Goal: Task Accomplishment & Management: Use online tool/utility

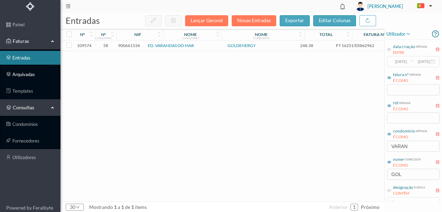
click at [27, 75] on link "arquivadas" at bounding box center [30, 74] width 60 height 14
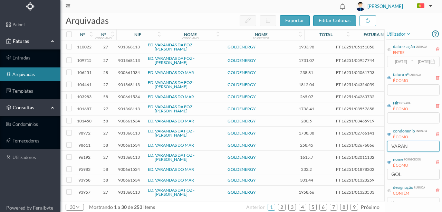
drag, startPoint x: 416, startPoint y: 147, endPoint x: 338, endPoint y: 152, distance: 78.2
click at [339, 152] on div "arquivadas exportar editar colunas nº nº condomínio nif nome condomínio nome fo…" at bounding box center [251, 112] width 382 height 199
drag, startPoint x: 415, startPoint y: 174, endPoint x: 362, endPoint y: 175, distance: 52.9
click at [365, 177] on div "arquivadas exportar editar colunas nº nº condomínio nif nome condomínio nome fo…" at bounding box center [251, 112] width 382 height 199
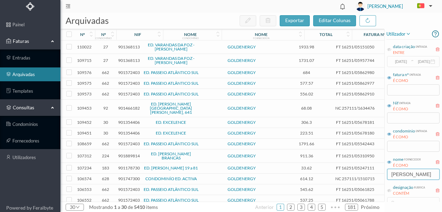
type input "CASTRO G"
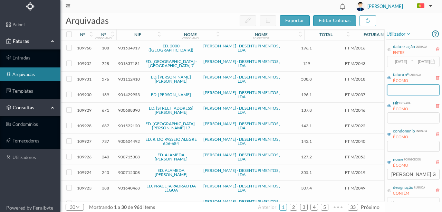
click at [397, 92] on input "text" at bounding box center [413, 89] width 53 height 11
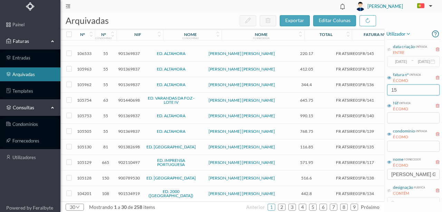
scroll to position [297, 0]
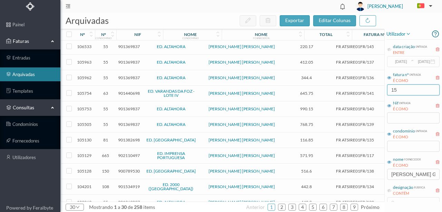
type input "15"
drag, startPoint x: 423, startPoint y: 175, endPoint x: 372, endPoint y: 177, distance: 51.1
click at [372, 177] on div "arquivadas exportar editar colunas nº nº condomínio nif nome condomínio nome fo…" at bounding box center [251, 112] width 382 height 199
drag, startPoint x: 401, startPoint y: 87, endPoint x: 357, endPoint y: 96, distance: 44.4
click at [374, 93] on div "arquivadas exportar editar colunas nº nº condomínio nif nome condomínio nome fo…" at bounding box center [251, 112] width 382 height 199
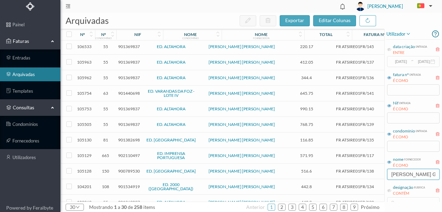
drag, startPoint x: 419, startPoint y: 175, endPoint x: 369, endPoint y: 165, distance: 50.8
click at [370, 172] on div "arquivadas exportar editar colunas nº nº condomínio nif nome condomínio nome fo…" at bounding box center [251, 112] width 382 height 199
type input "fernando"
click at [400, 146] on input "text" at bounding box center [413, 146] width 53 height 11
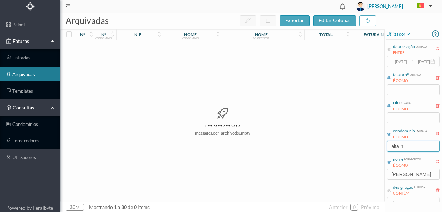
scroll to position [0, 0]
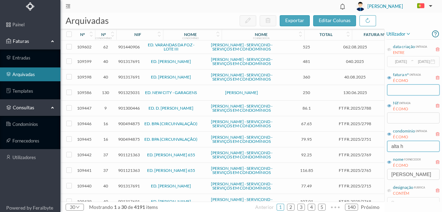
type input "alta h"
click at [399, 92] on input "text" at bounding box center [413, 89] width 53 height 11
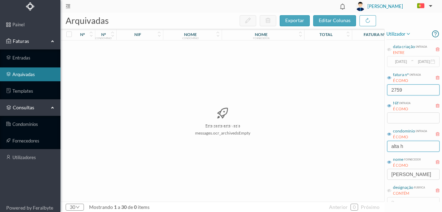
type input "2759"
drag, startPoint x: 418, startPoint y: 144, endPoint x: 377, endPoint y: 145, distance: 41.5
click at [377, 145] on div "arquivadas exportar editar colunas nº nº condomínio nif nome condomínio nome fo…" at bounding box center [251, 112] width 382 height 199
drag, startPoint x: 407, startPoint y: 87, endPoint x: 370, endPoint y: 92, distance: 38.0
click at [371, 91] on div "arquivadas exportar editar colunas nº nº condomínio nif nome condomínio nome fo…" at bounding box center [251, 112] width 382 height 199
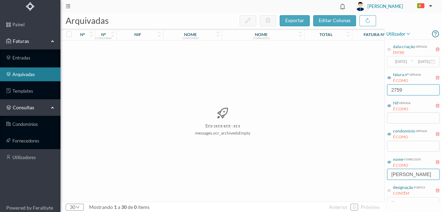
type input "2759"
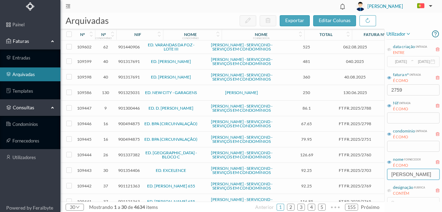
drag, startPoint x: 415, startPoint y: 173, endPoint x: 379, endPoint y: 175, distance: 36.0
click at [379, 175] on div "arquivadas exportar editar colunas nº nº condomínio nif nome condomínio nome fo…" at bounding box center [251, 112] width 382 height 199
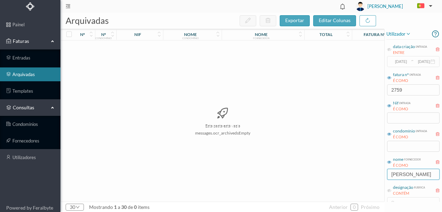
type input "fernando ar"
drag, startPoint x: 424, startPoint y: 175, endPoint x: 340, endPoint y: 172, distance: 84.3
click at [345, 173] on div "arquivadas exportar editar colunas nº nº condomínio nif nome condomínio nome fo…" at bounding box center [251, 112] width 382 height 199
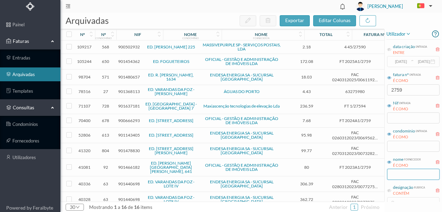
click at [397, 174] on input "text" at bounding box center [413, 174] width 53 height 11
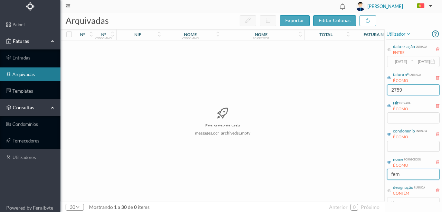
type input "fern"
drag, startPoint x: 393, startPoint y: 93, endPoint x: 342, endPoint y: 97, distance: 52.0
click at [354, 93] on div "arquivadas exportar editar colunas nº nº condomínio nif nome condomínio nome fo…" at bounding box center [251, 112] width 382 height 199
click at [405, 175] on input "fern" at bounding box center [413, 174] width 53 height 11
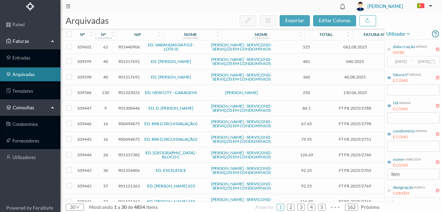
click at [30, 76] on link "arquivadas" at bounding box center [30, 74] width 60 height 14
click at [30, 75] on link "arquivadas" at bounding box center [30, 74] width 60 height 14
click at [32, 109] on span "consultas" at bounding box center [30, 107] width 35 height 7
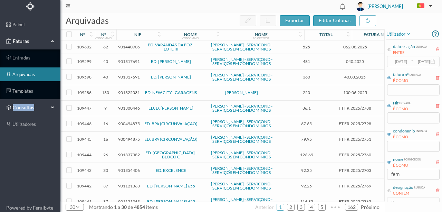
click at [32, 109] on span "consultas" at bounding box center [30, 107] width 35 height 7
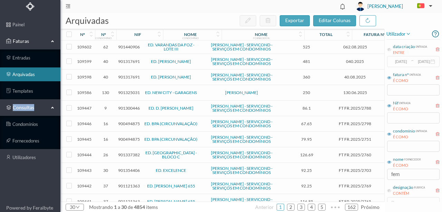
click at [27, 107] on span "consultas" at bounding box center [30, 107] width 35 height 7
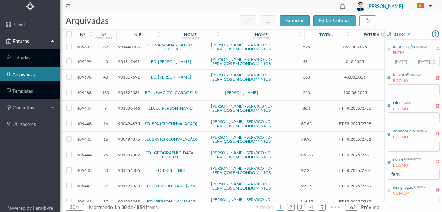
click at [24, 74] on link "arquivadas" at bounding box center [30, 74] width 60 height 14
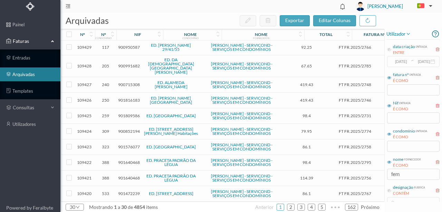
scroll to position [363, 0]
click at [292, 204] on link "2" at bounding box center [290, 207] width 7 height 10
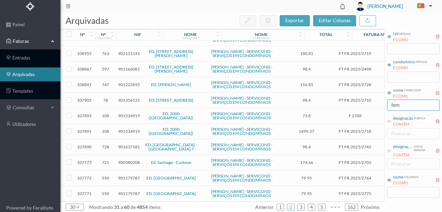
scroll to position [79, 0]
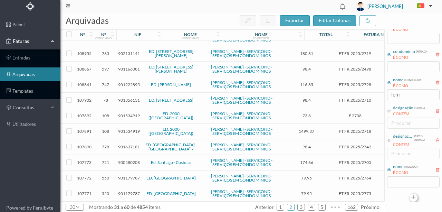
click at [412, 196] on button "button" at bounding box center [413, 197] width 9 height 9
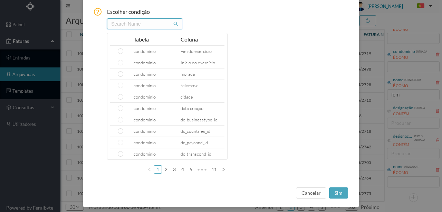
click at [113, 24] on input "text" at bounding box center [144, 23] width 75 height 11
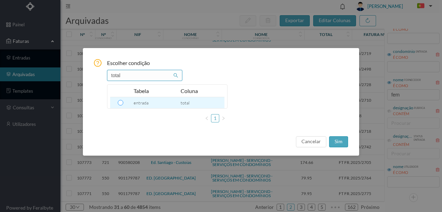
type input "total"
click at [121, 104] on input "radio" at bounding box center [121, 103] width 6 height 6
radio input "true"
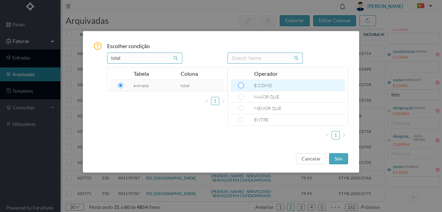
click at [240, 86] on input "radio" at bounding box center [241, 86] width 6 height 6
radio input "true"
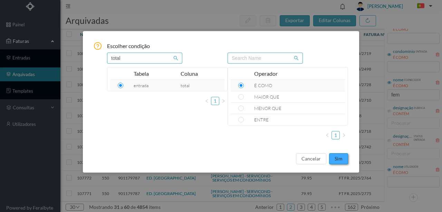
click at [341, 158] on button "sim" at bounding box center [338, 158] width 19 height 11
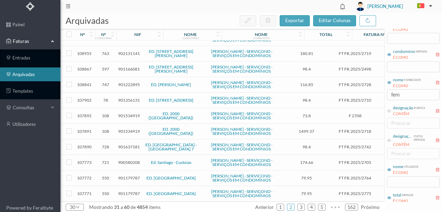
scroll to position [107, 0]
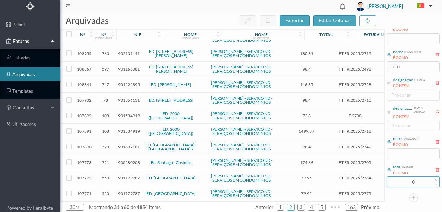
drag, startPoint x: 415, startPoint y: 183, endPoint x: 396, endPoint y: 182, distance: 19.0
click at [396, 182] on input "0" at bounding box center [414, 182] width 52 height 10
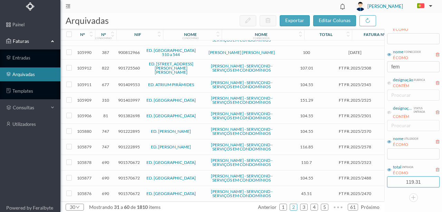
scroll to position [362, 0]
type input "119.31"
click at [286, 207] on link "1" at bounding box center [283, 207] width 7 height 10
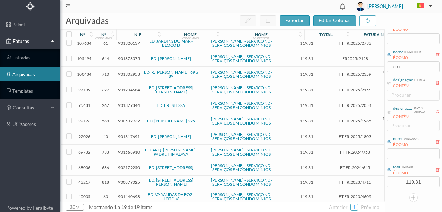
scroll to position [0, 0]
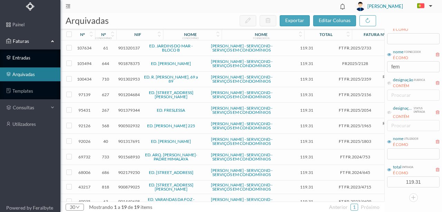
click at [22, 59] on link "entradas" at bounding box center [30, 58] width 60 height 14
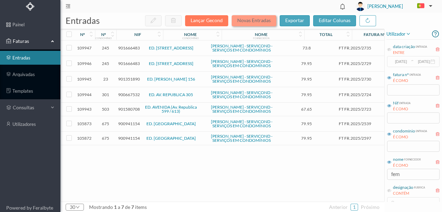
click at [252, 22] on button "Novas Entradas" at bounding box center [254, 20] width 45 height 11
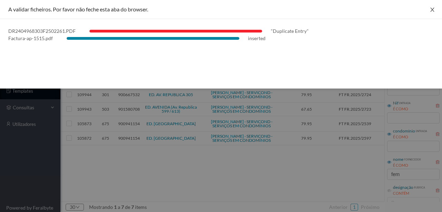
click at [432, 12] on icon "icon: close" at bounding box center [433, 10] width 6 height 6
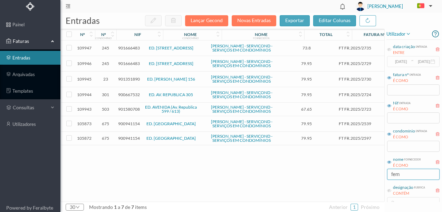
drag, startPoint x: 406, startPoint y: 174, endPoint x: 262, endPoint y: 158, distance: 145.3
click at [270, 159] on div "entradas Lançar Gecond Novas Entradas exportar editar colunas nº nº condomínio …" at bounding box center [251, 112] width 382 height 199
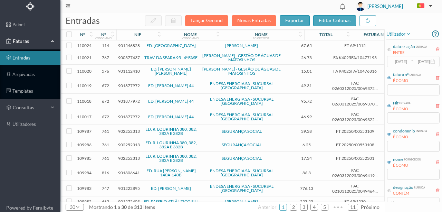
click at [129, 46] on span "901546828" at bounding box center [129, 45] width 22 height 5
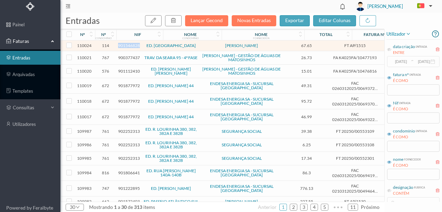
click at [129, 46] on span "901546828" at bounding box center [129, 45] width 22 height 5
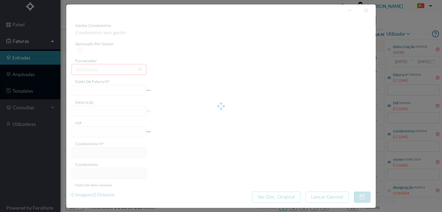
type input "FT AP/1515"
type input "901546828"
type input "[DATE]"
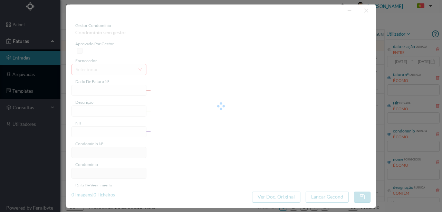
type input "67.65"
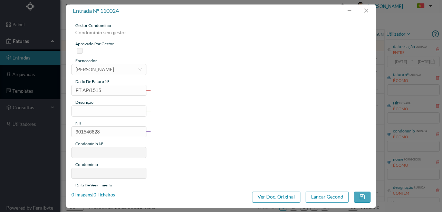
type input "114"
type input "ED. PRAÇA DA ÍNDIA"
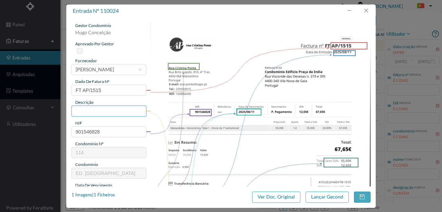
click at [93, 113] on input "text" at bounding box center [109, 110] width 75 height 11
click at [118, 107] on input "Honorarios Fase 1 - Envio de 1ª carta" at bounding box center [109, 110] width 75 height 11
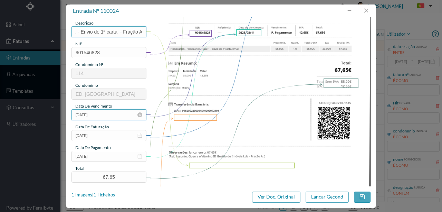
scroll to position [94, 0]
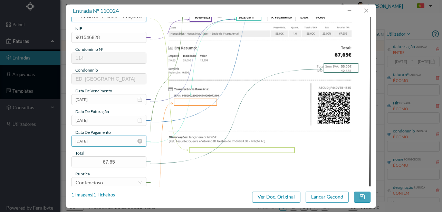
type input "Honorarios Fase 1 - Envio de 1ª carta - Fração A"
click at [107, 142] on input "[DATE]" at bounding box center [109, 140] width 75 height 11
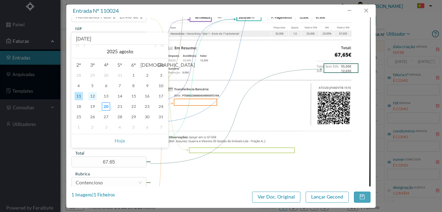
click at [93, 96] on div "12" at bounding box center [92, 96] width 8 height 8
type input "2025-08-12"
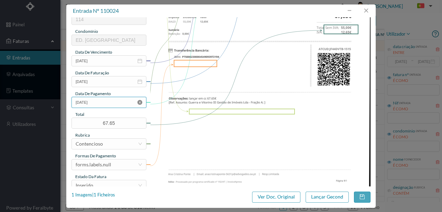
scroll to position [140, 0]
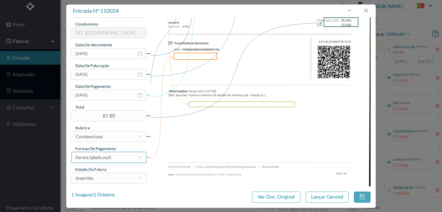
click at [115, 155] on div "forms.labels.null" at bounding box center [107, 157] width 62 height 10
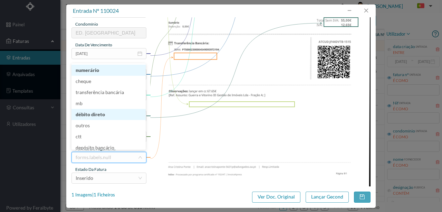
scroll to position [1, 0]
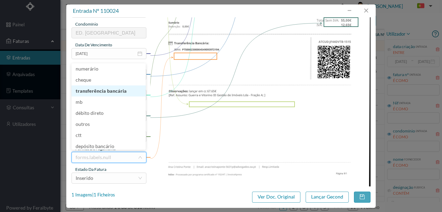
click at [117, 93] on li "transferência bancária" at bounding box center [109, 90] width 74 height 11
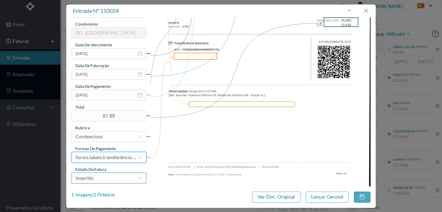
click at [97, 177] on div "Inserido" at bounding box center [107, 178] width 62 height 10
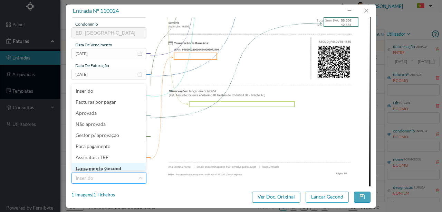
scroll to position [3, 0]
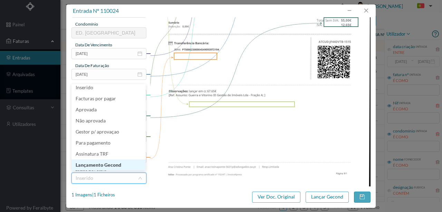
click at [104, 164] on li "Lançamento Gecond" at bounding box center [109, 164] width 74 height 11
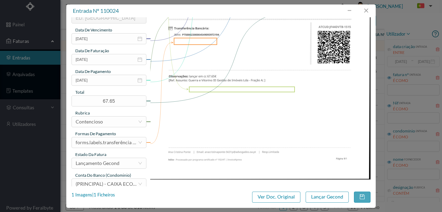
scroll to position [163, 0]
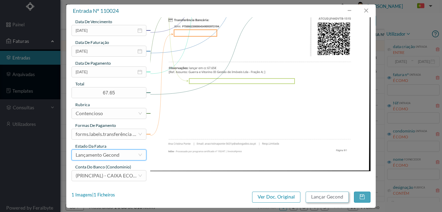
click at [319, 198] on button "Lançar Gecond" at bounding box center [327, 196] width 43 height 11
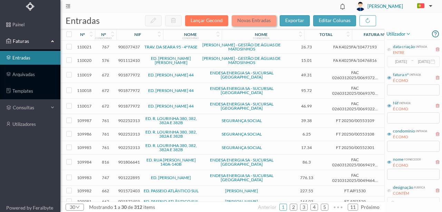
click at [247, 19] on button "Novas Entradas" at bounding box center [254, 20] width 45 height 11
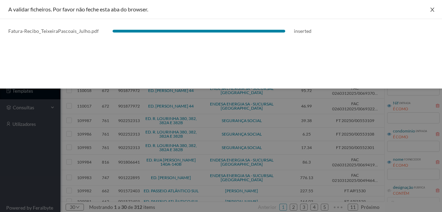
drag, startPoint x: 435, startPoint y: 9, endPoint x: 430, endPoint y: 14, distance: 6.8
click at [435, 9] on button "Close" at bounding box center [432, 9] width 19 height 19
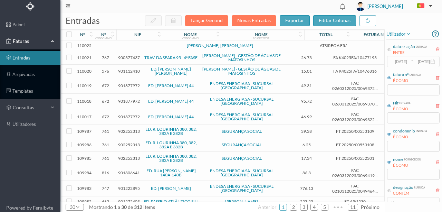
click at [168, 46] on td at bounding box center [149, 45] width 59 height 11
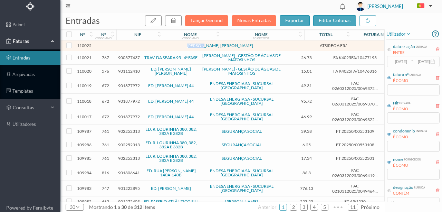
click at [168, 46] on td at bounding box center [149, 45] width 59 height 11
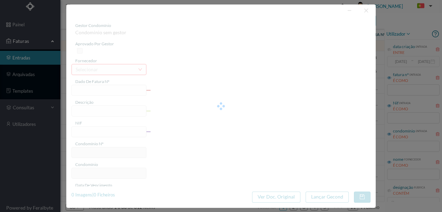
type input "ATSIREOA FR/"
type input "PE ataitti lime | SEGA! SEMEIA? NiiDOD SNOT DS NONE VINDOS DRT VIGO ão à dispos…"
type input "0"
type input "Invalid date"
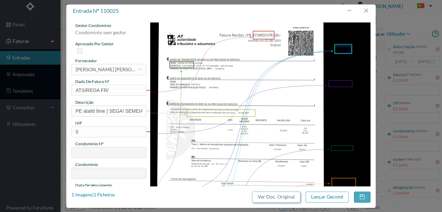
click at [271, 198] on button "Ver Doc. Original" at bounding box center [276, 196] width 48 height 11
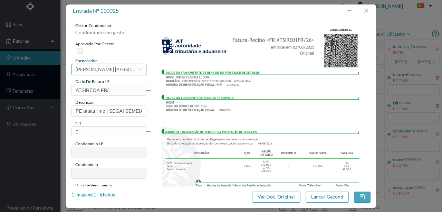
click at [114, 72] on div "selecionar CASTRO GOMES" at bounding box center [107, 69] width 62 height 10
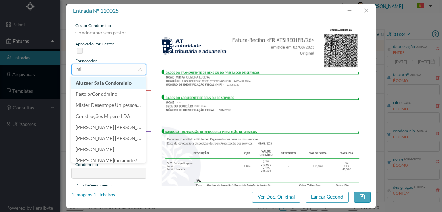
scroll to position [1, 0]
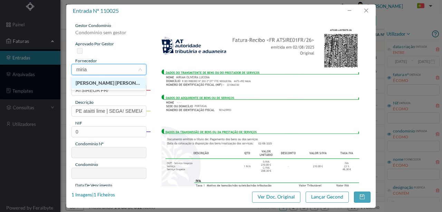
type input "miriam"
click at [113, 82] on li "[PERSON_NAME]" at bounding box center [109, 82] width 74 height 11
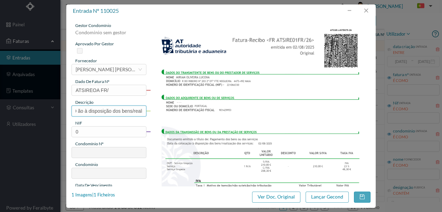
scroll to position [0, 239]
drag, startPoint x: 75, startPoint y: 110, endPoint x: 203, endPoint y: 111, distance: 128.9
click at [202, 111] on div "gestor condomínio Condominio sem gestor aprovado por gestor fornecedor selecion…" at bounding box center [221, 183] width 299 height 322
type input "Limpeza Julho"
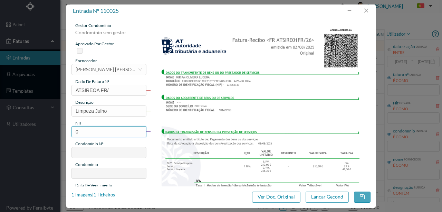
drag, startPoint x: 82, startPoint y: 133, endPoint x: 67, endPoint y: 132, distance: 14.5
click at [67, 132] on div "gestor condomínio Condominio sem gestor aprovado por gestor fornecedor selecion…" at bounding box center [221, 101] width 310 height 169
type input "901429953"
type input "189"
type input "ED. AZENHA TEIXEIRA PASCOAIS"
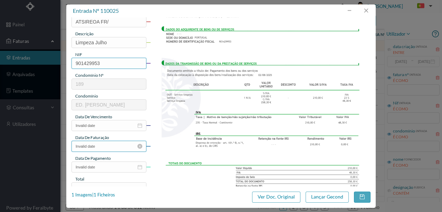
scroll to position [69, 0]
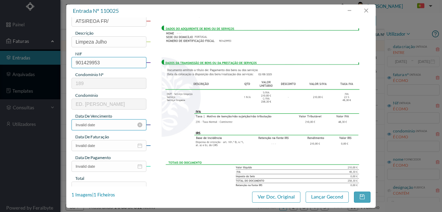
type input "901429953"
click at [108, 129] on input "Invalid date" at bounding box center [109, 124] width 75 height 11
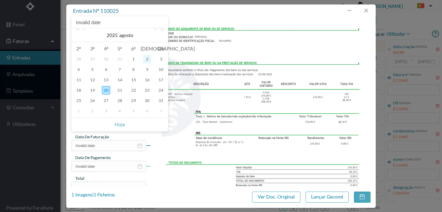
click at [147, 59] on div "2" at bounding box center [147, 59] width 8 height 8
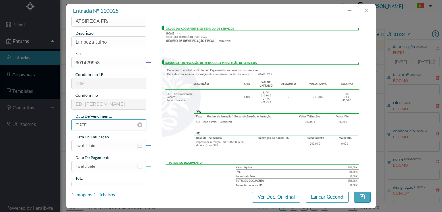
click at [113, 125] on input "02-08-2025" at bounding box center [109, 124] width 75 height 11
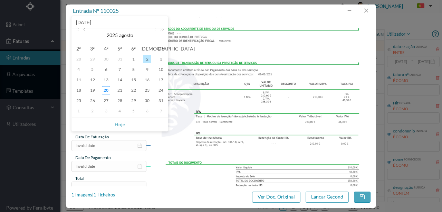
click at [84, 29] on link at bounding box center [85, 35] width 6 height 14
click at [107, 99] on div "30" at bounding box center [106, 100] width 8 height 8
type input "30-07-2025"
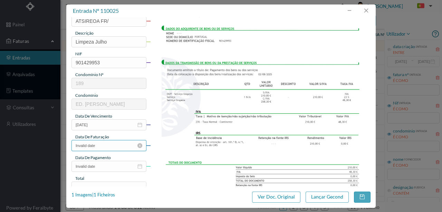
click at [107, 145] on input "Invalid date" at bounding box center [109, 145] width 75 height 11
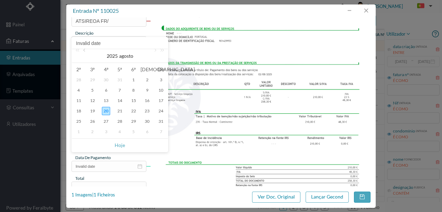
click at [84, 51] on link at bounding box center [85, 56] width 6 height 14
click at [106, 125] on div "30" at bounding box center [106, 121] width 8 height 8
type input "30-07-2025"
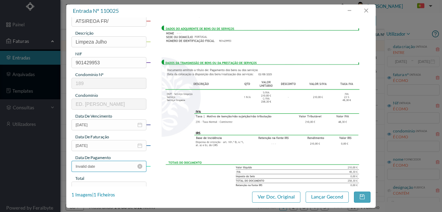
click at [102, 168] on input "Invalid date" at bounding box center [109, 166] width 75 height 11
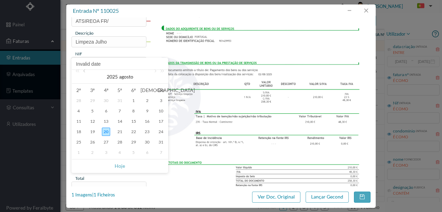
click at [83, 72] on link at bounding box center [85, 77] width 6 height 14
click at [109, 144] on div "30" at bounding box center [106, 142] width 8 height 8
type input "30-07-2025"
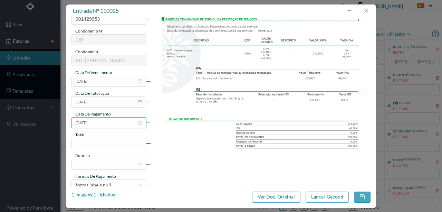
scroll to position [138, 0]
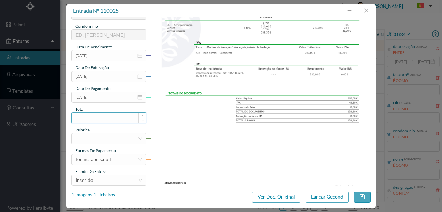
click at [90, 120] on input at bounding box center [109, 118] width 74 height 10
type input "258.30"
click at [118, 138] on div at bounding box center [107, 138] width 62 height 10
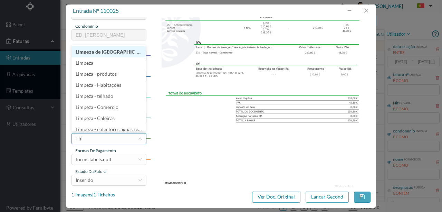
type input "limp"
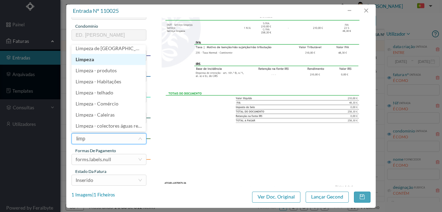
click at [85, 61] on li "Limpeza" at bounding box center [109, 59] width 74 height 11
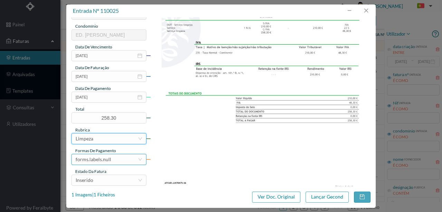
click at [110, 161] on div "forms.labels.null" at bounding box center [94, 159] width 36 height 10
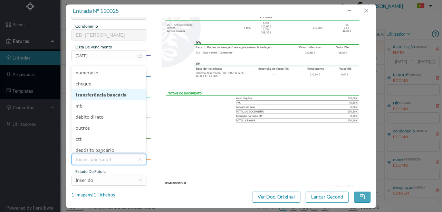
click at [115, 96] on li "transferência bancária" at bounding box center [109, 94] width 74 height 11
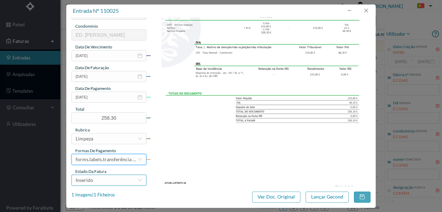
click at [99, 181] on div "Inserido" at bounding box center [107, 180] width 62 height 10
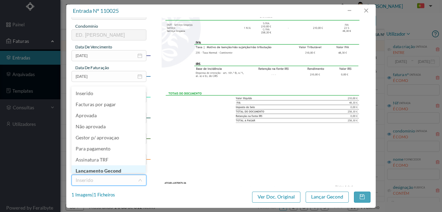
scroll to position [3, 0]
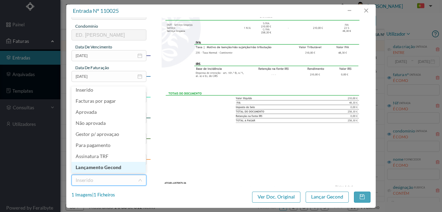
click at [98, 168] on li "Lançamento Gecond" at bounding box center [109, 167] width 74 height 11
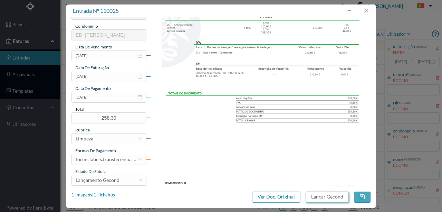
click at [317, 198] on button "Lançar Gecond" at bounding box center [327, 196] width 43 height 11
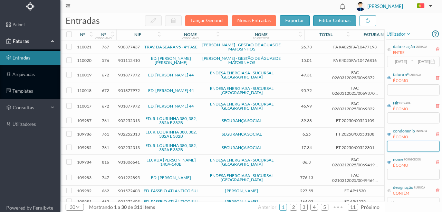
click at [401, 146] on input "text" at bounding box center [413, 146] width 53 height 11
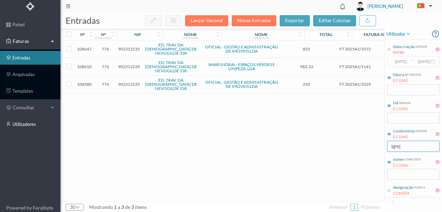
type input "igrej"
click at [34, 75] on link "arquivadas" at bounding box center [30, 74] width 60 height 14
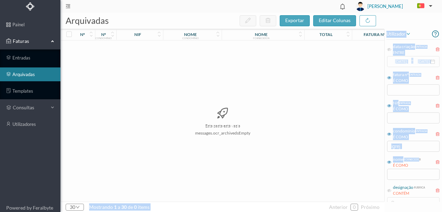
drag, startPoint x: 419, startPoint y: 153, endPoint x: 258, endPoint y: 148, distance: 161.0
click at [265, 152] on div "arquivadas exportar editar colunas nº nº condomínio nif nome condomínio nome fo…" at bounding box center [251, 112] width 382 height 199
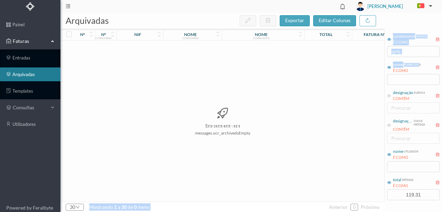
scroll to position [107, 0]
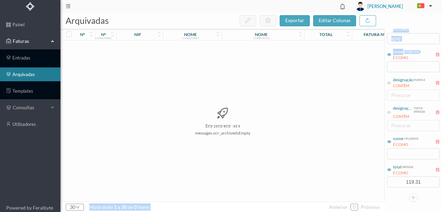
click at [352, 112] on div "Esta pasta está vazia messages.ocr_archivedsEmpty" at bounding box center [223, 120] width 324 height 161
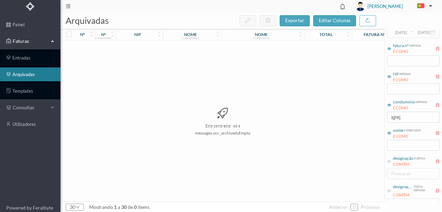
scroll to position [15, 0]
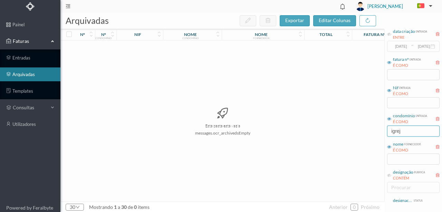
drag, startPoint x: 414, startPoint y: 132, endPoint x: 370, endPoint y: 135, distance: 44.7
click at [370, 135] on div "arquivadas exportar editar colunas nº nº condomínio nif nome condomínio nome fo…" at bounding box center [251, 112] width 382 height 199
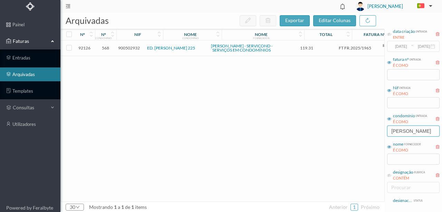
type input "alfredo cunha"
click at [358, 128] on div "92126 568 900502932 ED. ALFREDO CUNHA 225 FERNANDO ARAÚJO ALVES - SERVICOND - S…" at bounding box center [264, 120] width 406 height 161
click at [405, 158] on input "text" at bounding box center [413, 158] width 53 height 11
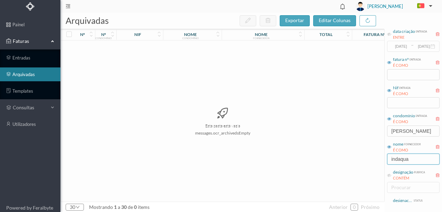
type input "indaqua"
click at [335, 124] on div "Esta pasta está vazia messages.ocr_archivedsEmpty" at bounding box center [223, 120] width 324 height 161
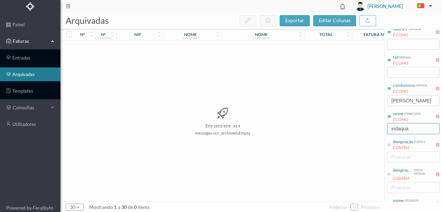
scroll to position [46, 0]
drag, startPoint x: 429, startPoint y: 101, endPoint x: 408, endPoint y: 99, distance: 21.8
click at [408, 99] on input "alfredo cunha" at bounding box center [413, 100] width 53 height 11
type input "alfredo"
click at [286, 180] on div "Esta pasta está vazia messages.ocr_archivedsEmpty" at bounding box center [223, 120] width 324 height 161
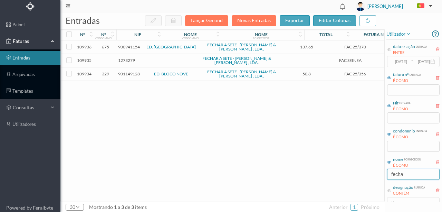
drag, startPoint x: 412, startPoint y: 173, endPoint x: 373, endPoint y: 175, distance: 39.4
click at [379, 177] on div "entradas Lançar Gecond Novas Entradas exportar editar colunas nº nº condomínio …" at bounding box center [251, 112] width 382 height 199
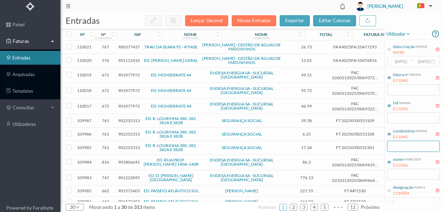
click at [399, 146] on input "text" at bounding box center [413, 146] width 53 height 11
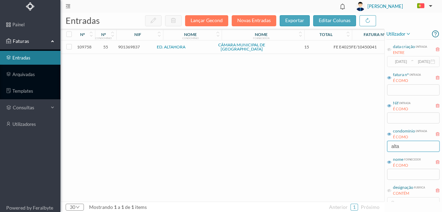
type input "alta"
click at [133, 46] on span "901369837" at bounding box center [129, 46] width 22 height 5
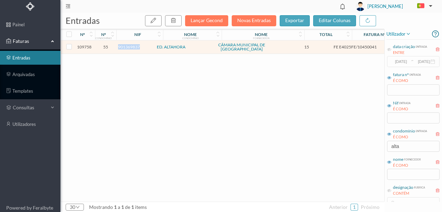
click at [133, 46] on span "901369837" at bounding box center [129, 46] width 22 height 5
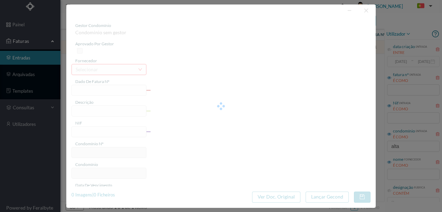
type input "FE E4025FE/10450041"
type input "901369837"
type input "Invalid date"
type input "[DATE]"
type input "15.00"
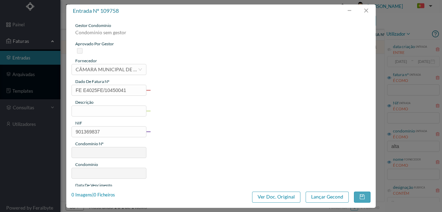
type input "55"
type input "ED. ALTAHORA"
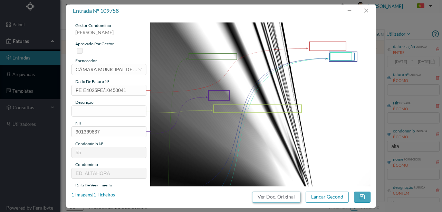
click at [277, 194] on button "Ver Doc. Original" at bounding box center [276, 196] width 48 height 11
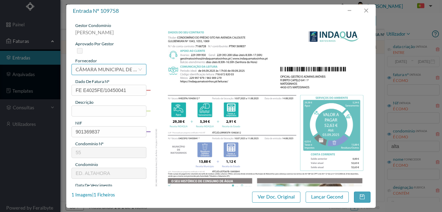
click at [96, 70] on div "CÂMARA MUNICIPAL DE [GEOGRAPHIC_DATA]" at bounding box center [107, 69] width 62 height 10
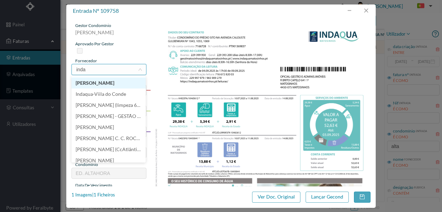
type input "indaq"
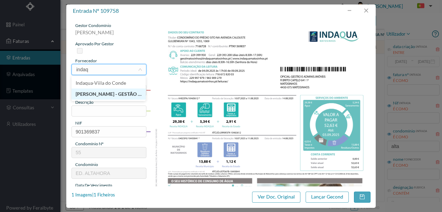
click at [108, 95] on li "[PERSON_NAME] - GESTÃO DE ÁGUAS DE MATOSINHOS" at bounding box center [109, 93] width 74 height 11
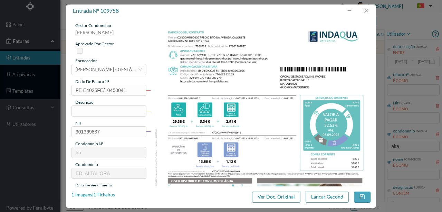
click at [109, 197] on div "1 Imagens | 1 Ficheiros" at bounding box center [94, 194] width 44 height 7
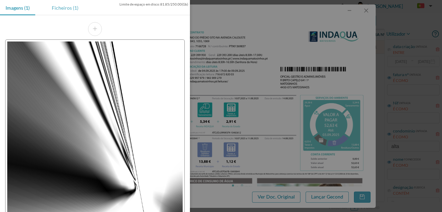
click at [62, 8] on div "Ficheiros (1)" at bounding box center [65, 8] width 38 height 16
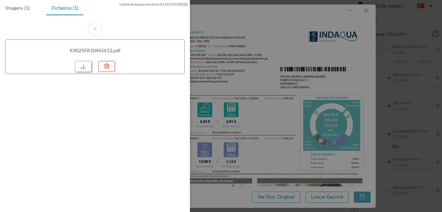
click at [85, 64] on link at bounding box center [83, 66] width 17 height 11
click at [237, 120] on div at bounding box center [221, 106] width 442 height 212
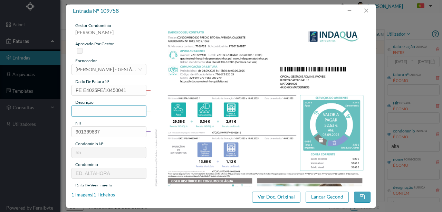
click at [89, 108] on input "text" at bounding box center [109, 110] width 75 height 11
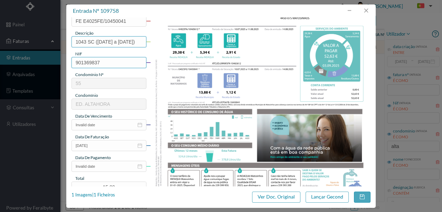
scroll to position [92, 0]
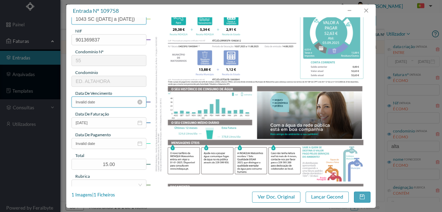
type input "1043 SC (10.07.2025 a 11.08.2025)"
click at [106, 102] on input "Invalid date" at bounding box center [109, 101] width 75 height 11
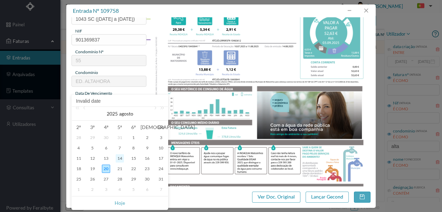
click at [117, 158] on div "14" at bounding box center [120, 158] width 8 height 8
type input "14-08-2025"
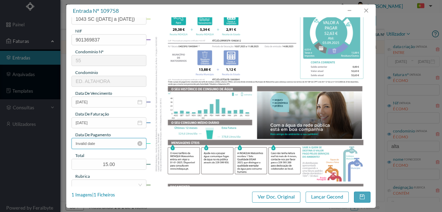
click at [104, 144] on input "Invalid date" at bounding box center [109, 143] width 75 height 11
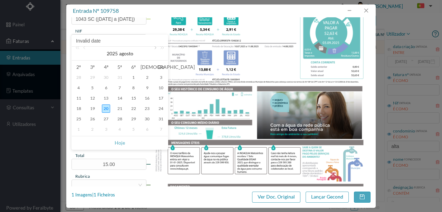
click at [154, 48] on link at bounding box center [155, 54] width 6 height 14
click at [108, 75] on div "3" at bounding box center [106, 77] width 8 height 8
type input "03-09-2025"
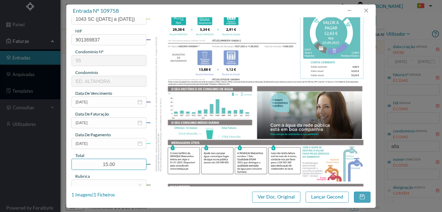
drag, startPoint x: 121, startPoint y: 163, endPoint x: 42, endPoint y: 151, distance: 79.8
click at [55, 154] on div "entrada nº 109758 gestor condomínio Rui Marques aprovado por gestor fornecedor …" at bounding box center [221, 106] width 442 height 212
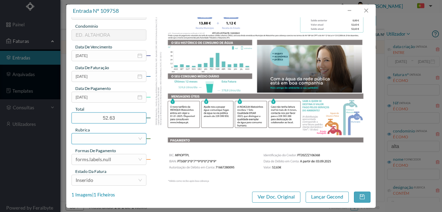
type input "52.63"
click at [111, 139] on div at bounding box center [107, 138] width 62 height 10
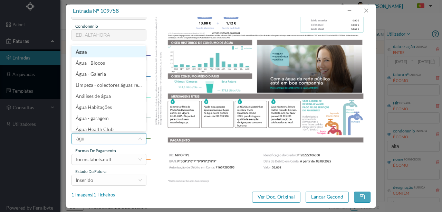
type input "água"
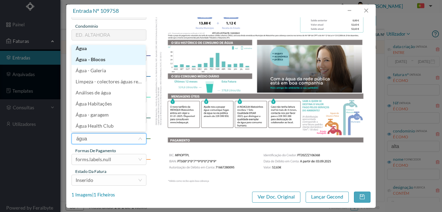
scroll to position [1, 0]
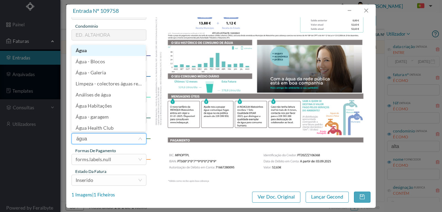
click at [84, 48] on li "Água" at bounding box center [109, 50] width 74 height 11
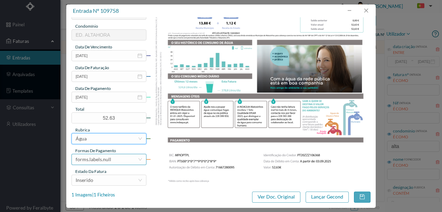
click at [109, 162] on div "forms.labels.null" at bounding box center [94, 159] width 36 height 10
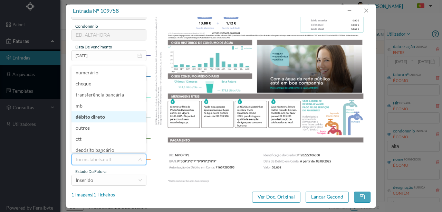
click at [99, 117] on li "débito direto" at bounding box center [109, 116] width 74 height 11
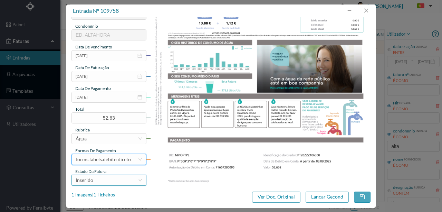
click at [102, 182] on div "Inserido" at bounding box center [107, 180] width 62 height 10
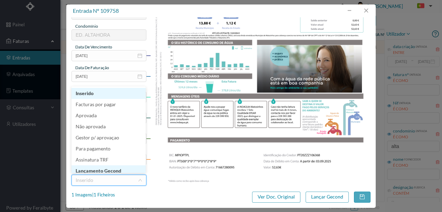
scroll to position [3, 0]
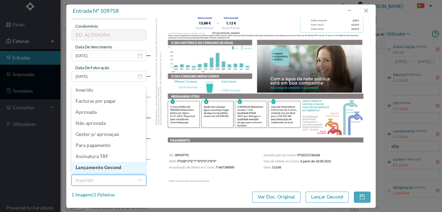
click at [111, 166] on li "Lançamento Gecond" at bounding box center [109, 167] width 74 height 11
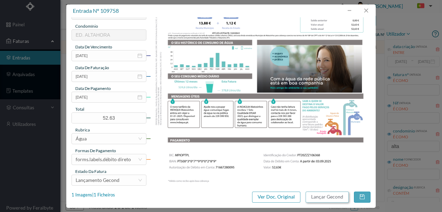
click at [324, 198] on button "Lançar Gecond" at bounding box center [327, 196] width 43 height 11
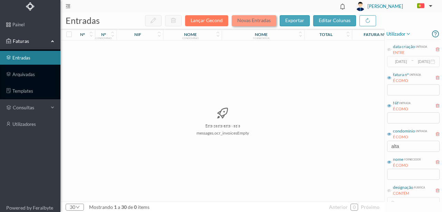
click at [250, 21] on button "Novas Entradas" at bounding box center [254, 20] width 45 height 11
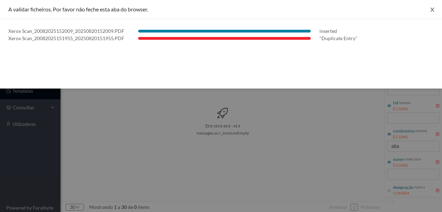
click at [432, 9] on icon "icon: close" at bounding box center [432, 10] width 4 height 4
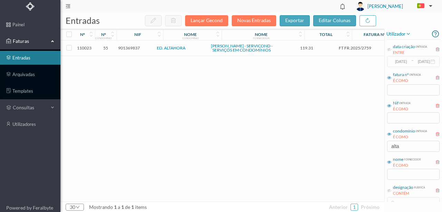
click at [130, 49] on span "901369837" at bounding box center [129, 47] width 22 height 5
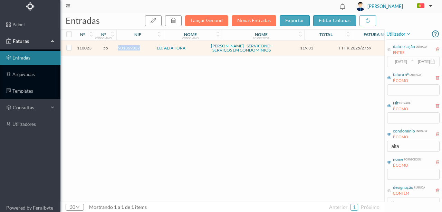
click at [130, 49] on span "901369837" at bounding box center [129, 47] width 22 height 5
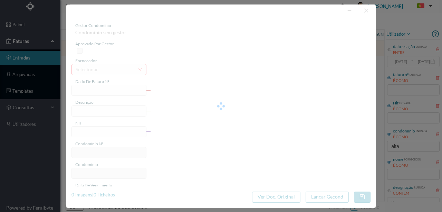
type input "FT FR.2025/2759"
type input "901369837"
type input "2025-07-25"
type input "119.31"
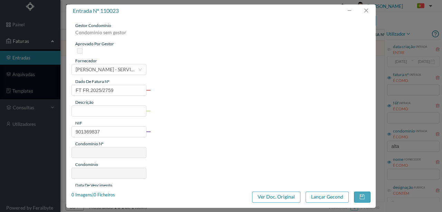
type input "55"
type input "ED. ALTAHORA"
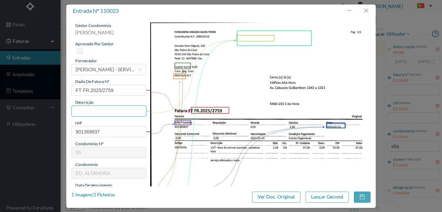
click at [89, 113] on input "text" at bounding box center [109, 110] width 75 height 11
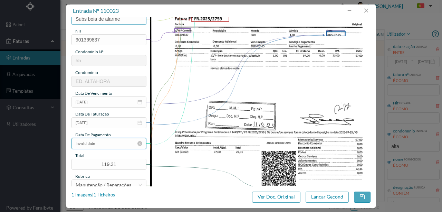
scroll to position [138, 0]
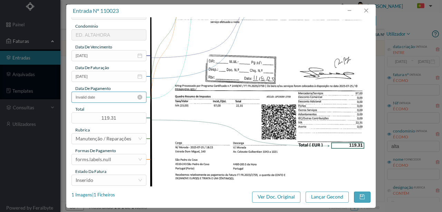
type input "Subs boia de alarme"
click at [112, 97] on input "Invalid date" at bounding box center [109, 97] width 75 height 11
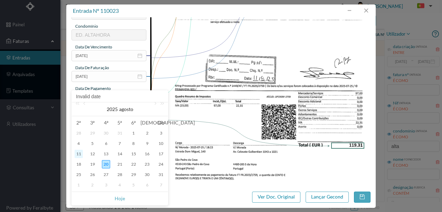
click at [77, 152] on div "11" at bounding box center [79, 154] width 8 height 8
type input "2025-08-11"
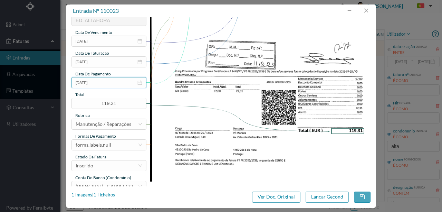
scroll to position [161, 0]
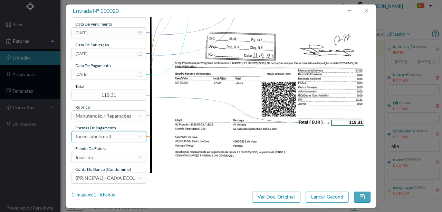
click at [109, 137] on div "forms.labels.null" at bounding box center [94, 136] width 36 height 10
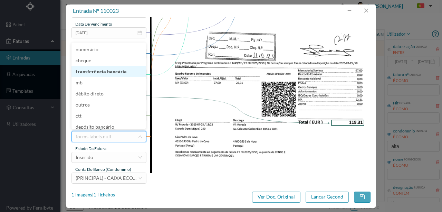
click at [105, 71] on li "transferência bancária" at bounding box center [109, 71] width 74 height 11
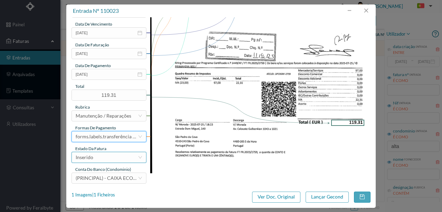
click at [98, 161] on div "Inserido" at bounding box center [107, 157] width 62 height 10
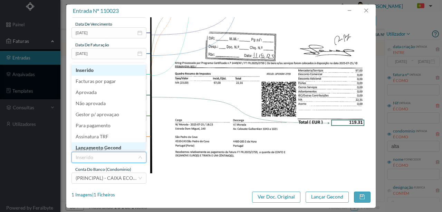
scroll to position [3, 0]
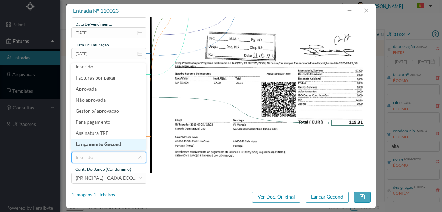
click at [114, 144] on li "Lançamento Gecond" at bounding box center [109, 144] width 74 height 11
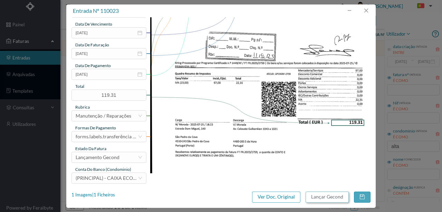
click at [328, 197] on button "Lançar Gecond" at bounding box center [327, 196] width 43 height 11
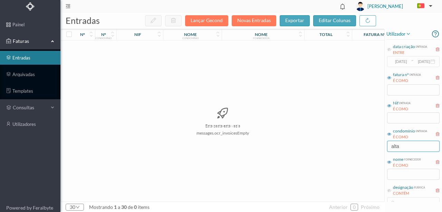
drag, startPoint x: 394, startPoint y: 144, endPoint x: 334, endPoint y: 132, distance: 61.7
click at [348, 137] on div "entradas Lançar Gecond Novas Entradas exportar editar colunas nº nº condomínio …" at bounding box center [251, 112] width 382 height 199
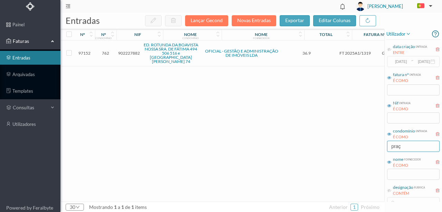
drag, startPoint x: 408, startPoint y: 146, endPoint x: 355, endPoint y: 147, distance: 52.5
click at [355, 147] on div "entradas Lançar Gecond Novas Entradas exportar editar colunas nº nº condomínio …" at bounding box center [251, 112] width 382 height 199
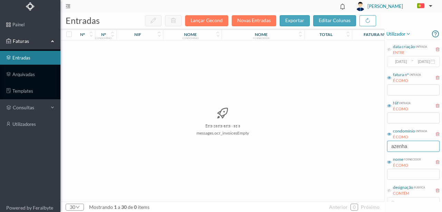
drag, startPoint x: 424, startPoint y: 150, endPoint x: 352, endPoint y: 142, distance: 71.6
click at [352, 142] on div "entradas Lançar Gecond Novas Entradas exportar editar colunas nº nº condomínio …" at bounding box center [251, 112] width 382 height 199
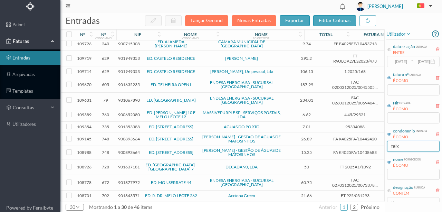
scroll to position [186, 0]
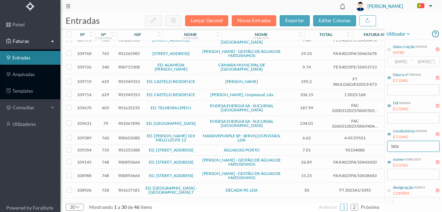
type input "teix"
click at [127, 139] on span "900652080" at bounding box center [129, 137] width 22 height 5
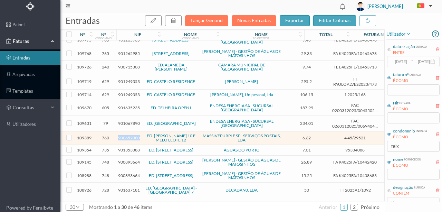
click at [127, 139] on span "900652080" at bounding box center [129, 137] width 22 height 5
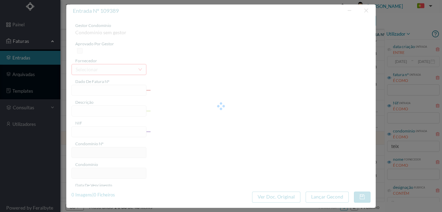
type input "4 45/29521"
type input "Serviço Envio Correio"
type input "900652080"
type input "2025-01-01"
type input "2025-07-31"
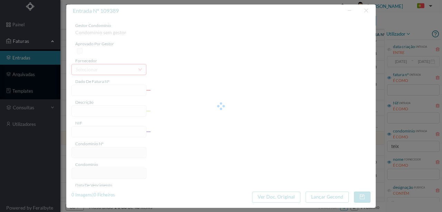
type input "2025-01-01"
type input "6.62"
type input "760"
type input "ED. FELIZARDO LIMA 10 E MELO LEOTE 12"
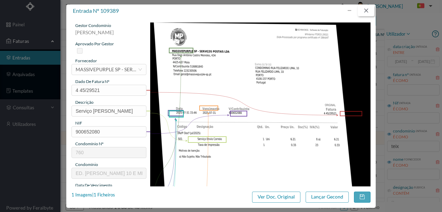
click at [368, 9] on button "button" at bounding box center [366, 10] width 17 height 11
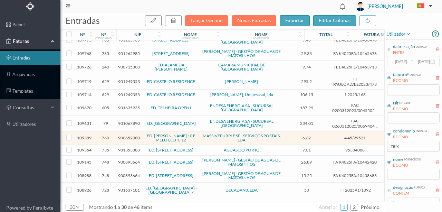
click at [124, 95] on span "901949353" at bounding box center [129, 94] width 22 height 5
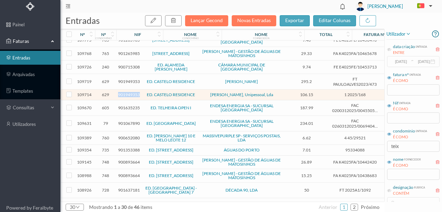
click at [124, 95] on span "901949353" at bounding box center [129, 94] width 22 height 5
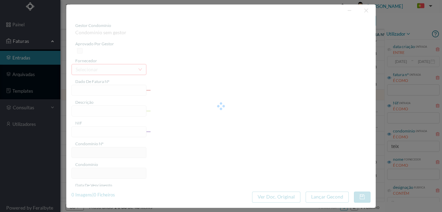
type input "1 2025/168"
type input "Serviço de Limpeza"
type input "901949353"
type input "2025-07-31"
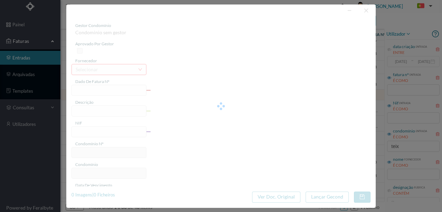
type input "2025-07-31"
type input "106.15"
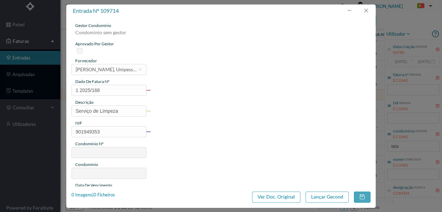
type input "629"
type input "ED. CASTELO RESIDENCE"
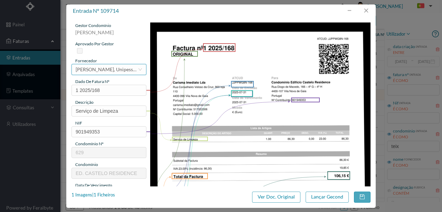
click at [96, 70] on div "[PERSON_NAME], Unipessoal, Lda" at bounding box center [107, 69] width 62 height 10
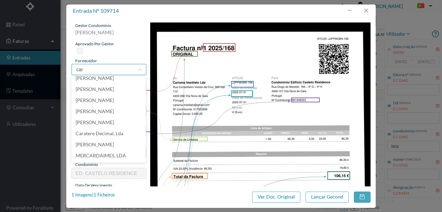
scroll to position [0, 0]
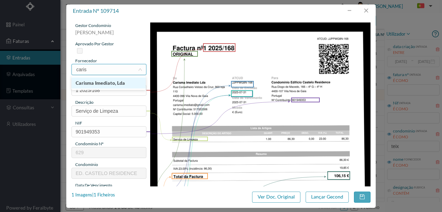
type input "carism"
click at [106, 85] on li "Carisma Imediato, Lda" at bounding box center [109, 82] width 74 height 11
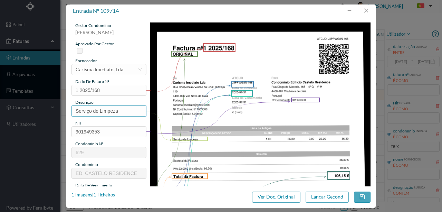
click at [128, 108] on input "Serviço de Limpeza" at bounding box center [109, 110] width 75 height 11
drag, startPoint x: 126, startPoint y: 113, endPoint x: 34, endPoint y: 110, distance: 92.3
click at [34, 110] on div "entrada nº 109714 gestor condomínio Rui Marques aprovado por gestor fornecedor …" at bounding box center [221, 106] width 442 height 212
type input "Limpeza Julho"
click at [233, 138] on img at bounding box center [260, 178] width 221 height 312
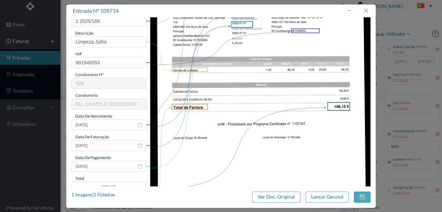
scroll to position [92, 0]
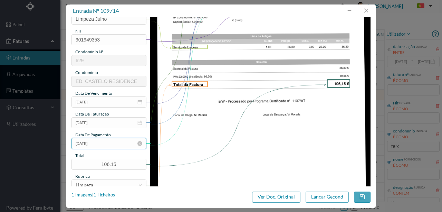
click at [111, 142] on input "2025-07-31" at bounding box center [109, 143] width 75 height 11
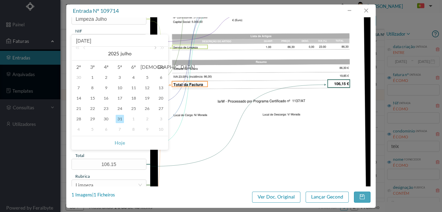
click at [153, 49] on link at bounding box center [155, 54] width 6 height 14
click at [81, 111] on div "18" at bounding box center [79, 108] width 8 height 8
type input "[DATE]"
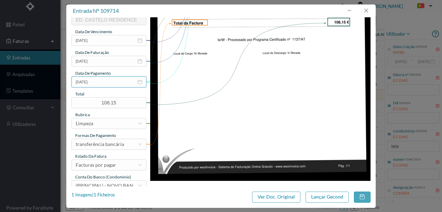
scroll to position [163, 0]
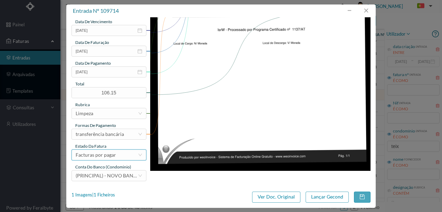
click at [108, 158] on div "Facturas por pagar" at bounding box center [96, 155] width 40 height 10
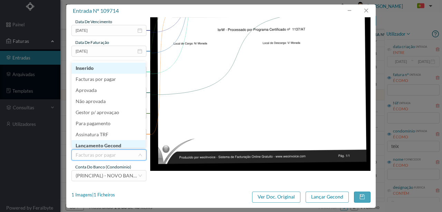
scroll to position [3, 0]
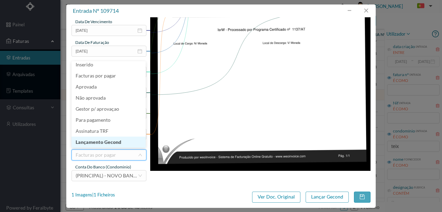
click at [114, 140] on li "Lançamento Gecond" at bounding box center [109, 141] width 74 height 11
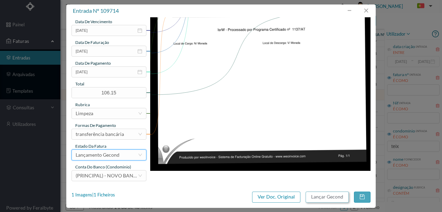
click at [336, 198] on button "Lançar Gecond" at bounding box center [327, 196] width 43 height 11
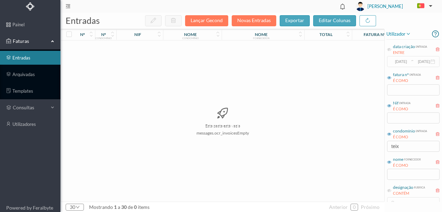
scroll to position [0, 0]
drag, startPoint x: 411, startPoint y: 149, endPoint x: 368, endPoint y: 144, distance: 43.0
click at [368, 144] on div "entradas Lançar Gecond Novas Entradas exportar editar colunas nº nº condomínio …" at bounding box center [251, 112] width 382 height 199
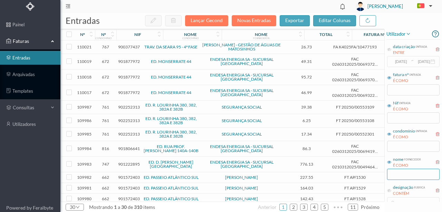
click at [394, 173] on input "text" at bounding box center [413, 174] width 53 height 11
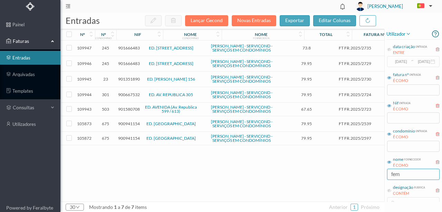
type input "fern"
click at [133, 66] on span "901666483" at bounding box center [129, 63] width 22 height 5
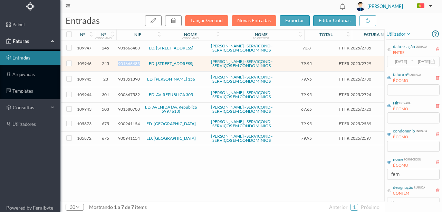
click at [133, 66] on span "901666483" at bounding box center [129, 63] width 22 height 5
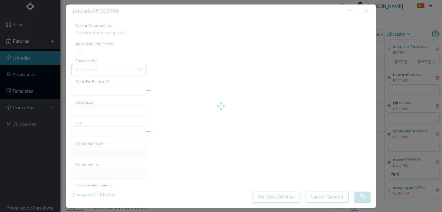
type input "FT FR.2025/2729"
type input "901666483"
type input "2025-07-24"
type input "79.95"
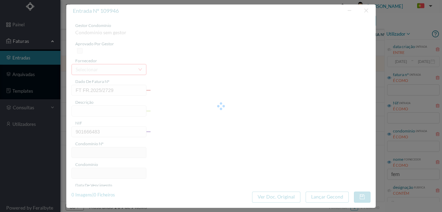
type input "245"
type input "ED. AVENIDA DA REPÚBLICA 354"
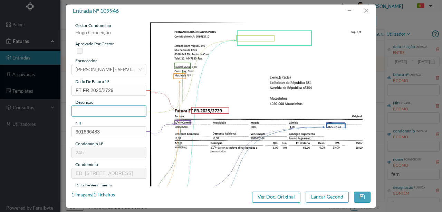
drag, startPoint x: 111, startPoint y: 113, endPoint x: 118, endPoint y: 115, distance: 7.7
click at [112, 114] on input "text" at bounding box center [109, 110] width 75 height 11
click at [142, 111] on input "Dar ar autoclave, afinar bombas e pressostatos nas 6 entradas" at bounding box center [109, 110] width 75 height 11
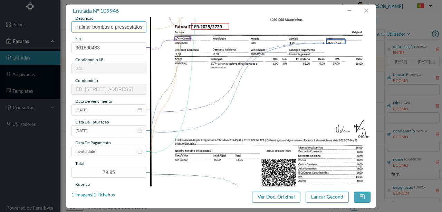
scroll to position [92, 0]
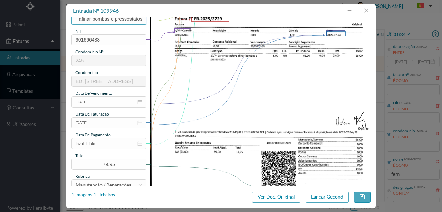
type input "Dar ar autoclave, afinar bombas e pressostatos"
click at [196, 114] on img at bounding box center [260, 87] width 221 height 312
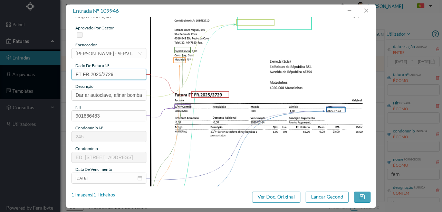
scroll to position [0, 0]
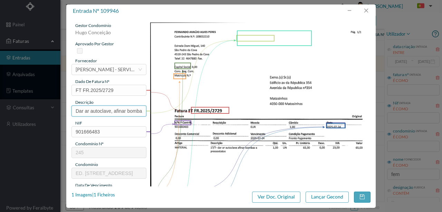
drag, startPoint x: 102, startPoint y: 109, endPoint x: 106, endPoint y: 104, distance: 6.4
click at [101, 106] on input "Dar ar autoclave, afinar bombas e pressostatos" at bounding box center [109, 110] width 75 height 11
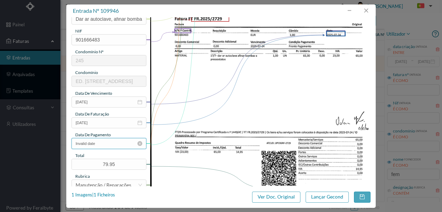
click at [98, 144] on input "Invalid date" at bounding box center [109, 143] width 75 height 11
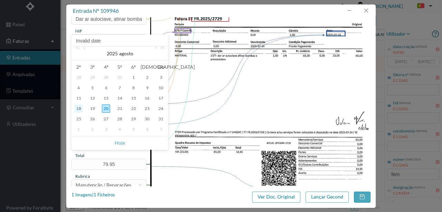
click at [80, 108] on div "18" at bounding box center [79, 108] width 8 height 8
type input "[DATE]"
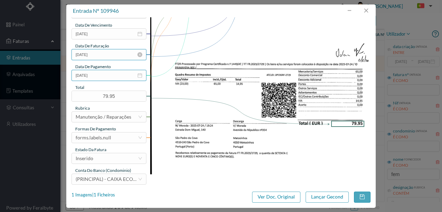
scroll to position [161, 0]
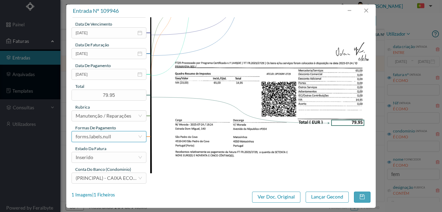
click at [117, 134] on div "forms.labels.null" at bounding box center [107, 136] width 62 height 10
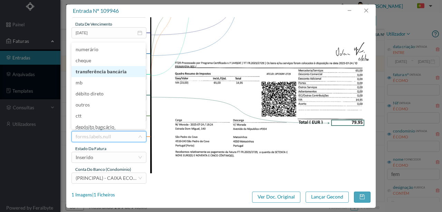
click at [119, 73] on li "transferência bancária" at bounding box center [109, 71] width 74 height 11
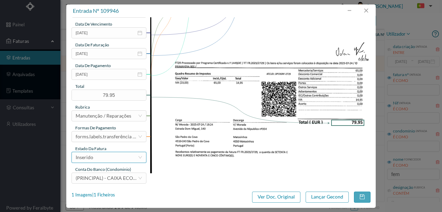
click at [104, 160] on div "Inserido" at bounding box center [107, 157] width 62 height 10
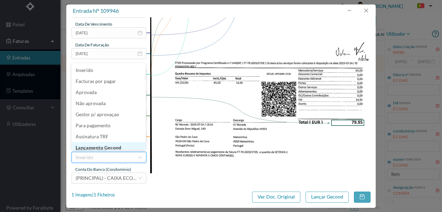
scroll to position [3, 0]
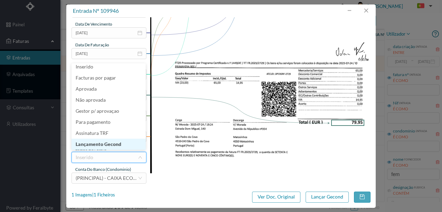
click at [116, 146] on li "Lançamento Gecond" at bounding box center [109, 144] width 74 height 11
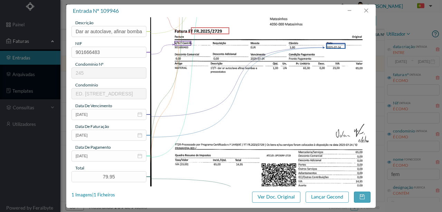
scroll to position [115, 0]
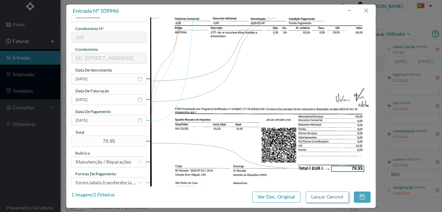
click at [329, 198] on button "Lançar Gecond" at bounding box center [327, 196] width 43 height 11
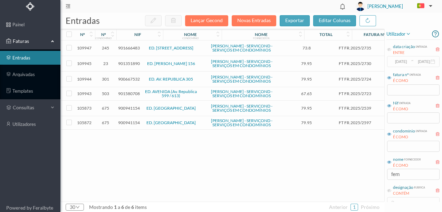
click at [127, 48] on span "901666483" at bounding box center [129, 47] width 22 height 5
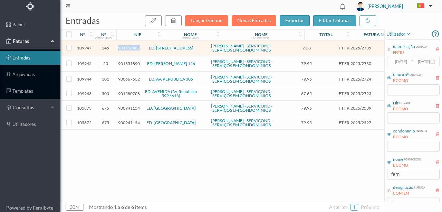
click at [127, 48] on span "901666483" at bounding box center [129, 47] width 22 height 5
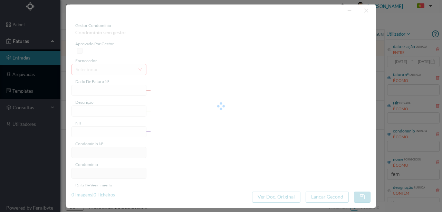
type input "FT FR.2025/2735"
type input "901666483"
type input "2025-07-24"
type input "73.80"
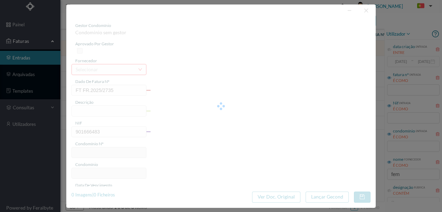
type input "245"
type input "ED. AVENIDA DA REPÚBLICA 354"
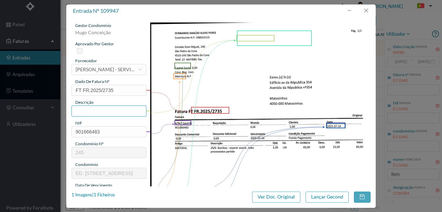
click at [95, 109] on input "text" at bounding box center [109, 110] width 75 height 11
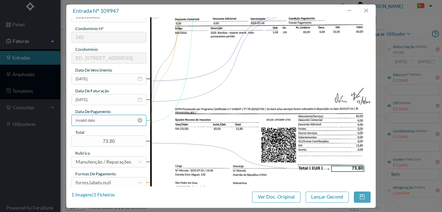
type input "Reparar avaria nas bombas - Tubo pressostatos partido"
click at [112, 123] on input "Invalid date" at bounding box center [109, 120] width 75 height 11
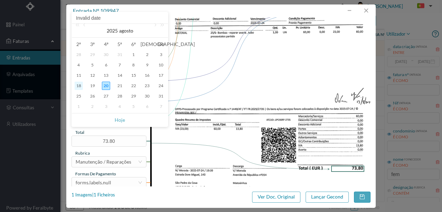
click at [80, 85] on div "18" at bounding box center [79, 86] width 8 height 8
type input "[DATE]"
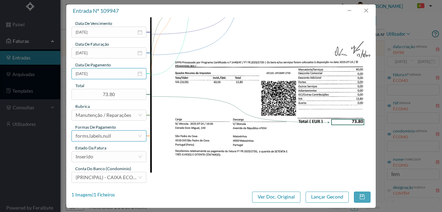
scroll to position [163, 0]
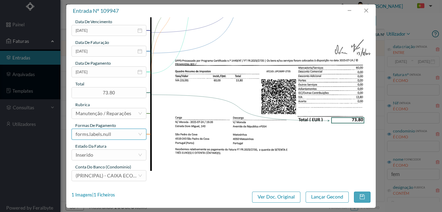
click at [110, 134] on div "forms.labels.null" at bounding box center [107, 134] width 62 height 10
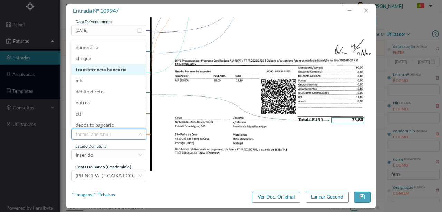
click at [103, 69] on li "transferência bancária" at bounding box center [109, 69] width 74 height 11
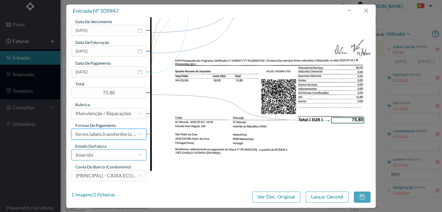
click at [105, 155] on div "Inserido" at bounding box center [107, 155] width 62 height 10
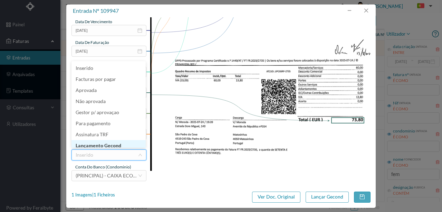
scroll to position [3, 0]
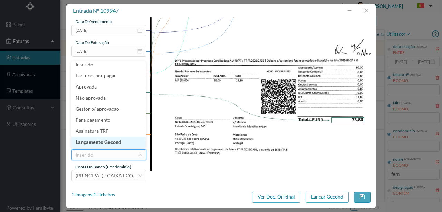
click at [113, 141] on li "Lançamento Gecond" at bounding box center [109, 141] width 74 height 11
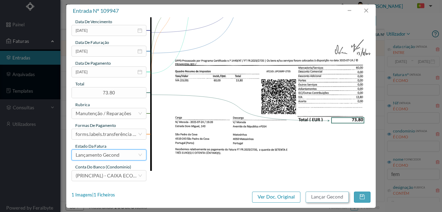
click at [324, 195] on button "Lançar Gecond" at bounding box center [327, 196] width 43 height 11
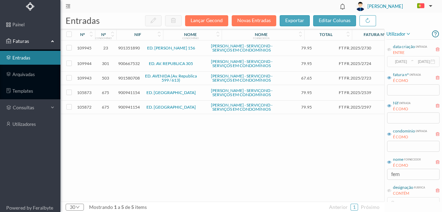
click at [269, 166] on div "109945 23 901351890 ED. TOMAS RIBEIRO 156 FERNANDO ARAÚJO ALVES - SERVICOND - S…" at bounding box center [264, 120] width 406 height 161
drag, startPoint x: 410, startPoint y: 176, endPoint x: 382, endPoint y: 175, distance: 27.6
click at [382, 175] on div "entradas Lançar Gecond Novas Entradas exportar editar colunas nº nº condomínio …" at bounding box center [251, 112] width 382 height 199
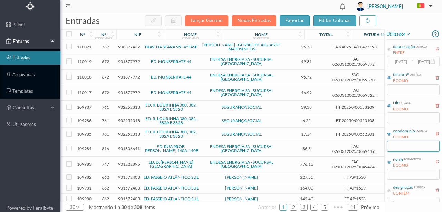
drag, startPoint x: 406, startPoint y: 148, endPoint x: 413, endPoint y: 148, distance: 6.9
click at [406, 148] on input "text" at bounding box center [413, 146] width 53 height 11
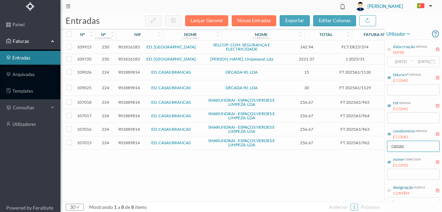
type input "casas"
click at [131, 47] on span "901816183" at bounding box center [129, 46] width 22 height 5
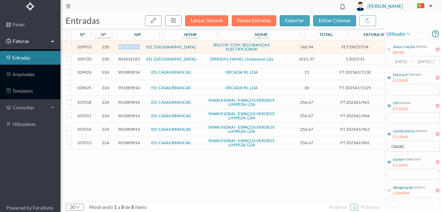
click at [131, 47] on span "901816183" at bounding box center [129, 46] width 22 height 5
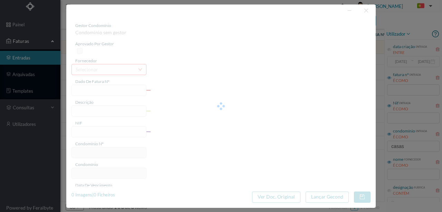
type input "FCT ER25/374"
type input "Reparaçao iluminação exterior"
type input "901816183"
type input "[DATE]"
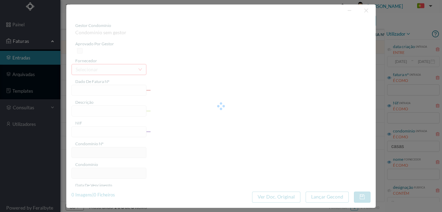
type input "142.94"
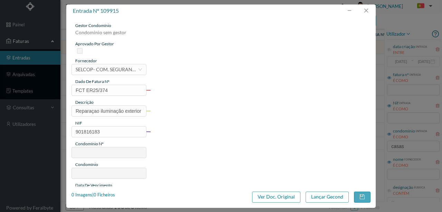
type input "250"
type input "ED. CASAS DE RAMALDE"
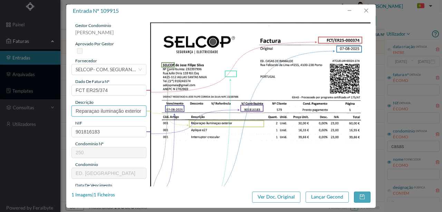
click at [136, 113] on input "Reparaçao iluminação exterior" at bounding box center [109, 110] width 75 height 11
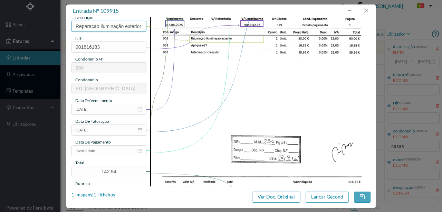
scroll to position [92, 0]
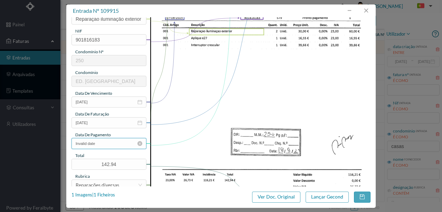
click at [111, 146] on input "Invalid date" at bounding box center [109, 143] width 75 height 11
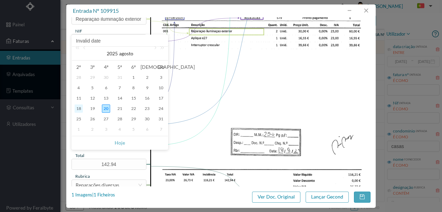
click at [80, 107] on div "18" at bounding box center [79, 108] width 8 height 8
type input "[DATE]"
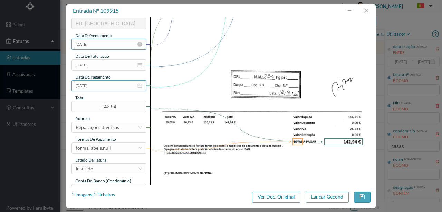
scroll to position [161, 0]
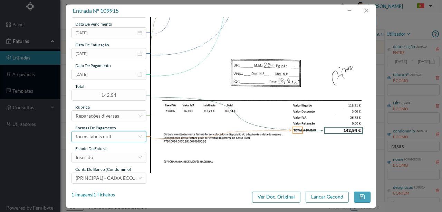
click at [106, 135] on div "forms.labels.null" at bounding box center [94, 136] width 36 height 10
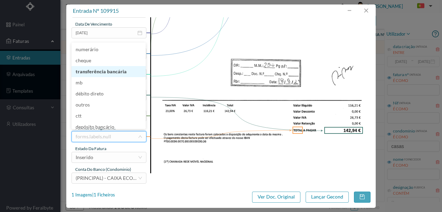
click at [115, 72] on li "transferência bancária" at bounding box center [109, 71] width 74 height 11
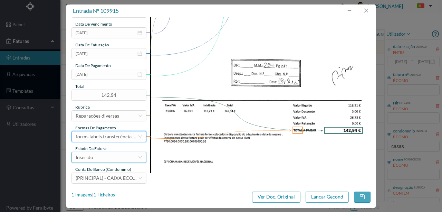
click at [97, 155] on div "Inserido" at bounding box center [107, 157] width 62 height 10
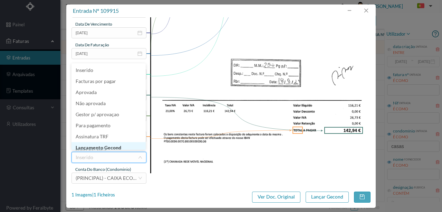
scroll to position [3, 0]
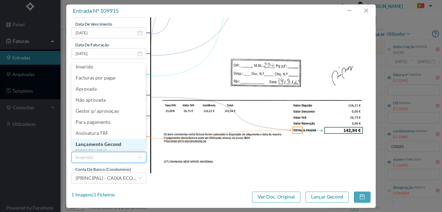
click at [114, 146] on li "Lançamento Gecond" at bounding box center [109, 144] width 74 height 11
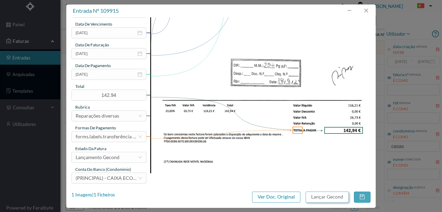
click at [325, 197] on button "Lançar Gecond" at bounding box center [327, 196] width 43 height 11
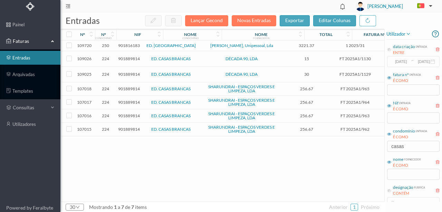
click at [128, 47] on span "901816183" at bounding box center [129, 45] width 22 height 5
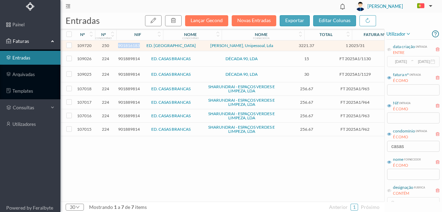
click at [128, 47] on span "901816183" at bounding box center [129, 45] width 22 height 5
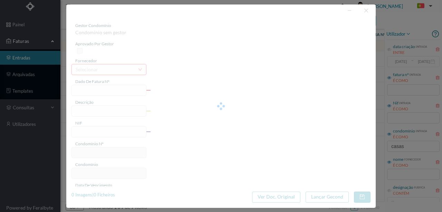
type input "1 2025/31"
type input "901816183"
type input "2025-08-17"
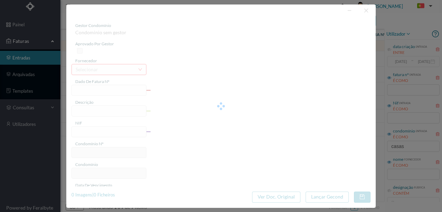
type input "3221.37"
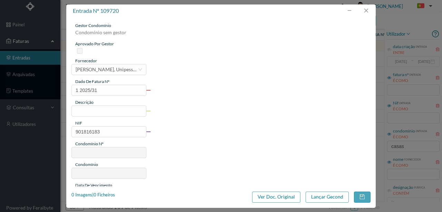
type input "250"
type input "ED. CASAS DE RAMALDE"
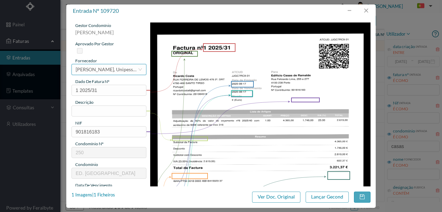
drag, startPoint x: 97, startPoint y: 73, endPoint x: 175, endPoint y: 76, distance: 77.8
click at [100, 68] on div "[PERSON_NAME], Unipessoal, Lda" at bounding box center [107, 69] width 62 height 10
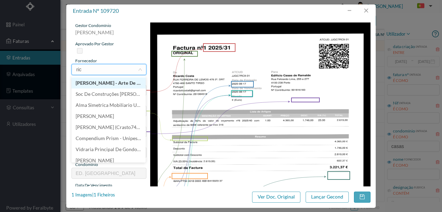
scroll to position [1, 0]
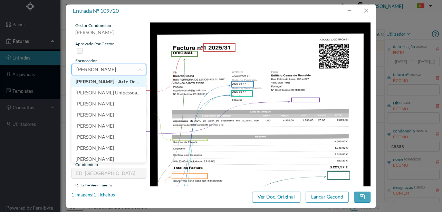
type input "ricardo"
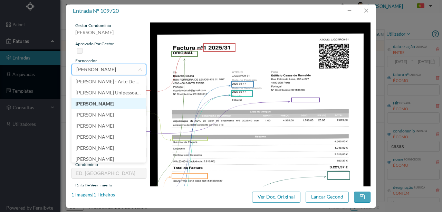
click at [82, 104] on li "[PERSON_NAME]" at bounding box center [109, 103] width 74 height 11
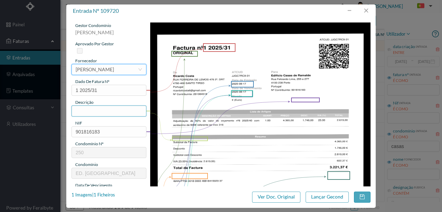
click at [102, 113] on input "text" at bounding box center [109, 110] width 75 height 11
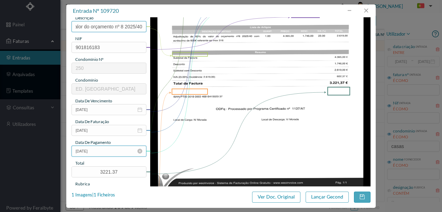
scroll to position [92, 0]
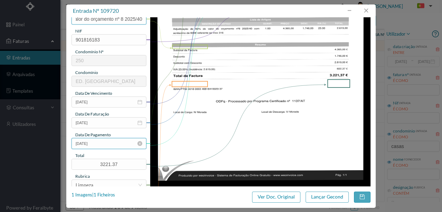
type input "Adjudicaçao de 60% do valor do orçamento nº 8 2025/40"
click at [111, 144] on input "2025-08-17" at bounding box center [109, 143] width 75 height 11
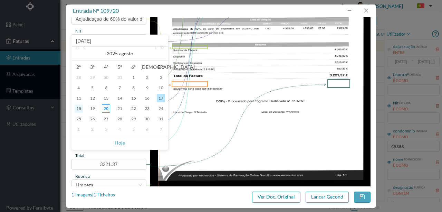
click at [80, 110] on div "18" at bounding box center [79, 108] width 8 height 8
type input "[DATE]"
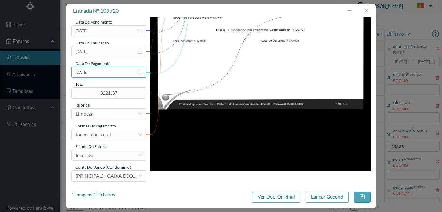
scroll to position [163, 0]
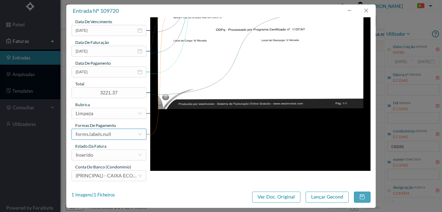
click at [112, 131] on div "forms.labels.null" at bounding box center [107, 134] width 62 height 10
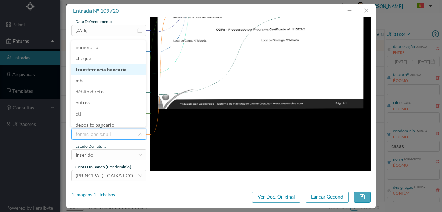
click at [110, 72] on li "transferência bancária" at bounding box center [109, 69] width 74 height 11
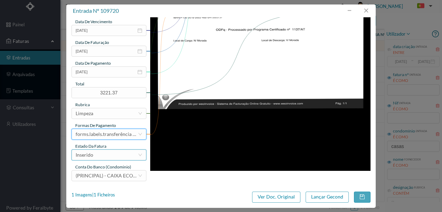
click at [99, 156] on div "Inserido" at bounding box center [107, 155] width 62 height 10
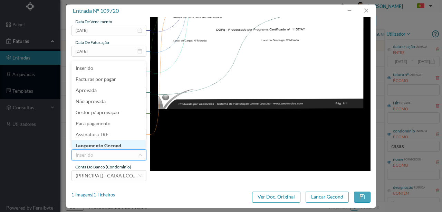
scroll to position [3, 0]
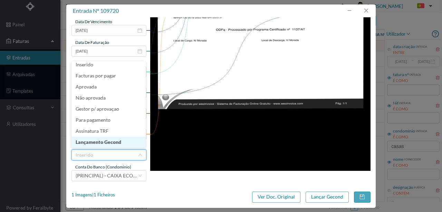
click at [112, 142] on li "Lançamento Gecond" at bounding box center [109, 141] width 74 height 11
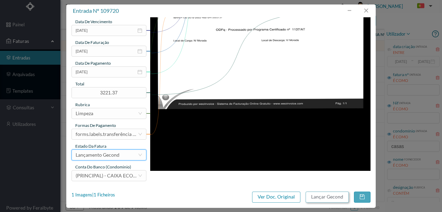
click at [329, 199] on button "Lançar Gecond" at bounding box center [327, 196] width 43 height 11
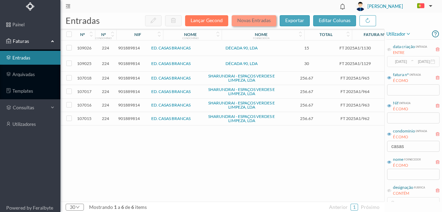
click at [263, 21] on button "Novas Entradas" at bounding box center [254, 20] width 45 height 11
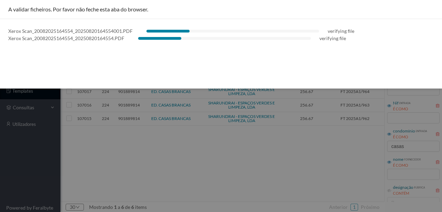
click at [120, 66] on div "A validar ficheiros. Por favor não feche esta aba do browser. Xerox Scan_200820…" at bounding box center [221, 44] width 442 height 88
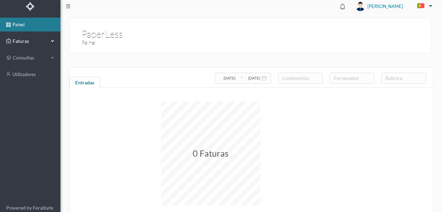
click at [28, 43] on span "Faturas" at bounding box center [30, 41] width 38 height 7
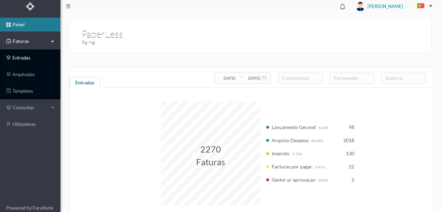
click at [29, 60] on link "entradas" at bounding box center [30, 58] width 60 height 14
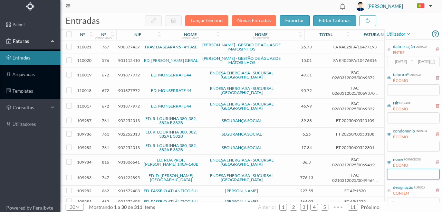
click at [405, 172] on input "text" at bounding box center [413, 174] width 53 height 11
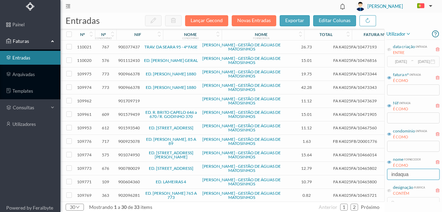
click at [429, 178] on input "indaqua" at bounding box center [413, 174] width 53 height 11
type input "indaqua"
click at [399, 146] on input "text" at bounding box center [413, 146] width 53 height 11
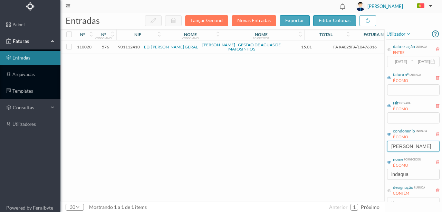
type input "alfredo"
click at [134, 47] on span "901112410" at bounding box center [129, 46] width 22 height 5
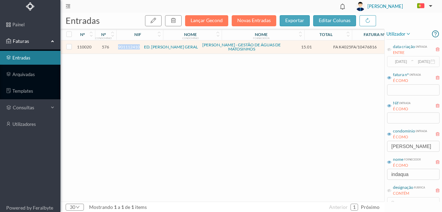
click at [134, 47] on span "901112410" at bounding box center [129, 46] width 22 height 5
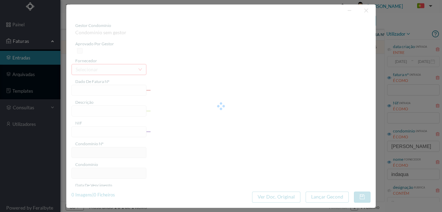
type input "FA K4025FA/10476816"
type input "Periodo de faturação: 14.06.2025 a 14.08.2025"
type input "901112410"
type input "09-09-2025"
type input "20-08-2025"
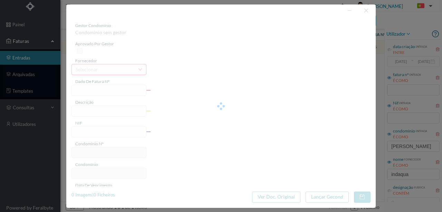
type input "09-09-2025"
type input "15.01"
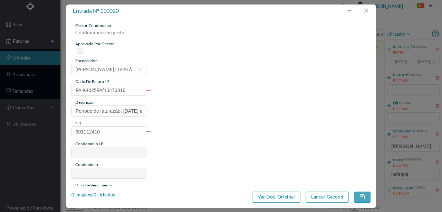
type input "576"
type input "ED. [PERSON_NAME] GERAL"
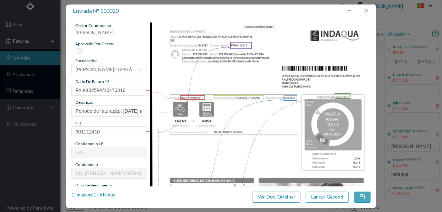
click at [209, 153] on img at bounding box center [260, 178] width 221 height 312
click at [111, 197] on div "1 Imagens | 1 Ficheiros" at bounding box center [94, 194] width 44 height 7
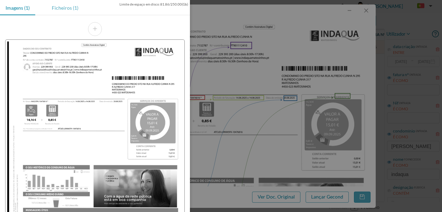
click at [62, 8] on div "Ficheiros (1)" at bounding box center [65, 8] width 38 height 16
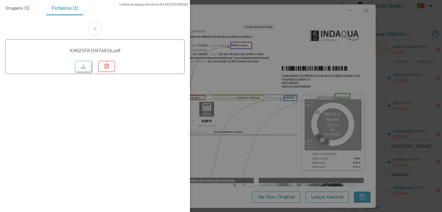
click at [83, 67] on link at bounding box center [83, 66] width 17 height 11
click at [218, 82] on div at bounding box center [221, 106] width 442 height 212
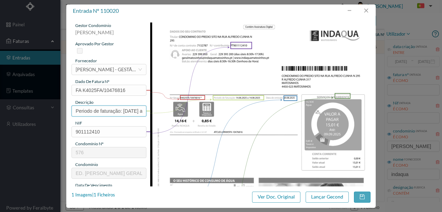
drag, startPoint x: 123, startPoint y: 112, endPoint x: 12, endPoint y: 114, distance: 111.2
click at [10, 116] on div "entrada nº 110020 gestor condomínio Susana Silva aprovado por gestor fornecedor…" at bounding box center [221, 106] width 442 height 212
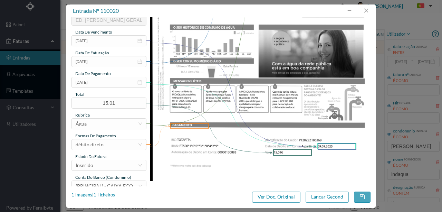
scroll to position [161, 0]
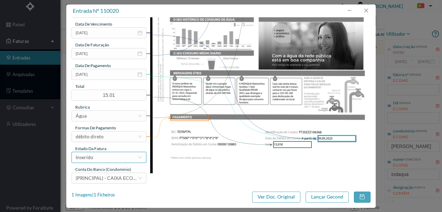
type input "295 Totalizador (14.06.2025 a 14.08.2025)"
click at [106, 157] on div "Inserido" at bounding box center [107, 157] width 62 height 10
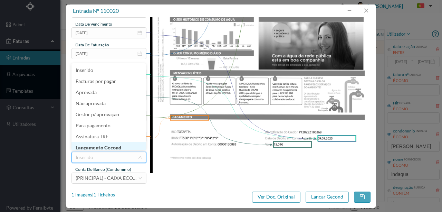
scroll to position [3, 0]
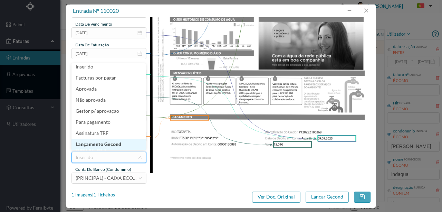
click at [111, 143] on li "Lançamento Gecond" at bounding box center [109, 144] width 74 height 11
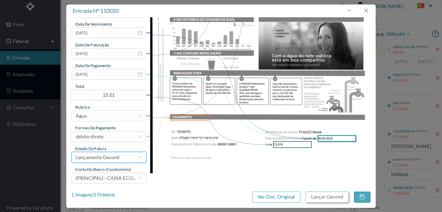
click at [321, 196] on button "Lançar Gecond" at bounding box center [327, 196] width 43 height 11
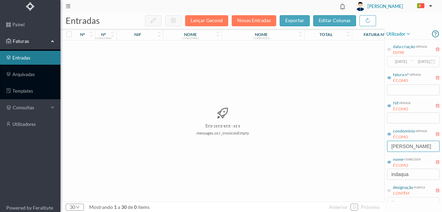
drag, startPoint x: 409, startPoint y: 146, endPoint x: 321, endPoint y: 140, distance: 89.0
click at [327, 141] on div "entradas Lançar Gecond Novas Entradas exportar editar colunas nº nº condomínio …" at bounding box center [251, 112] width 382 height 199
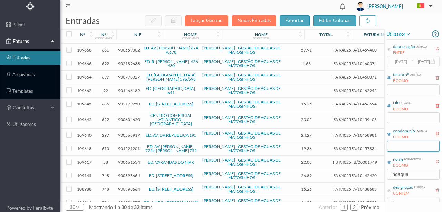
scroll to position [241, 0]
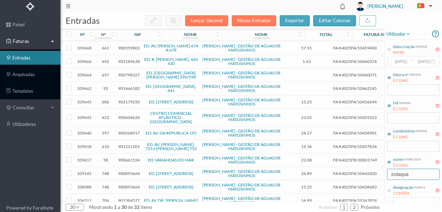
click at [418, 176] on input "indaqua" at bounding box center [413, 174] width 53 height 11
drag, startPoint x: 397, startPoint y: 175, endPoint x: 350, endPoint y: 169, distance: 47.3
click at [359, 173] on div "entradas Lançar Gecond Novas Entradas exportar editar colunas nº nº condomínio …" at bounding box center [251, 112] width 382 height 199
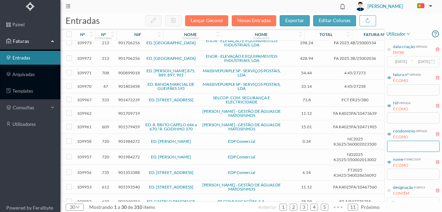
click at [394, 145] on input "text" at bounding box center [413, 146] width 53 height 11
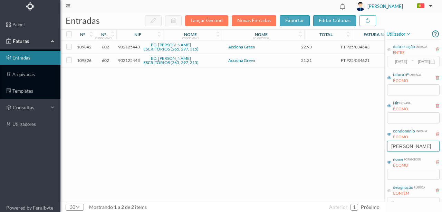
scroll to position [0, 0]
type input "alfred"
click at [24, 77] on link "arquivadas" at bounding box center [30, 74] width 60 height 14
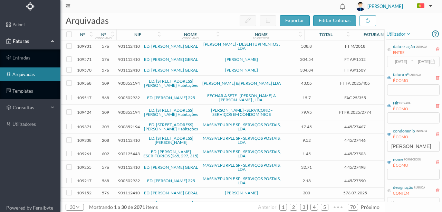
scroll to position [23, 0]
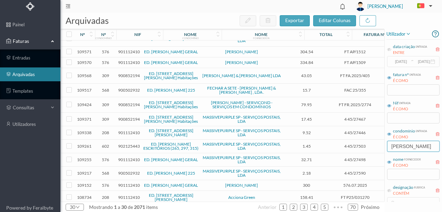
drag, startPoint x: 408, startPoint y: 145, endPoint x: 368, endPoint y: 150, distance: 39.9
click at [368, 150] on div "arquivadas exportar editar colunas nº nº condomínio nif nome condomínio nome fo…" at bounding box center [251, 112] width 382 height 199
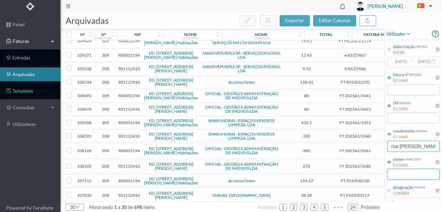
type input "rua alfredo cunha"
click at [396, 172] on input "text" at bounding box center [413, 174] width 53 height 11
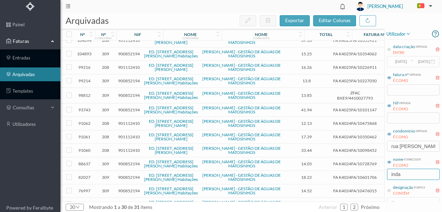
scroll to position [0, 0]
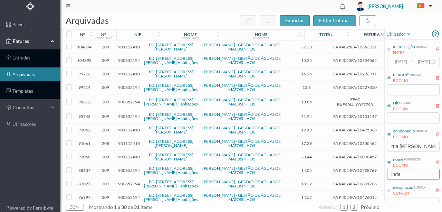
type input "inda"
click at [127, 46] on span "901112410" at bounding box center [129, 46] width 22 height 5
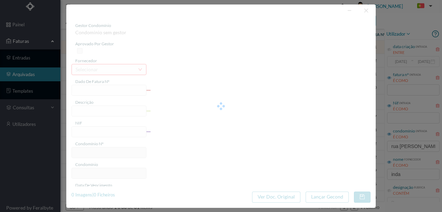
type input "FA K4025FA/10353921"
type input "295 Totalizador (12.04.2025 a 13.06.2025)"
type input "901112410"
type input "10-07-2025"
type input "20-06-2025"
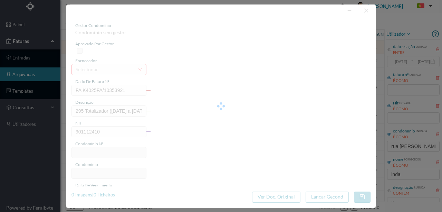
type input "10-07-2025"
type input "37.33"
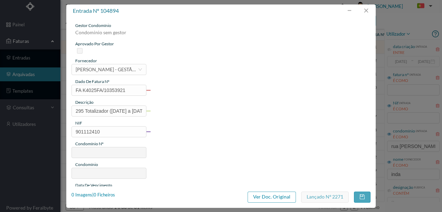
type input "208"
type input "ED. RUA ALFREDO CUNHA, 295"
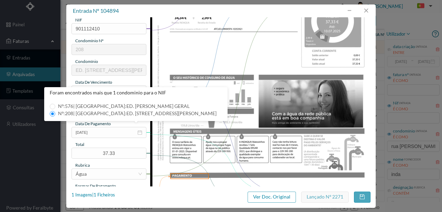
scroll to position [138, 0]
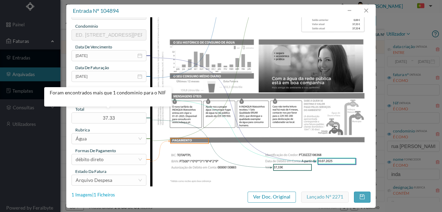
click at [104, 193] on div "1 Imagens | 1 Ficheiros" at bounding box center [94, 194] width 44 height 7
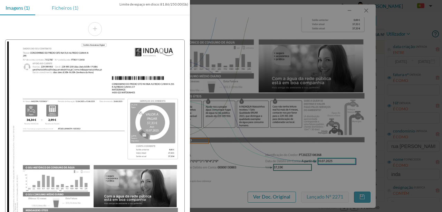
click at [59, 9] on div "Ficheiros (1)" at bounding box center [65, 8] width 38 height 16
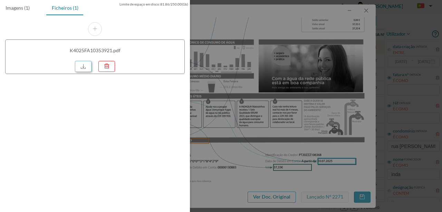
click at [87, 64] on link at bounding box center [83, 66] width 17 height 11
click at [256, 15] on div at bounding box center [221, 106] width 442 height 212
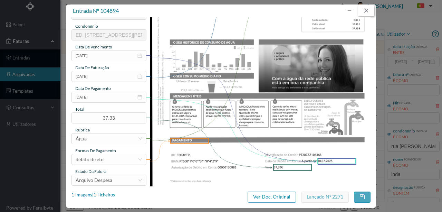
click at [367, 11] on button "button" at bounding box center [366, 10] width 17 height 11
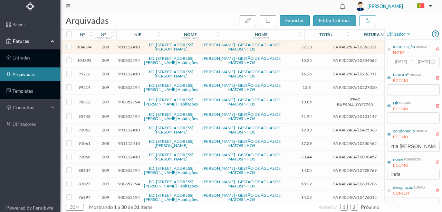
click at [135, 73] on span "901112410" at bounding box center [129, 73] width 22 height 5
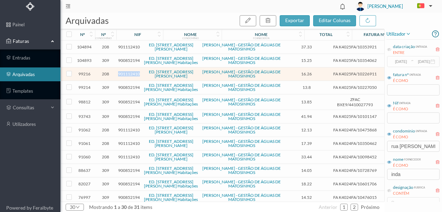
click at [135, 73] on span "901112410" at bounding box center [129, 73] width 22 height 5
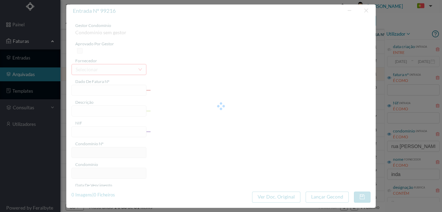
type input "FA K4025FA/10226911"
type input "295 Totalizador ( 14.02.2025 a 11.04.2025)"
type input "901112410"
type input "07-05-2025"
type input "17-04-2025"
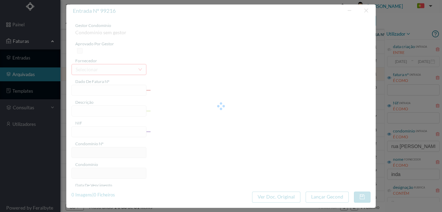
type input "07-05-2025"
type input "16.26"
type input "208"
type input "ED. RUA ALFREDO CUNHA, 295"
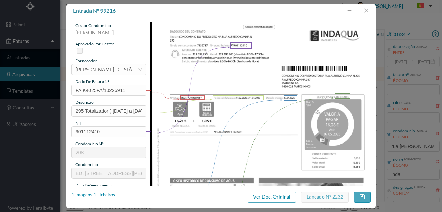
click at [235, 146] on img at bounding box center [260, 178] width 221 height 312
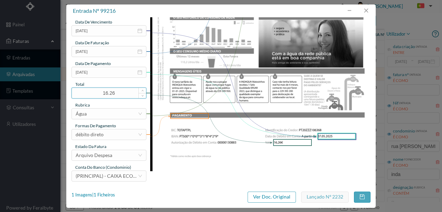
scroll to position [163, 0]
click at [111, 194] on div "1 Imagens | 1 Ficheiros" at bounding box center [94, 194] width 44 height 7
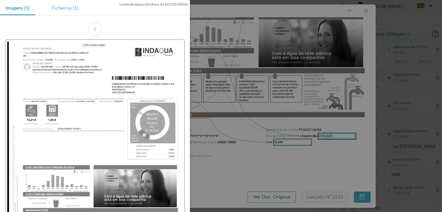
click at [67, 9] on div "Ficheiros (1)" at bounding box center [65, 8] width 38 height 16
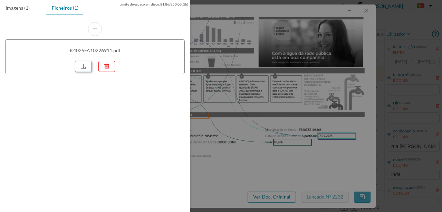
click at [83, 65] on link at bounding box center [83, 66] width 17 height 11
click at [221, 100] on div at bounding box center [221, 106] width 442 height 212
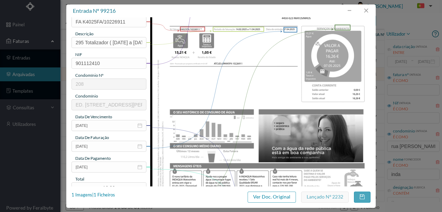
scroll to position [69, 0]
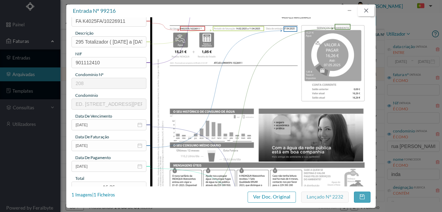
click at [367, 8] on button "button" at bounding box center [366, 10] width 17 height 11
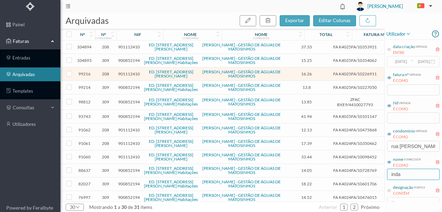
drag, startPoint x: 407, startPoint y: 174, endPoint x: 350, endPoint y: 170, distance: 56.8
click at [354, 174] on div "arquivadas exportar editar colunas nº nº condomínio nif nome condomínio nome fo…" at bounding box center [251, 112] width 382 height 199
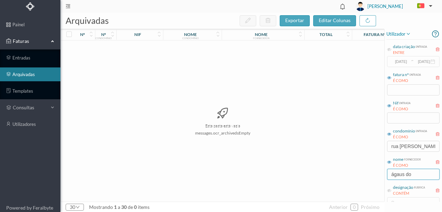
drag, startPoint x: 423, startPoint y: 171, endPoint x: 290, endPoint y: 179, distance: 132.9
click at [324, 175] on div "arquivadas exportar editar colunas nº nº condomínio nif nome condomínio nome fo…" at bounding box center [251, 112] width 382 height 199
type input "águas do"
drag, startPoint x: 368, startPoint y: 143, endPoint x: 403, endPoint y: 149, distance: 35.8
click at [368, 143] on div "Esta pasta está vazia messages.ocr_archivedsEmpty" at bounding box center [223, 120] width 324 height 161
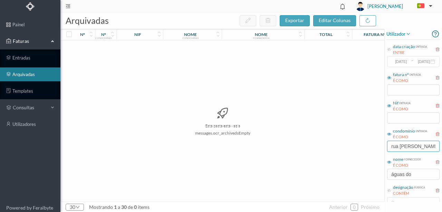
drag, startPoint x: 431, startPoint y: 147, endPoint x: 340, endPoint y: 149, distance: 90.9
click at [340, 149] on div "arquivadas exportar editar colunas nº nº condomínio nif nome condomínio nome fo…" at bounding box center [251, 112] width 382 height 199
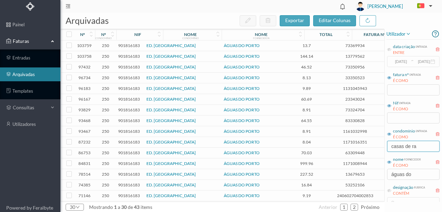
type input "casas de ra"
click at [127, 45] on span "901816183" at bounding box center [129, 45] width 22 height 5
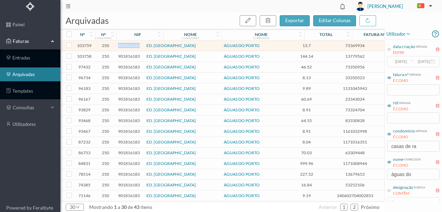
click at [127, 45] on span "901816183" at bounding box center [129, 45] width 22 height 5
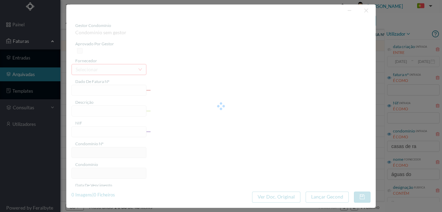
type input "73369934"
type input "255 Comuns (04.04.2025 a 06.05.2025)"
type input "901816183"
type input "2025-05-07"
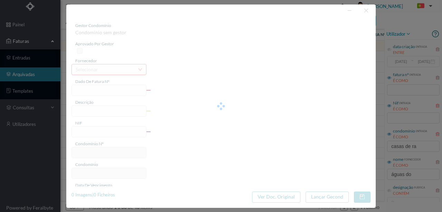
type input "22-05-2025"
type input "13.70"
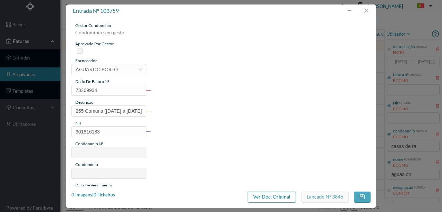
type input "250"
type input "ED. CASAS DE RAMALDE"
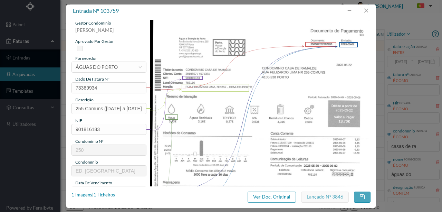
scroll to position [0, 0]
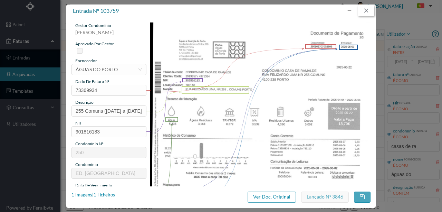
click at [367, 12] on button "button" at bounding box center [366, 10] width 17 height 11
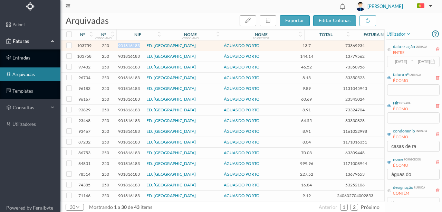
click at [23, 58] on link "entradas" at bounding box center [30, 58] width 60 height 14
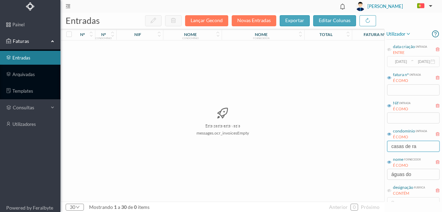
drag, startPoint x: 425, startPoint y: 146, endPoint x: 342, endPoint y: 145, distance: 83.6
click at [350, 147] on div "entradas Lançar Gecond Novas Entradas exportar editar colunas nº nº condomínio …" at bounding box center [251, 112] width 382 height 199
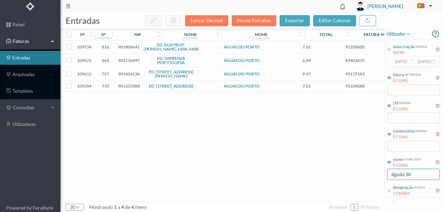
drag, startPoint x: 407, startPoint y: 173, endPoint x: 336, endPoint y: 176, distance: 71.2
click at [336, 176] on div "entradas Lançar Gecond Novas Entradas exportar editar colunas nº nº condomínio …" at bounding box center [251, 112] width 382 height 199
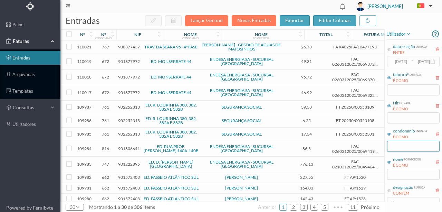
click at [397, 145] on input "text" at bounding box center [413, 146] width 53 height 11
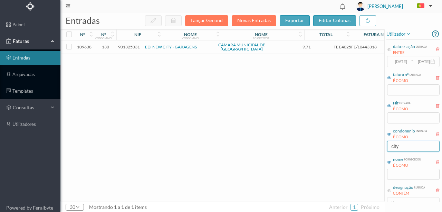
type input "city"
click at [130, 46] on span "901325031" at bounding box center [129, 46] width 22 height 5
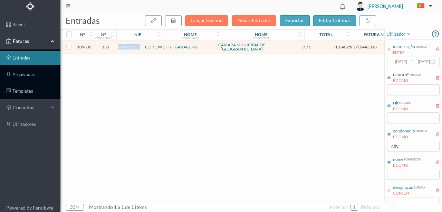
click at [130, 46] on span "901325031" at bounding box center [129, 46] width 22 height 5
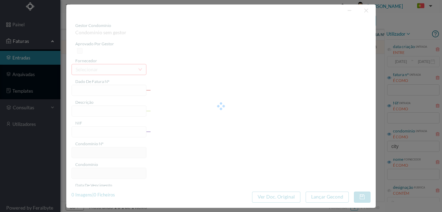
type input "FE E4025FE/10443318"
type input "901325031"
type input "Invalid date"
type input "12-08-2025"
type input "9.71"
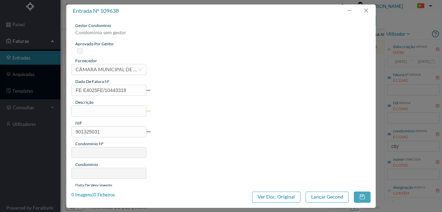
type input "130"
type input "ED. NEW CITY - GARAGENS"
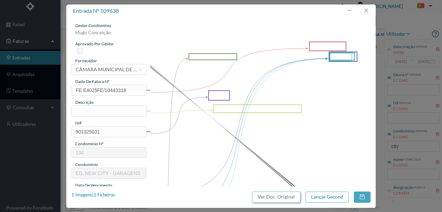
click at [276, 196] on button "Ver Doc. Original" at bounding box center [276, 196] width 48 height 11
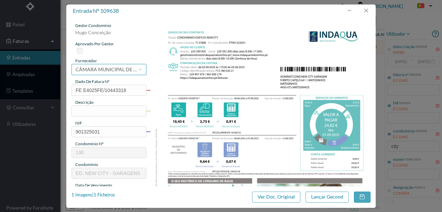
drag, startPoint x: 94, startPoint y: 70, endPoint x: 107, endPoint y: 71, distance: 13.5
click at [94, 70] on div "CÂMARA MUNICIPAL DE [GEOGRAPHIC_DATA]" at bounding box center [107, 69] width 62 height 10
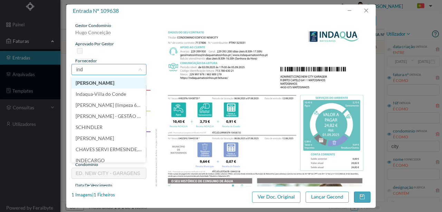
type input "inda"
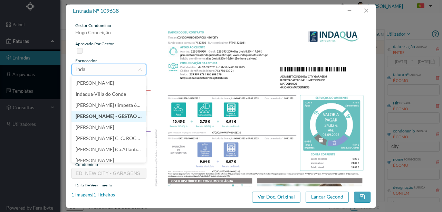
click at [111, 115] on li "[PERSON_NAME] - GESTÃO DE ÁGUAS DE MATOSINHOS" at bounding box center [109, 116] width 74 height 11
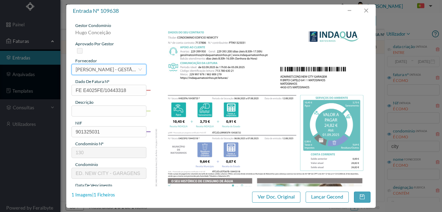
click at [113, 193] on div "1 Imagens | 1 Ficheiros" at bounding box center [94, 194] width 44 height 7
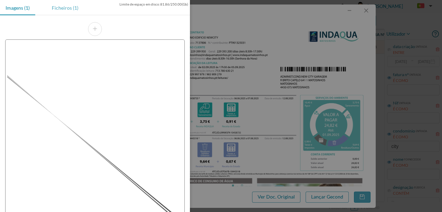
click at [61, 6] on div "Ficheiros (1)" at bounding box center [65, 8] width 38 height 16
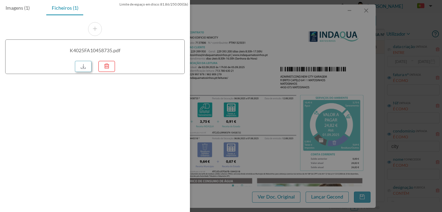
click at [88, 64] on link at bounding box center [83, 66] width 17 height 11
click at [256, 130] on div at bounding box center [221, 106] width 442 height 212
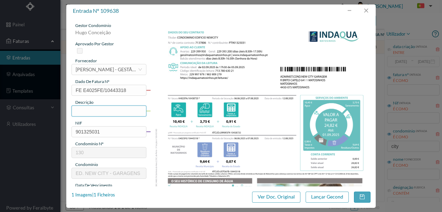
drag, startPoint x: 88, startPoint y: 111, endPoint x: 88, endPoint y: 106, distance: 5.5
click at [88, 111] on input "text" at bounding box center [109, 110] width 75 height 11
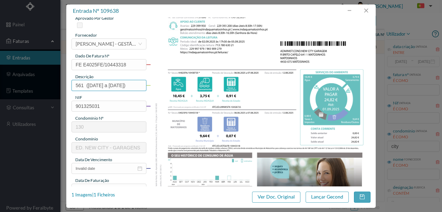
scroll to position [69, 0]
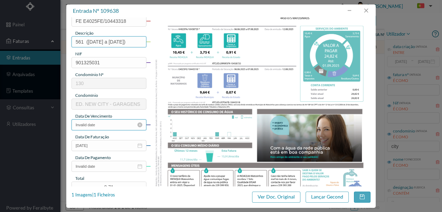
type input "561 (06.06.2025 a 07.08.2025)"
click at [109, 122] on input "Invalid date" at bounding box center [109, 124] width 75 height 11
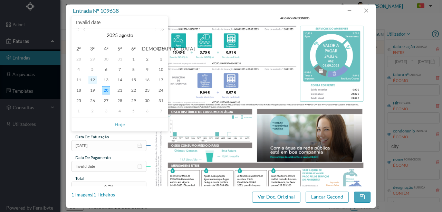
click at [93, 80] on div "12" at bounding box center [92, 80] width 8 height 8
type input "12-08-2025"
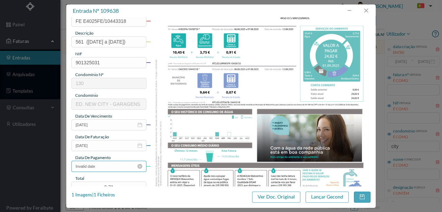
click at [102, 167] on input "Invalid date" at bounding box center [109, 166] width 75 height 11
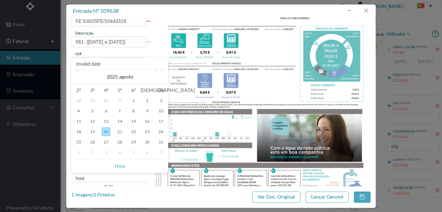
click at [156, 70] on link at bounding box center [155, 77] width 6 height 14
click at [79, 100] on div "1" at bounding box center [79, 100] width 8 height 8
type input "01-09-2025"
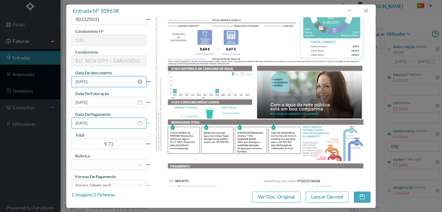
scroll to position [115, 0]
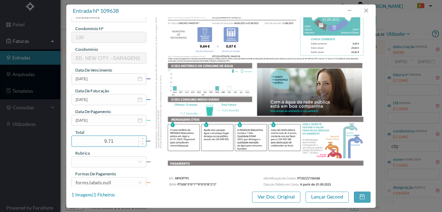
drag, startPoint x: 121, startPoint y: 142, endPoint x: 83, endPoint y: 137, distance: 38.0
click at [84, 138] on input "9.71" at bounding box center [109, 141] width 74 height 10
type input "24.82"
click at [91, 163] on div at bounding box center [107, 161] width 62 height 10
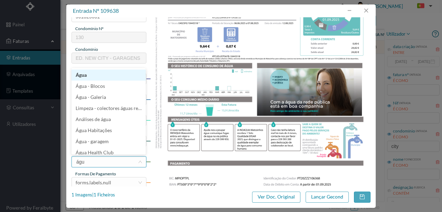
type input "água"
click at [83, 76] on li "Água" at bounding box center [109, 74] width 74 height 11
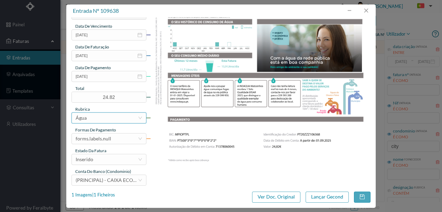
scroll to position [163, 0]
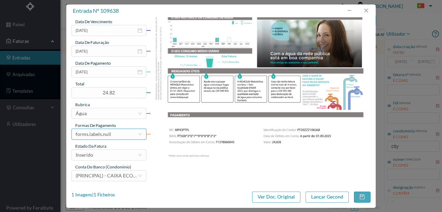
click at [102, 133] on div "forms.labels.null" at bounding box center [94, 134] width 36 height 10
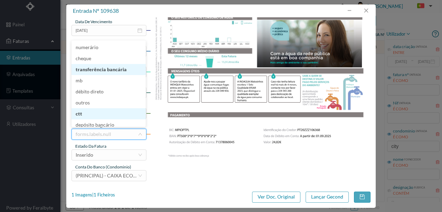
scroll to position [3, 0]
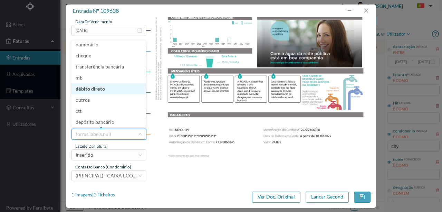
click at [99, 87] on li "débito direto" at bounding box center [109, 88] width 74 height 11
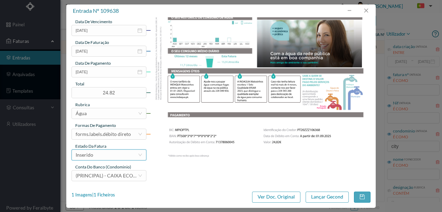
click at [98, 155] on div "Inserido" at bounding box center [107, 155] width 62 height 10
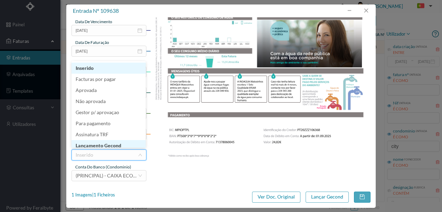
scroll to position [3, 0]
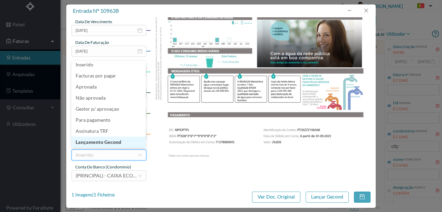
click at [114, 142] on li "Lançamento Gecond" at bounding box center [109, 141] width 74 height 11
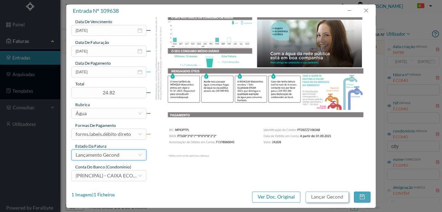
click at [325, 195] on button "Lançar Gecond" at bounding box center [327, 196] width 43 height 11
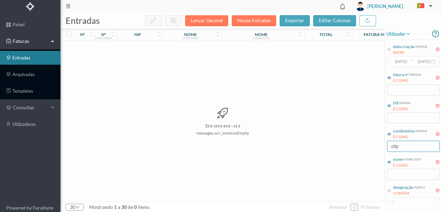
drag, startPoint x: 420, startPoint y: 148, endPoint x: 379, endPoint y: 149, distance: 41.1
click at [379, 149] on div "entradas Lançar Gecond Novas Entradas exportar editar colunas nº nº condomínio …" at bounding box center [251, 112] width 382 height 199
click at [416, 148] on input "city" at bounding box center [413, 146] width 53 height 11
drag, startPoint x: 417, startPoint y: 148, endPoint x: 381, endPoint y: 148, distance: 35.6
click at [381, 148] on div "entradas Lançar Gecond Novas Entradas exportar editar colunas nº nº condomínio …" at bounding box center [251, 112] width 382 height 199
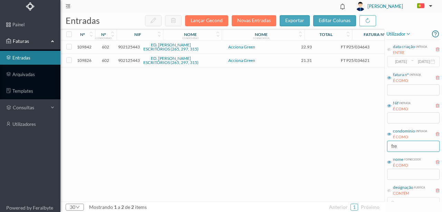
type input "fre"
click at [23, 76] on link "arquivadas" at bounding box center [30, 74] width 60 height 14
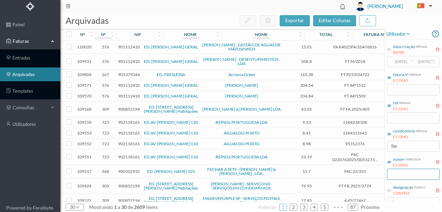
click at [402, 171] on input "text" at bounding box center [413, 174] width 53 height 11
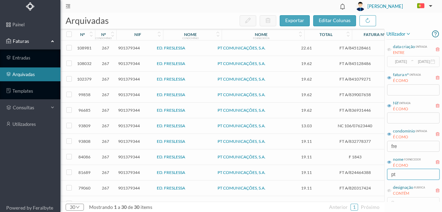
type input "pt"
click at [129, 47] on span "901379344" at bounding box center [129, 47] width 22 height 5
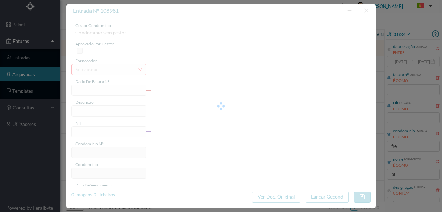
type input "FT A/845128461"
type input "Linha Tel Elev (Julho 2025)"
type input "901379344"
type input "29-07-2025"
type input "2025-07-08"
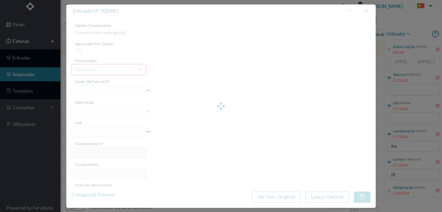
type input "2025-07-29"
type input "22.61"
type input "267"
type input "ED. FRESLESSA"
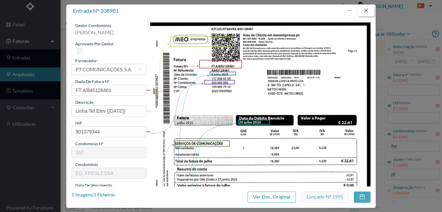
click at [369, 10] on button "button" at bounding box center [366, 10] width 17 height 11
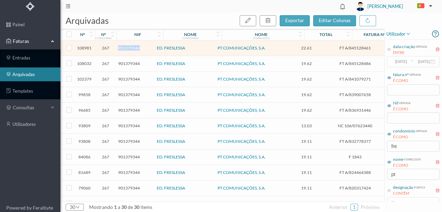
click at [130, 49] on span "901379344" at bounding box center [129, 47] width 22 height 5
click at [130, 48] on span "901379344" at bounding box center [129, 47] width 22 height 5
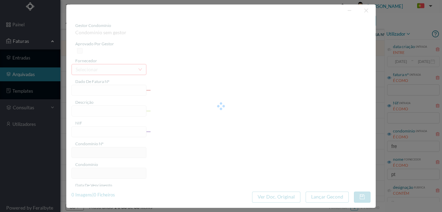
type input "FT A/845128461"
type input "Linha Tel Elev (Julho 2025)"
type input "901379344"
type input "29-07-2025"
type input "2025-07-08"
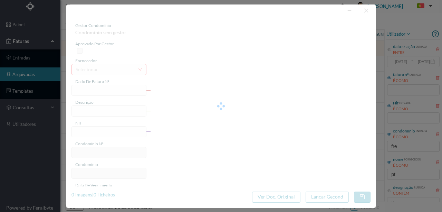
type input "2025-07-29"
type input "22.61"
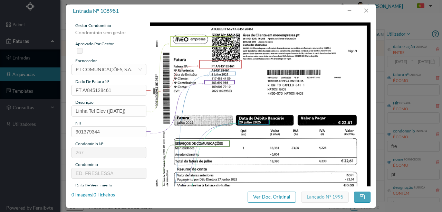
type input "267"
type input "ED. FRESLESSA"
click at [109, 194] on div "1 Imagens | 1 Ficheiros" at bounding box center [94, 194] width 44 height 7
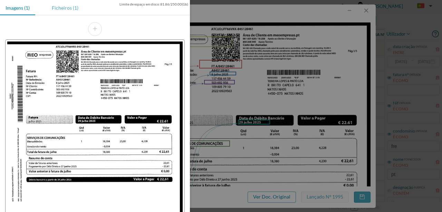
click at [63, 11] on div "Ficheiros (1)" at bounding box center [65, 8] width 38 height 16
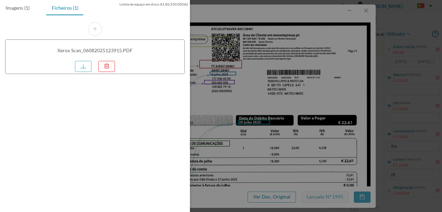
click at [334, 89] on div at bounding box center [221, 106] width 442 height 212
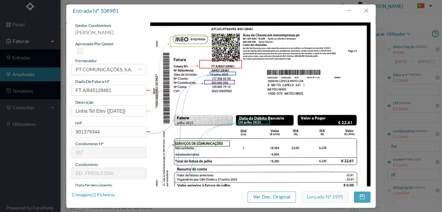
click at [106, 196] on div "1 Imagens | 1 Ficheiros" at bounding box center [94, 194] width 44 height 7
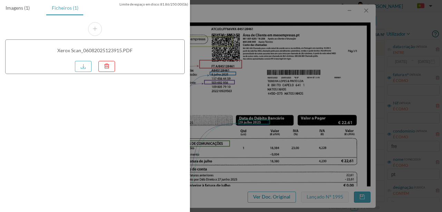
click at [62, 9] on div "Ficheiros (1)" at bounding box center [65, 8] width 38 height 16
click at [63, 8] on div "Ficheiros (1)" at bounding box center [65, 8] width 38 height 16
click at [70, 8] on div "Ficheiros (1)" at bounding box center [65, 8] width 38 height 16
click at [68, 8] on div "Ficheiros (1)" at bounding box center [65, 8] width 38 height 16
click at [66, 8] on div "Ficheiros (1)" at bounding box center [65, 8] width 38 height 16
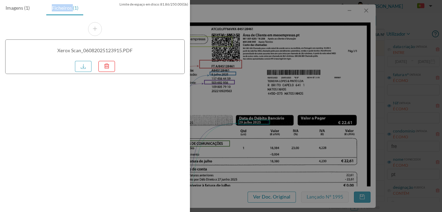
click at [66, 8] on div "Ficheiros (1)" at bounding box center [65, 8] width 38 height 16
drag, startPoint x: 294, startPoint y: 27, endPoint x: 300, endPoint y: 27, distance: 6.2
click at [294, 27] on div at bounding box center [221, 106] width 442 height 212
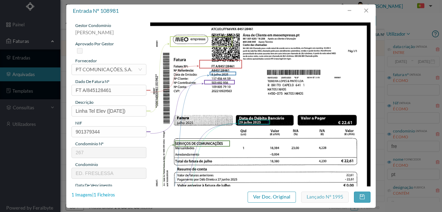
click at [103, 194] on div "1 Imagens | 1 Ficheiros" at bounding box center [94, 194] width 44 height 7
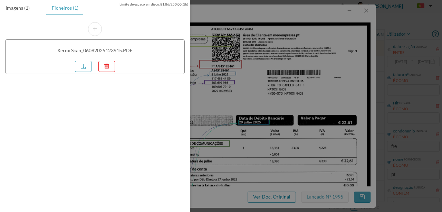
click at [62, 7] on div "Ficheiros (1)" at bounding box center [65, 8] width 38 height 16
click at [86, 67] on link at bounding box center [83, 66] width 17 height 11
drag, startPoint x: 292, startPoint y: 99, endPoint x: 327, endPoint y: 70, distance: 45.2
click at [292, 98] on div at bounding box center [221, 106] width 442 height 212
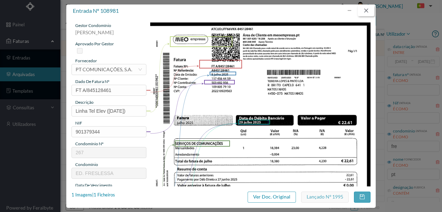
drag, startPoint x: 367, startPoint y: 10, endPoint x: 363, endPoint y: 11, distance: 3.7
click at [367, 9] on button "button" at bounding box center [366, 10] width 17 height 11
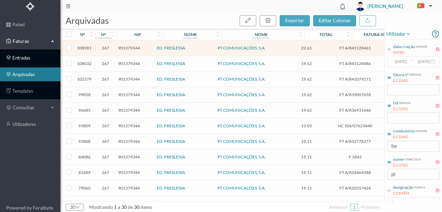
click at [19, 57] on link "entradas" at bounding box center [30, 58] width 60 height 14
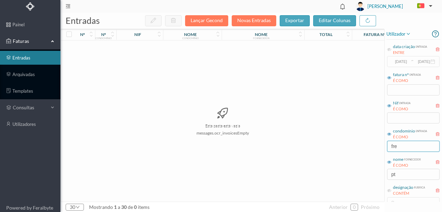
drag, startPoint x: 406, startPoint y: 146, endPoint x: 326, endPoint y: 144, distance: 79.8
click at [328, 149] on div "entradas Lançar Gecond Novas Entradas exportar editar colunas nº nº condomínio …" at bounding box center [251, 112] width 382 height 199
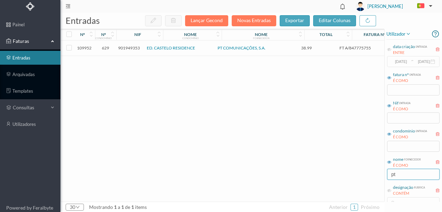
drag, startPoint x: 401, startPoint y: 178, endPoint x: 347, endPoint y: 175, distance: 53.9
click at [360, 176] on div "entradas Lançar Gecond Novas Entradas exportar editar colunas nº nº condomínio …" at bounding box center [251, 112] width 382 height 199
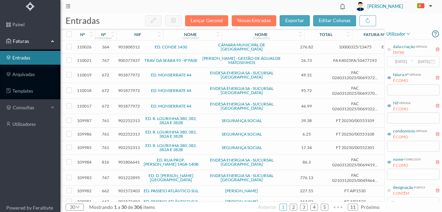
click at [126, 46] on span "901808512" at bounding box center [129, 46] width 22 height 5
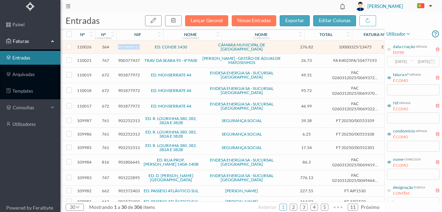
click at [126, 46] on span "901808512" at bounding box center [129, 46] width 22 height 5
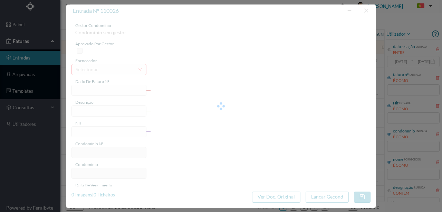
type input "10000325/13475"
type input "MARA APRIPARPRIPREPMAT ARO PRPFIALNAR ARMAR An AR A"
type input "901808512"
type input "12-08-2025"
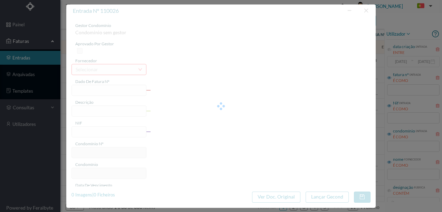
type input "12-08-2025"
type input "276.82"
type input "364"
type input "ED. CONDE 1430"
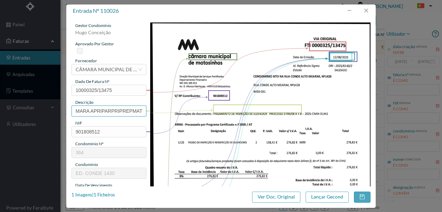
scroll to position [0, 81]
drag, startPoint x: 72, startPoint y: 108, endPoint x: 264, endPoint y: 107, distance: 191.7
click at [264, 107] on div "gestor condomínio Hugo Conceição aprovado por gestor fornecedor selecionar CÂMA…" at bounding box center [221, 183] width 299 height 322
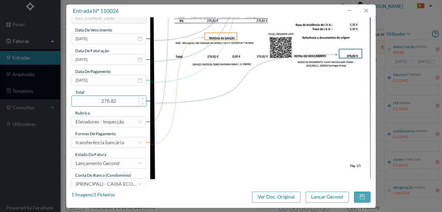
scroll to position [163, 0]
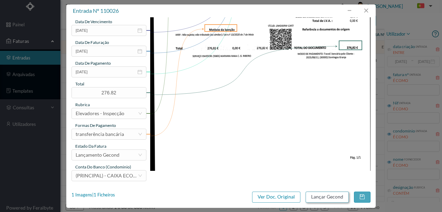
type input "Pedido de inspeção de 2 elevadores"
click at [337, 198] on button "Lançar Gecond" at bounding box center [327, 196] width 43 height 11
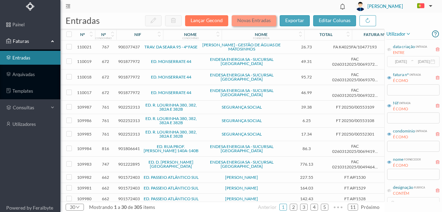
click at [256, 20] on button "Novas Entradas" at bounding box center [254, 20] width 45 height 11
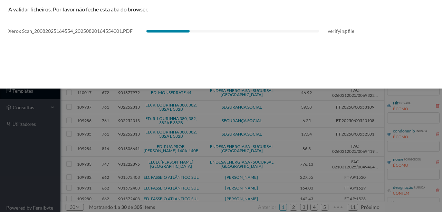
click at [126, 68] on div "A validar ficheiros. Por favor não feche esta aba do browser. Xerox Scan_200820…" at bounding box center [221, 44] width 442 height 88
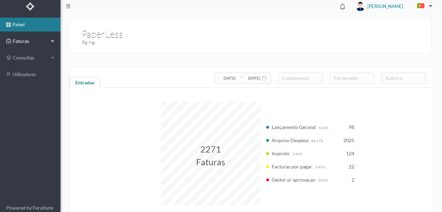
click at [21, 41] on span "Faturas" at bounding box center [30, 41] width 38 height 7
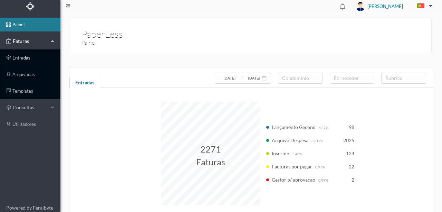
click at [18, 57] on link "entradas" at bounding box center [30, 58] width 60 height 14
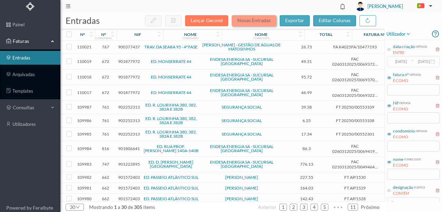
click at [245, 21] on button "Novas Entradas" at bounding box center [254, 20] width 45 height 11
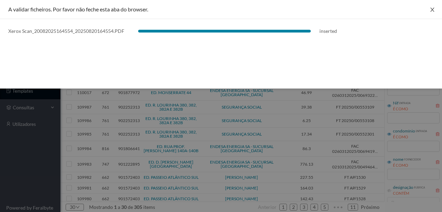
click at [430, 10] on icon "icon: close" at bounding box center [433, 10] width 6 height 6
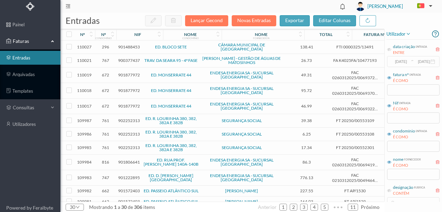
click at [122, 45] on span "901488453" at bounding box center [129, 46] width 22 height 5
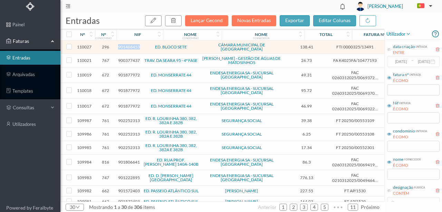
click at [122, 45] on span "901488453" at bounding box center [129, 46] width 22 height 5
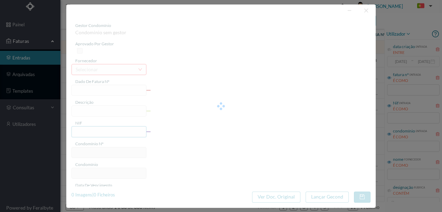
type input "FTI 0000325/13491"
type input "901488453"
type input "Invalid date"
type input "12-08-2025"
type input "138.41"
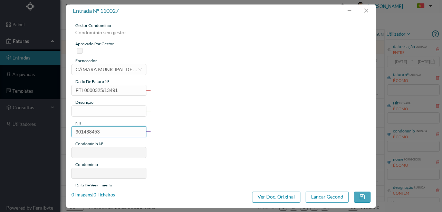
type input "296"
type input "ED. BLOCO SETE"
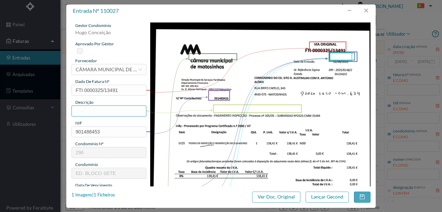
click at [88, 113] on input "text" at bounding box center [109, 110] width 75 height 11
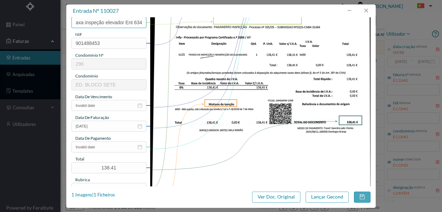
scroll to position [92, 0]
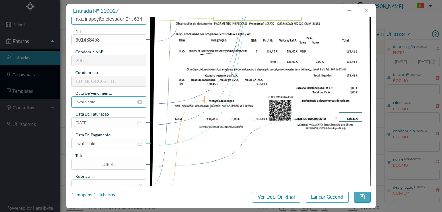
type input "Pagamento taxa inspeção elevador Ent 634"
click at [99, 103] on input "Invalid date" at bounding box center [109, 101] width 75 height 11
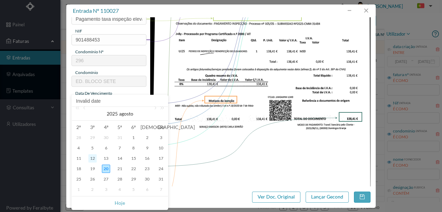
click at [94, 159] on div "12" at bounding box center [92, 158] width 8 height 8
type input "12-08-2025"
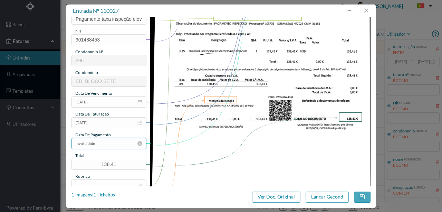
click at [106, 144] on input "Invalid date" at bounding box center [109, 143] width 75 height 11
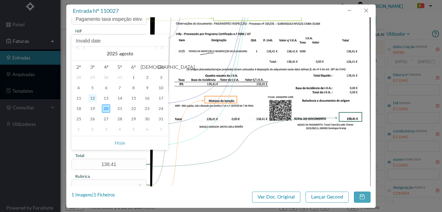
click at [93, 98] on div "12" at bounding box center [92, 98] width 8 height 8
type input "12-08-2025"
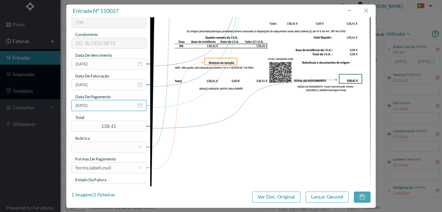
scroll to position [138, 0]
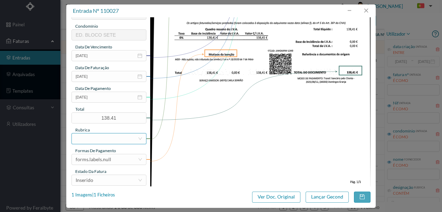
click at [89, 139] on div at bounding box center [107, 138] width 62 height 10
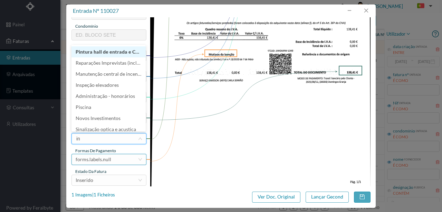
type input "ins"
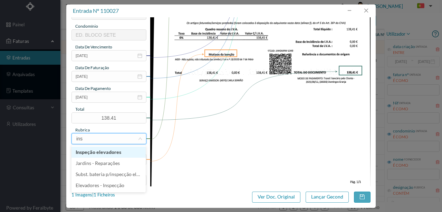
click at [101, 153] on li "Inspeção elevadores" at bounding box center [109, 151] width 74 height 11
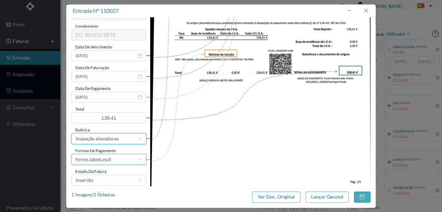
click at [105, 159] on div "forms.labels.null" at bounding box center [94, 159] width 36 height 10
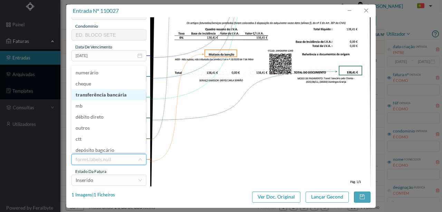
click at [97, 95] on li "transferência bancária" at bounding box center [109, 94] width 74 height 11
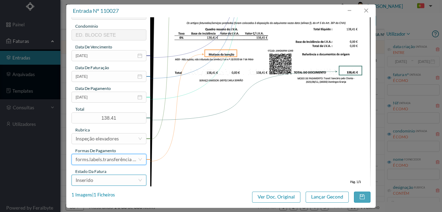
click at [96, 179] on div "Inserido" at bounding box center [107, 180] width 62 height 10
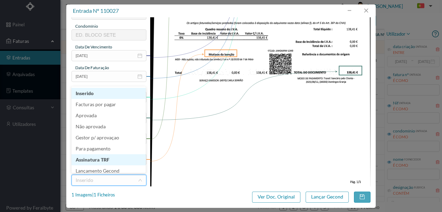
scroll to position [3, 0]
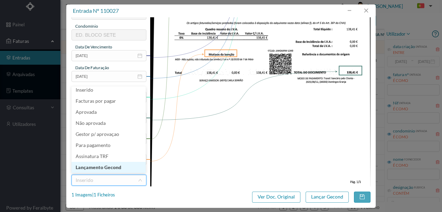
click at [98, 166] on li "Lançamento Gecond" at bounding box center [109, 167] width 74 height 11
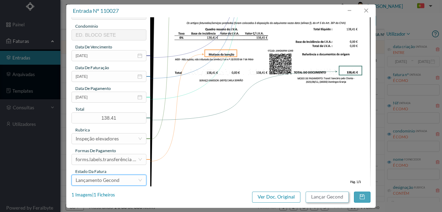
click at [325, 199] on button "Lançar Gecond" at bounding box center [327, 196] width 43 height 11
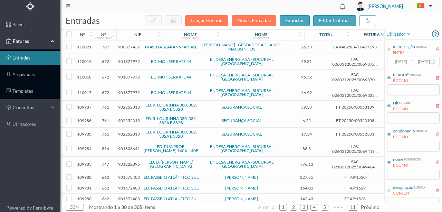
click at [208, 3] on header "[PERSON_NAME]" at bounding box center [251, 6] width 382 height 13
click at [398, 149] on input "text" at bounding box center [413, 146] width 53 height 11
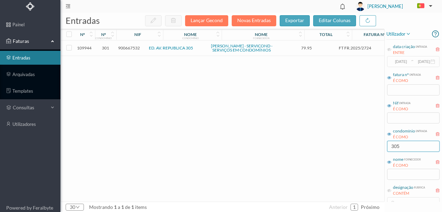
type input "305"
click at [126, 48] on span "900667532" at bounding box center [129, 47] width 22 height 5
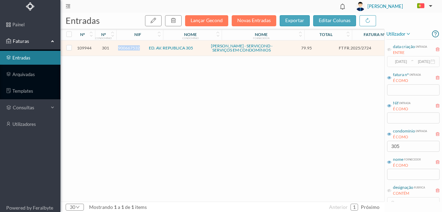
click at [126, 48] on span "900667532" at bounding box center [129, 47] width 22 height 5
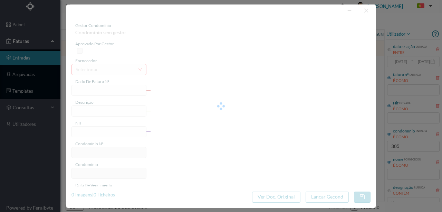
type input "FT FR.2025/2724"
type input "900667532"
type input "[DATE]"
type input "79.95"
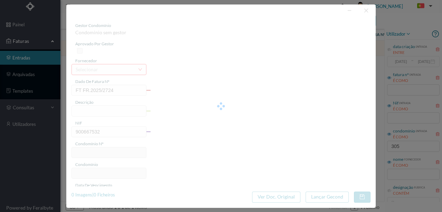
type input "301"
type input "ED. AV. REPUBLICA 305"
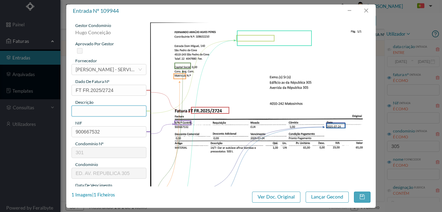
click at [79, 107] on input "text" at bounding box center [109, 110] width 75 height 11
click at [118, 108] on input "Dar ar autoclave, afinar bombas e pressostatos nas 6 entradas" at bounding box center [109, 110] width 75 height 11
type input "Dar ar autoclave, afinar bombas e pressostatos"
drag, startPoint x: 184, startPoint y: 150, endPoint x: 96, endPoint y: 146, distance: 88.5
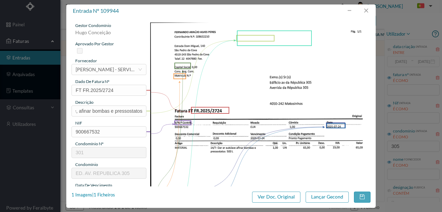
click at [184, 150] on img at bounding box center [260, 178] width 221 height 312
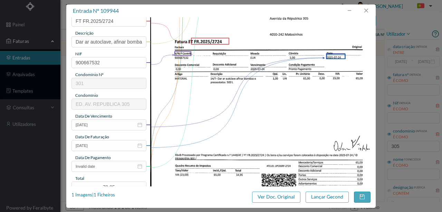
scroll to position [92, 0]
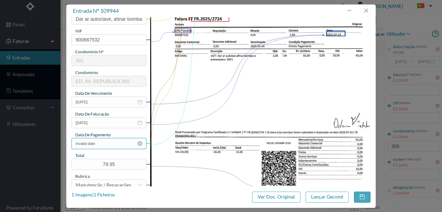
click at [107, 145] on input "Invalid date" at bounding box center [109, 143] width 75 height 11
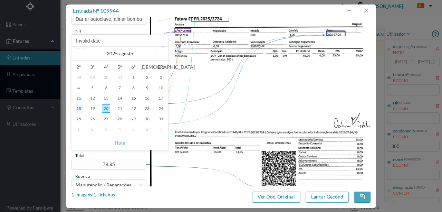
click at [82, 108] on div "18" at bounding box center [79, 108] width 8 height 8
type input "[DATE]"
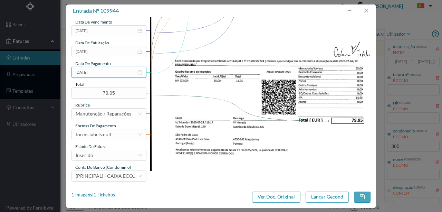
scroll to position [163, 0]
click at [94, 132] on div "forms.labels.null" at bounding box center [94, 134] width 36 height 10
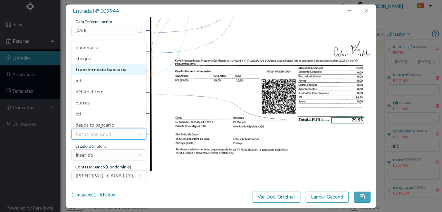
click at [94, 69] on li "transferência bancária" at bounding box center [109, 69] width 74 height 11
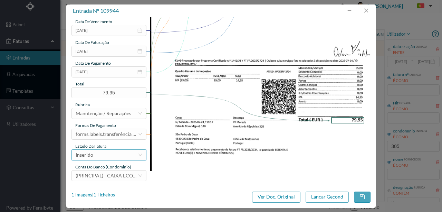
click at [104, 157] on div "Inserido" at bounding box center [107, 155] width 62 height 10
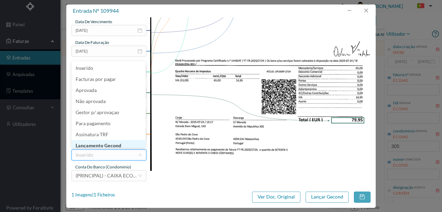
scroll to position [3, 0]
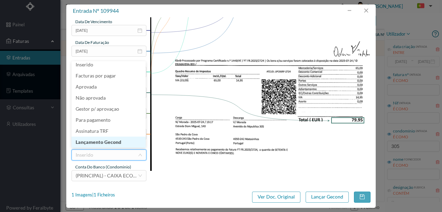
click at [110, 143] on li "Lançamento Gecond" at bounding box center [109, 141] width 74 height 11
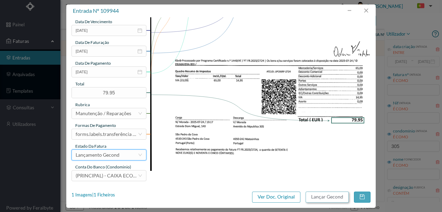
click at [325, 196] on button "Lançar Gecond" at bounding box center [327, 196] width 43 height 11
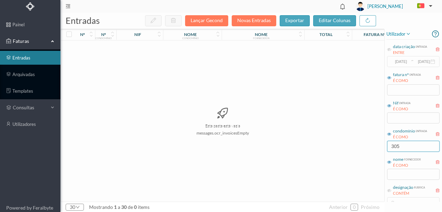
drag, startPoint x: 418, startPoint y: 146, endPoint x: 347, endPoint y: 149, distance: 71.2
click at [352, 149] on div "entradas Lançar Gecond Novas Entradas exportar editar colunas nº nº condomínio …" at bounding box center [251, 112] width 382 height 199
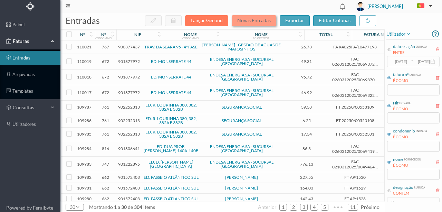
click at [242, 21] on button "Novas Entradas" at bounding box center [254, 20] width 45 height 11
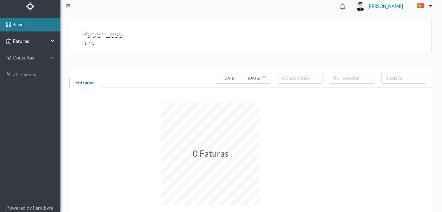
click at [17, 39] on span "Faturas" at bounding box center [30, 41] width 38 height 7
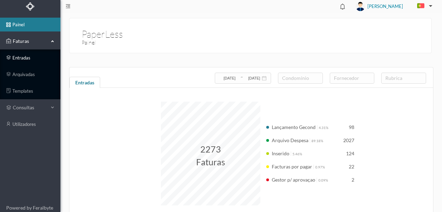
click at [23, 58] on link "entradas" at bounding box center [30, 58] width 60 height 14
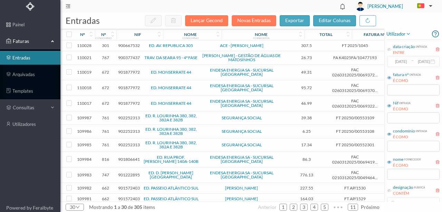
click at [130, 46] on span "900667532" at bounding box center [129, 45] width 22 height 5
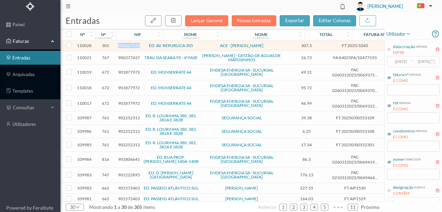
click at [130, 46] on span "900667532" at bounding box center [129, 45] width 22 height 5
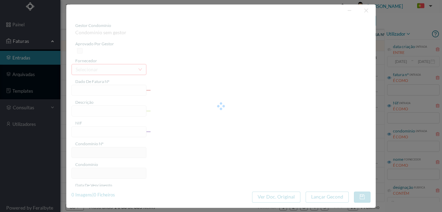
type input "FT 2025/1045"
type input "Serviço de manutenção de caixas de saneamento"
type input "900667532"
type input "Invalid date"
type input "[DATE]"
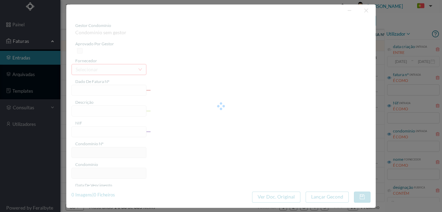
type input "307.50"
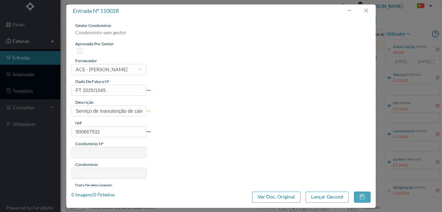
type input "301"
type input "ED. AV. REPUBLICA 305"
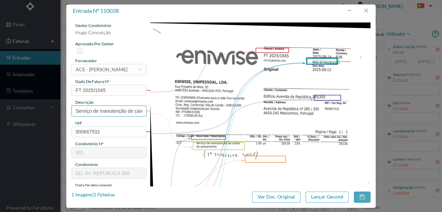
click at [108, 111] on input "Serviço de manutenção de caixas de saneamento" at bounding box center [109, 110] width 75 height 11
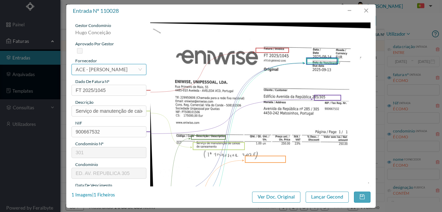
drag, startPoint x: 106, startPoint y: 70, endPoint x: 115, endPoint y: 68, distance: 8.9
click at [106, 70] on div "ACE - [PERSON_NAME]" at bounding box center [102, 69] width 52 height 10
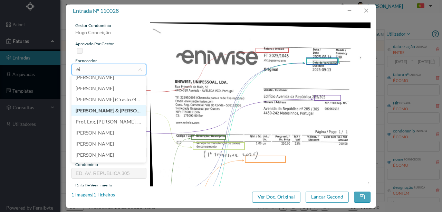
scroll to position [69, 0]
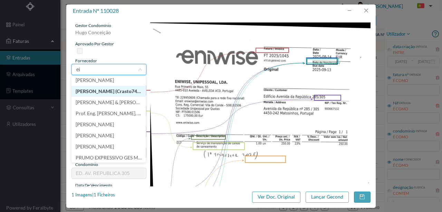
type input "e"
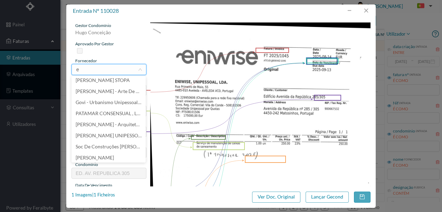
scroll to position [1, 0]
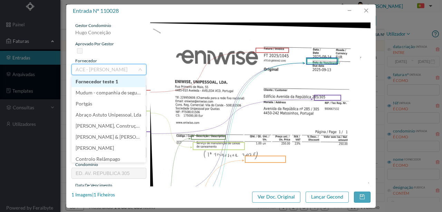
type input "n"
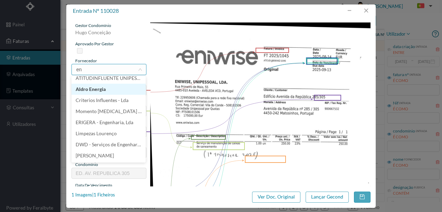
scroll to position [90, 0]
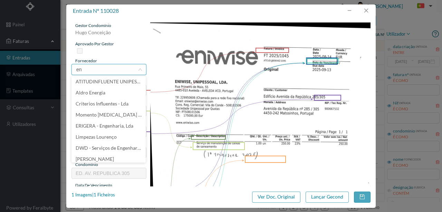
click at [94, 70] on input "en" at bounding box center [107, 69] width 62 height 10
drag, startPoint x: 94, startPoint y: 68, endPoint x: 69, endPoint y: 69, distance: 25.3
click at [69, 69] on div "gestor condomínio [PERSON_NAME] aprovado por gestor fornecedor selecionar ACE -…" at bounding box center [221, 101] width 310 height 169
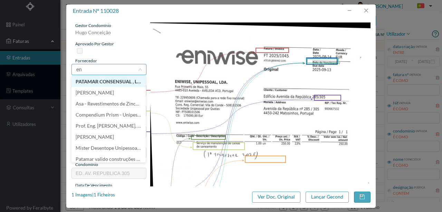
type input "eni"
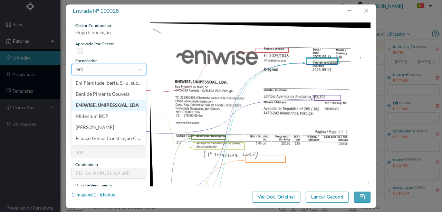
click at [94, 105] on li "ENIWISE, UNIPESSOAL, LDA" at bounding box center [109, 104] width 74 height 11
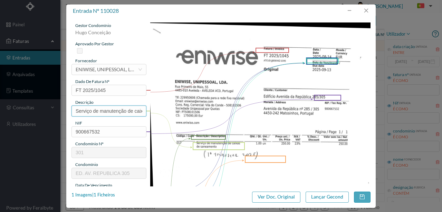
click at [129, 111] on input "Serviço de manutenção de caixas de saneamento" at bounding box center [109, 110] width 75 height 11
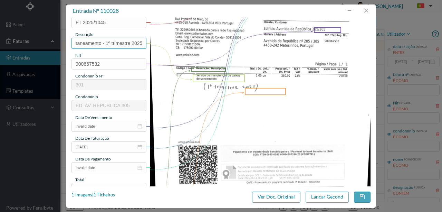
scroll to position [69, 0]
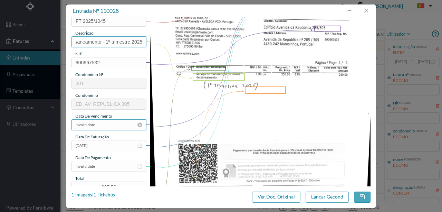
type input "Serviço de manutenção de caixas de saneamento - 1º trimestre 2025"
click at [112, 123] on input "Invalid date" at bounding box center [109, 124] width 75 height 11
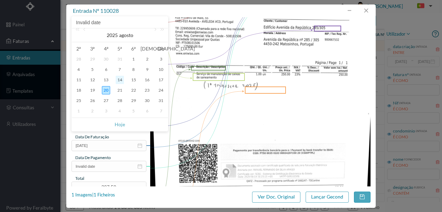
click at [119, 79] on div "14" at bounding box center [120, 80] width 8 height 8
type input "[DATE]"
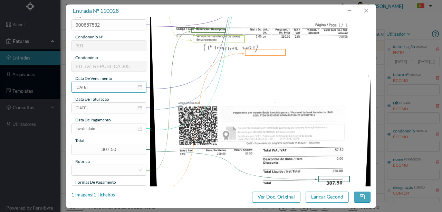
scroll to position [115, 0]
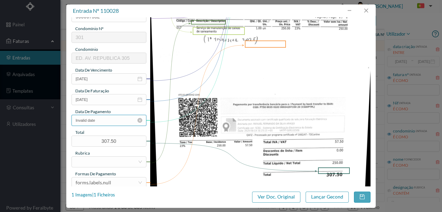
click at [101, 117] on input "Invalid date" at bounding box center [109, 120] width 75 height 11
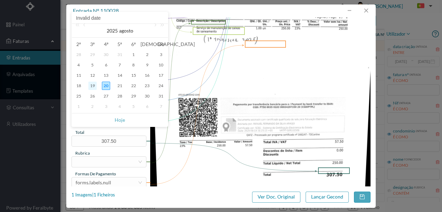
click at [93, 87] on div "19" at bounding box center [92, 86] width 8 height 8
type input "[DATE]"
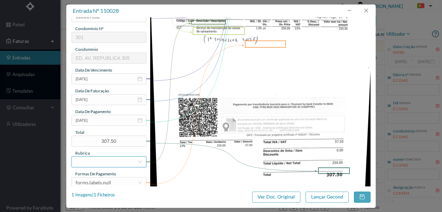
click at [93, 160] on div at bounding box center [107, 161] width 62 height 10
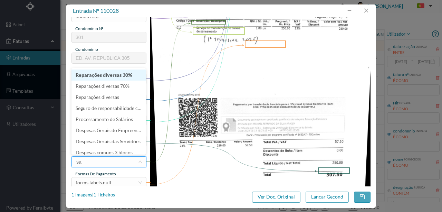
type input "san"
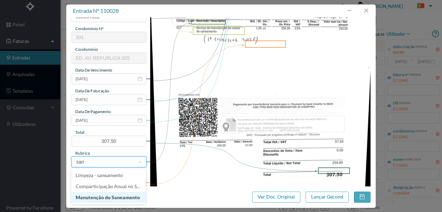
click at [105, 197] on li "Manutenção do Saneamento" at bounding box center [109, 197] width 74 height 11
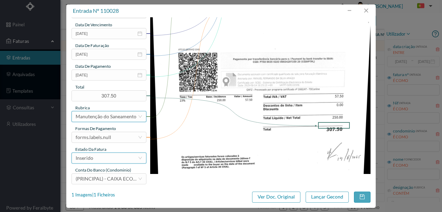
scroll to position [163, 0]
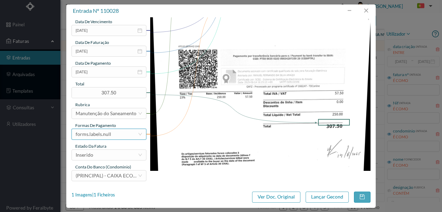
click at [96, 136] on div "forms.labels.null" at bounding box center [94, 134] width 36 height 10
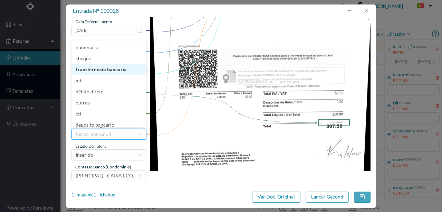
click at [95, 68] on li "transferência bancária" at bounding box center [109, 69] width 74 height 11
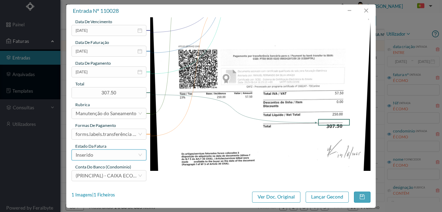
click at [100, 154] on div "Inserido" at bounding box center [107, 155] width 62 height 10
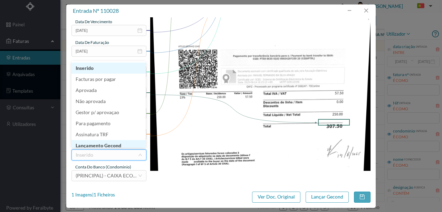
scroll to position [3, 0]
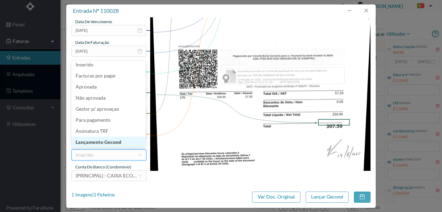
click at [109, 143] on li "Lançamento Gecond" at bounding box center [109, 141] width 74 height 11
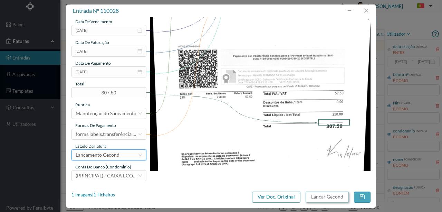
click at [327, 198] on button "Lançar Gecond" at bounding box center [327, 196] width 43 height 11
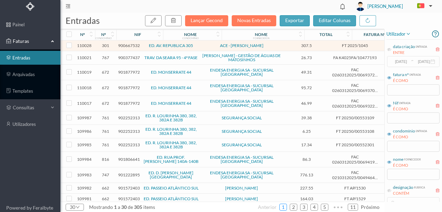
click at [286, 205] on link "1" at bounding box center [283, 207] width 7 height 10
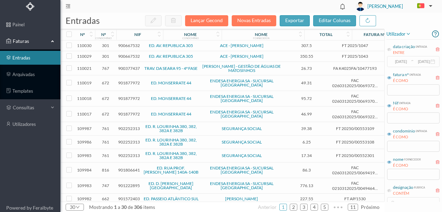
click at [130, 56] on span "900667532" at bounding box center [129, 56] width 22 height 5
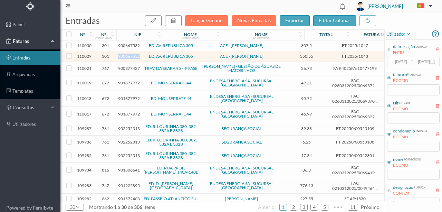
click at [130, 56] on span "900667532" at bounding box center [129, 56] width 22 height 5
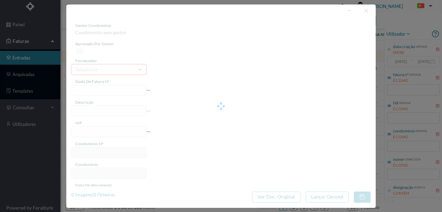
type input "FT 2025/1043"
type input "TE ic andei"
type input "900667532"
type input "Invalid date"
type input "[DATE]"
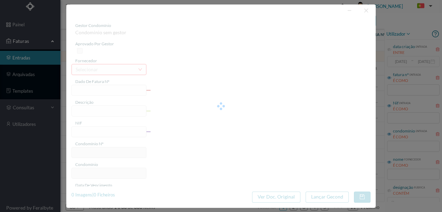
type input "350.55"
type input "301"
type input "ED. AV. REPUBLICA 305"
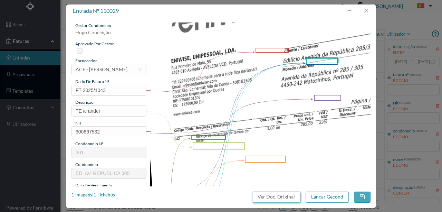
click at [272, 196] on button "Ver Doc. Original" at bounding box center [276, 196] width 48 height 11
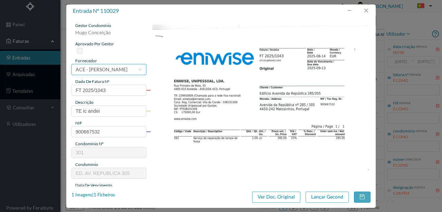
click at [112, 66] on div "ACE - [PERSON_NAME]" at bounding box center [102, 69] width 52 height 10
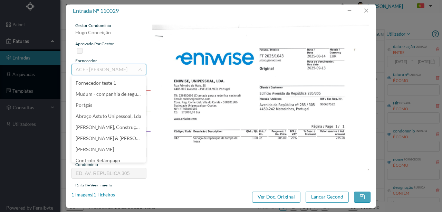
scroll to position [5619, 0]
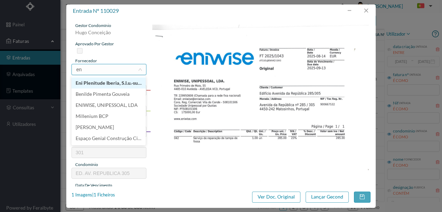
type input "eni"
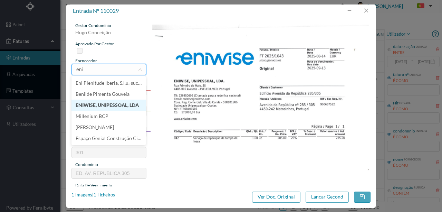
click at [93, 105] on li "ENIWISE, UNIPESSOAL, LDA" at bounding box center [109, 104] width 74 height 11
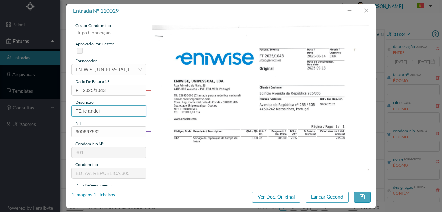
drag, startPoint x: 106, startPoint y: 110, endPoint x: 56, endPoint y: 111, distance: 50.1
click at [56, 111] on div "entrada nº 110029 gestor condomínio [PERSON_NAME] aprovado por gestor fornecedo…" at bounding box center [221, 106] width 442 height 212
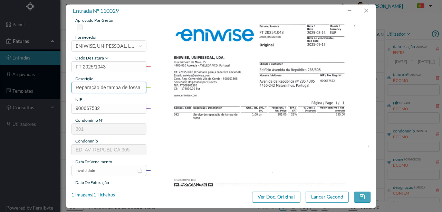
scroll to position [69, 0]
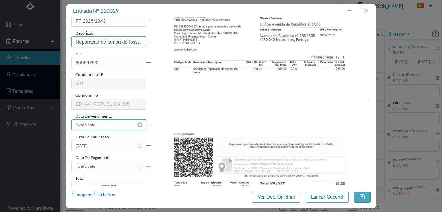
type input "Reparação de tampa de fossa"
click at [106, 125] on input "Invalid date" at bounding box center [109, 124] width 75 height 11
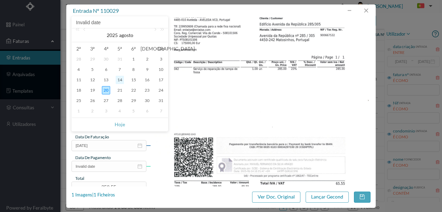
drag, startPoint x: 122, startPoint y: 78, endPoint x: 126, endPoint y: 81, distance: 4.6
click at [122, 78] on div "14" at bounding box center [120, 80] width 8 height 8
type input "[DATE]"
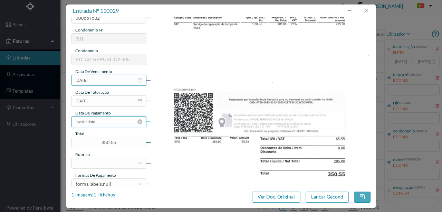
scroll to position [115, 0]
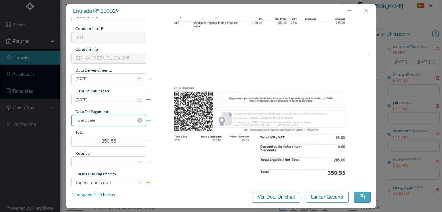
click at [105, 122] on input "Invalid date" at bounding box center [109, 120] width 75 height 11
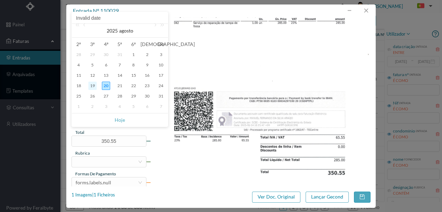
click at [93, 87] on div "19" at bounding box center [92, 86] width 8 height 8
type input "[DATE]"
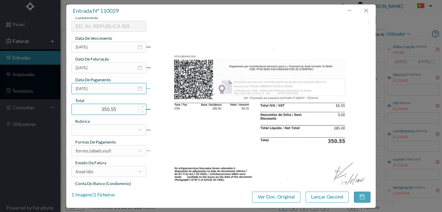
scroll to position [161, 0]
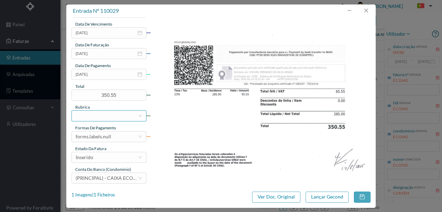
click at [90, 114] on div at bounding box center [107, 116] width 62 height 10
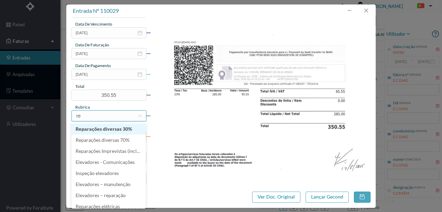
type input "rep"
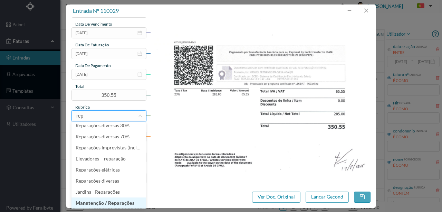
click at [110, 200] on li "Manutenção / Reparações" at bounding box center [109, 202] width 74 height 11
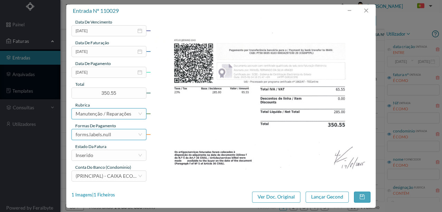
scroll to position [163, 0]
click at [102, 131] on div "forms.labels.null" at bounding box center [94, 134] width 36 height 10
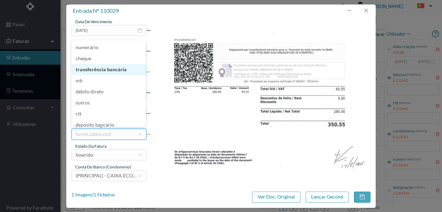
click at [93, 70] on li "transferência bancária" at bounding box center [109, 69] width 74 height 11
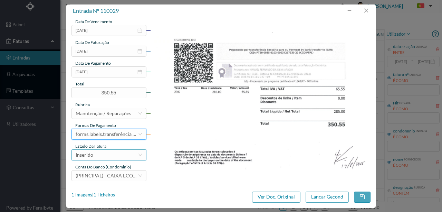
click at [103, 154] on div "Inserido" at bounding box center [107, 155] width 62 height 10
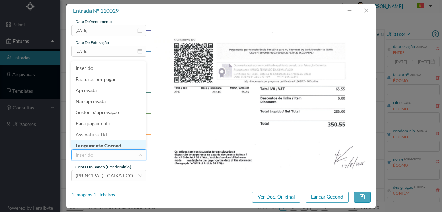
scroll to position [3, 0]
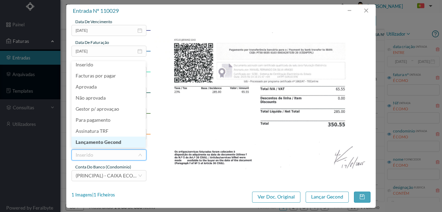
drag, startPoint x: 111, startPoint y: 142, endPoint x: 372, endPoint y: 186, distance: 265.4
click at [111, 142] on li "Lançamento Gecond" at bounding box center [109, 141] width 74 height 11
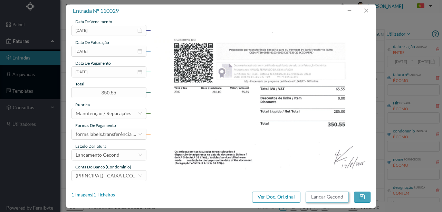
click at [328, 196] on button "Lançar Gecond" at bounding box center [327, 196] width 43 height 11
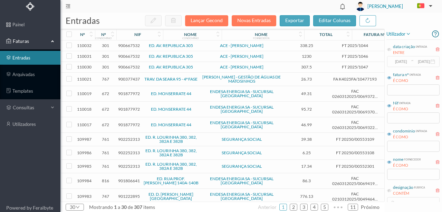
click at [127, 66] on span "900667532" at bounding box center [129, 66] width 22 height 5
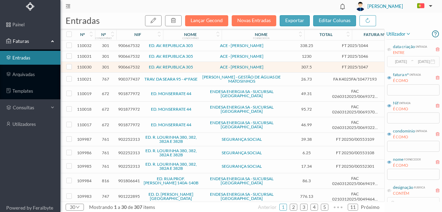
click at [133, 67] on span "900667532" at bounding box center [129, 66] width 22 height 5
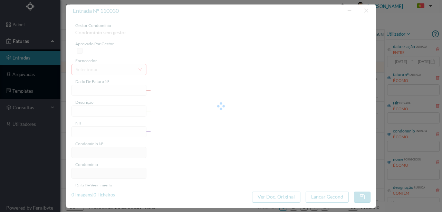
type input "FT 2025/1047"
type input "e) ————eeeeme a Caixas Serviço de manutenção de caixas de saneamento"
type input "900667532"
type input "Invalid date"
type input "[DATE]"
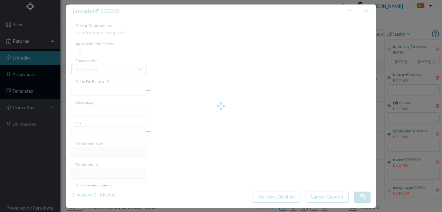
type input "307.50"
type input "301"
type input "ED. AV. REPUBLICA 305"
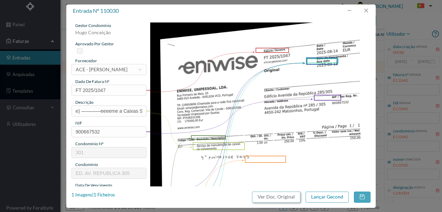
drag, startPoint x: 292, startPoint y: 199, endPoint x: 258, endPoint y: 31, distance: 171.0
click at [292, 198] on button "Ver Doc. Original" at bounding box center [276, 196] width 48 height 11
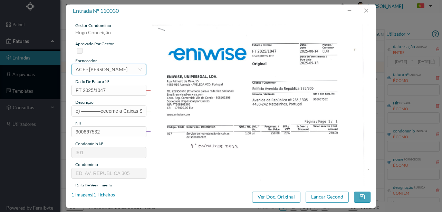
click at [96, 69] on div "ACE - [PERSON_NAME]" at bounding box center [102, 69] width 52 height 10
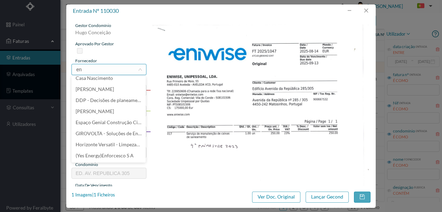
scroll to position [1, 0]
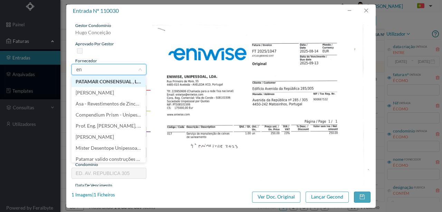
type input "eni"
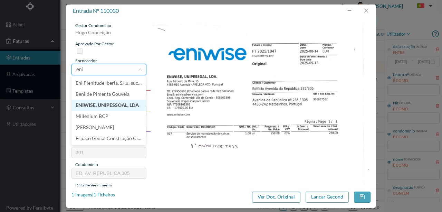
click at [115, 107] on li "ENIWISE, UNIPESSOAL, LDA" at bounding box center [109, 104] width 74 height 11
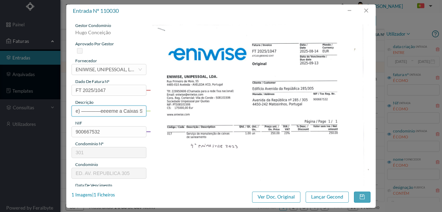
scroll to position [0, 105]
drag, startPoint x: 73, startPoint y: 109, endPoint x: 208, endPoint y: 109, distance: 135.1
click at [208, 109] on div "gestor condomínio Hugo Conceição aprovado por gestor fornecedor selecionar ENIW…" at bounding box center [221, 183] width 299 height 322
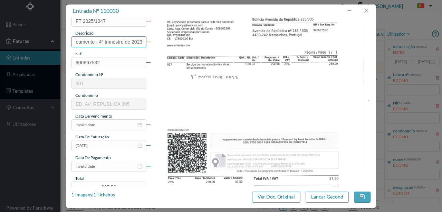
scroll to position [92, 0]
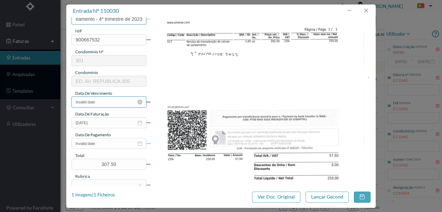
type input "Manutenção caixas de saneamento - 4º trimestre de 2023"
click at [110, 100] on input "Invalid date" at bounding box center [109, 101] width 75 height 11
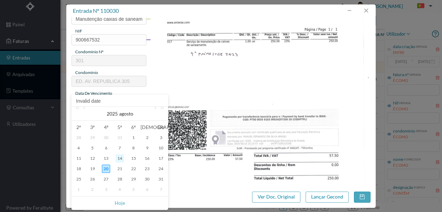
click at [120, 156] on div "14" at bounding box center [120, 158] width 8 height 8
type input "[DATE]"
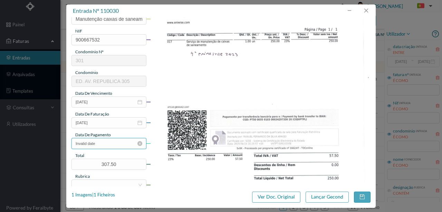
click at [106, 147] on input "Invalid date" at bounding box center [109, 143] width 75 height 11
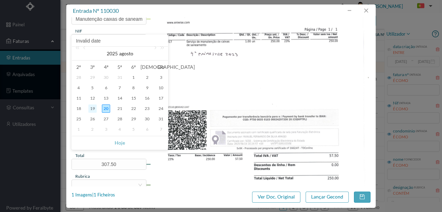
click at [94, 109] on div "19" at bounding box center [92, 108] width 8 height 8
type input "[DATE]"
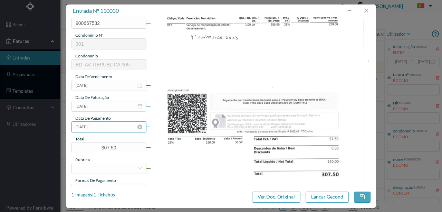
scroll to position [161, 0]
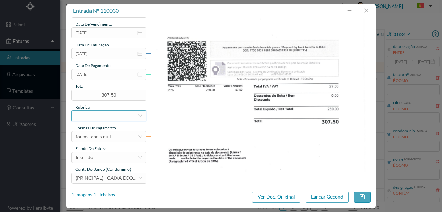
drag, startPoint x: 85, startPoint y: 119, endPoint x: 96, endPoint y: 115, distance: 10.9
click at [85, 119] on div at bounding box center [107, 116] width 62 height 10
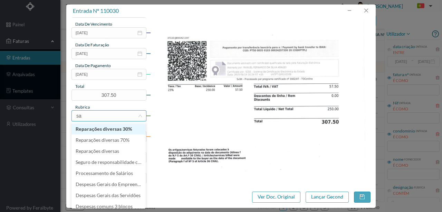
type input "san"
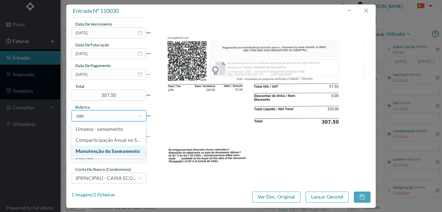
click at [110, 152] on li "Manutenção do Saneamento" at bounding box center [109, 150] width 74 height 11
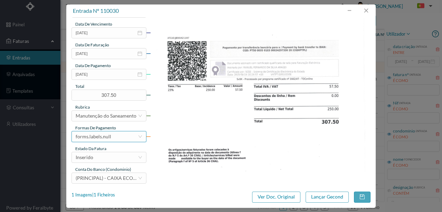
click at [104, 140] on div "forms.labels.null" at bounding box center [94, 136] width 36 height 10
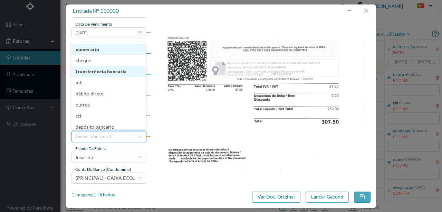
scroll to position [3, 0]
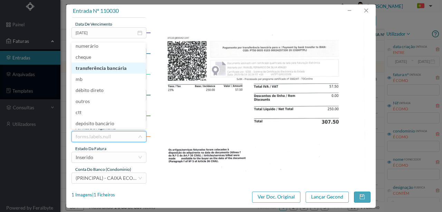
click at [102, 70] on li "transferência bancária" at bounding box center [109, 68] width 74 height 11
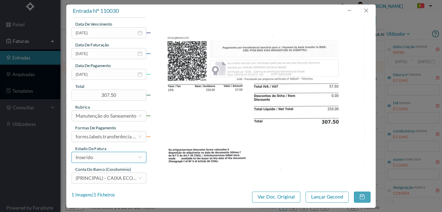
click at [105, 160] on div "Inserido" at bounding box center [107, 157] width 62 height 10
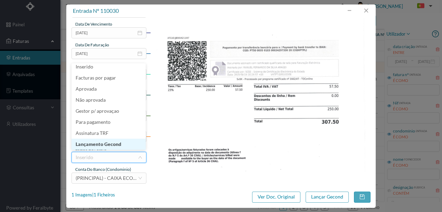
click at [117, 144] on li "Lançamento Gecond" at bounding box center [109, 144] width 74 height 11
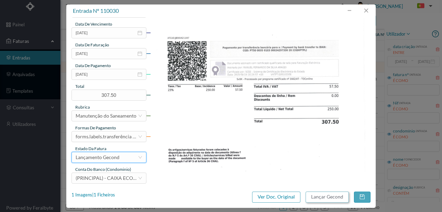
click at [314, 198] on button "Lançar Gecond" at bounding box center [327, 196] width 43 height 11
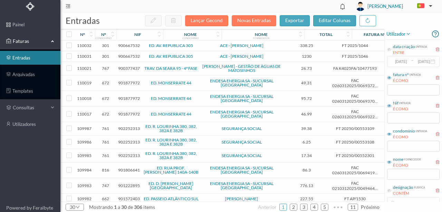
click at [125, 55] on span "900667532" at bounding box center [129, 56] width 22 height 5
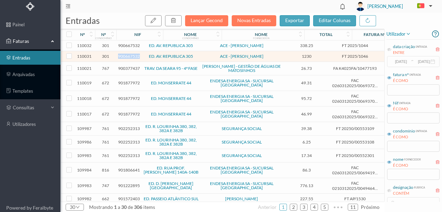
click at [125, 55] on span "900667532" at bounding box center [129, 56] width 22 height 5
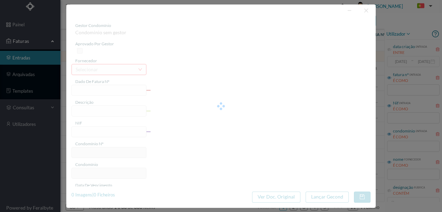
type input "FT 2025/1046"
type input "de saneamer"
type input "900667532"
type input "Invalid date"
type input "[DATE]"
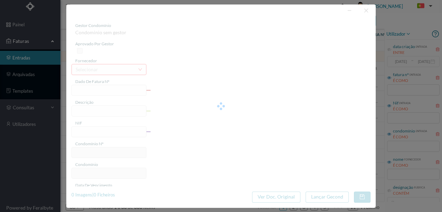
type input "1230.00"
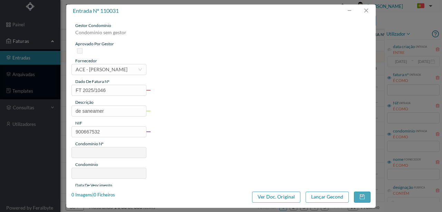
type input "301"
type input "ED. AV. REPUBLICA 305"
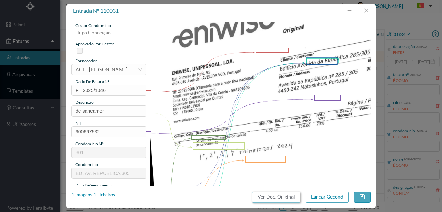
click at [275, 196] on button "Ver Doc. Original" at bounding box center [276, 196] width 48 height 11
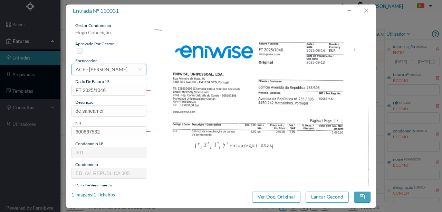
drag, startPoint x: 108, startPoint y: 69, endPoint x: 112, endPoint y: 63, distance: 7.0
click at [108, 68] on div "ACE - [PERSON_NAME]" at bounding box center [102, 69] width 52 height 10
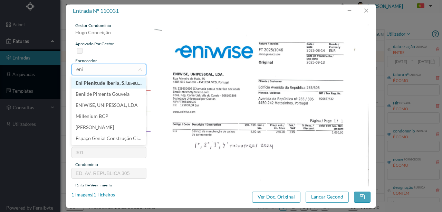
type input "eniw"
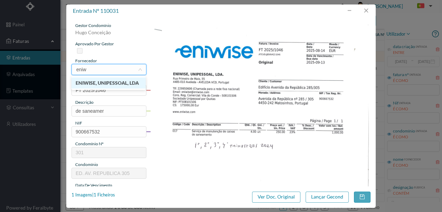
click at [105, 85] on li "ENIWISE, UNIPESSOAL, LDA" at bounding box center [109, 82] width 74 height 11
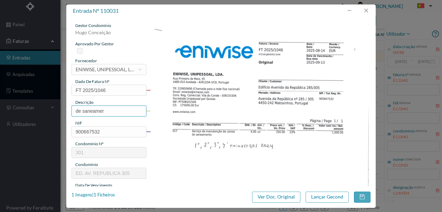
drag, startPoint x: 115, startPoint y: 111, endPoint x: 46, endPoint y: 114, distance: 68.5
click at [46, 114] on div "entrada nº 110031 gestor condomínio [PERSON_NAME] aprovado por gestor fornecedo…" at bounding box center [221, 106] width 442 height 212
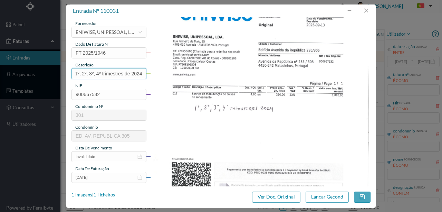
scroll to position [46, 0]
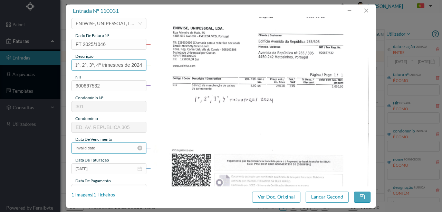
type input "Manutenção das caixas de saneamento - 1º, 2º, 3º, 4º trimestres de 2024"
click at [109, 150] on input "Invalid date" at bounding box center [109, 147] width 75 height 11
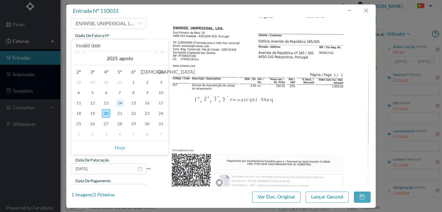
click at [121, 103] on div "14" at bounding box center [120, 103] width 8 height 8
type input "[DATE]"
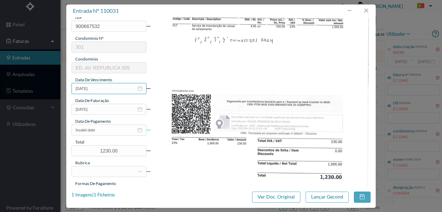
scroll to position [115, 0]
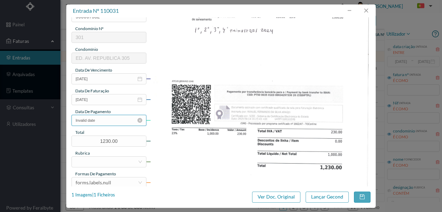
click at [108, 120] on input "Invalid date" at bounding box center [109, 120] width 75 height 11
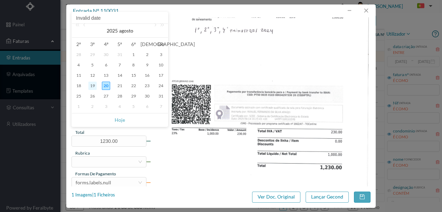
click at [95, 86] on div "19" at bounding box center [92, 86] width 8 height 8
type input "[DATE]"
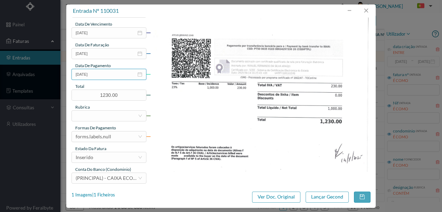
scroll to position [163, 0]
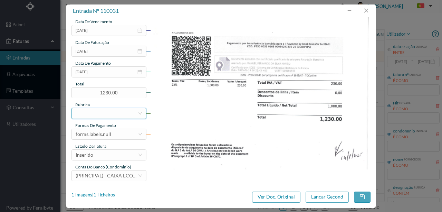
click at [89, 113] on div at bounding box center [107, 113] width 62 height 10
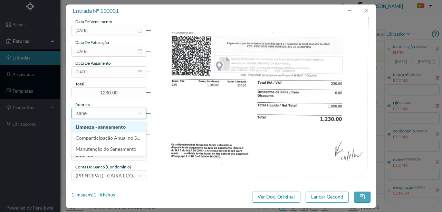
type input "sanea"
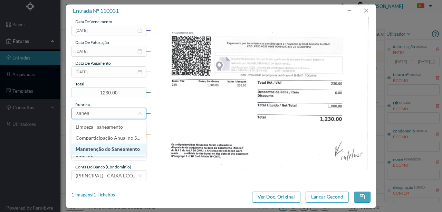
click at [114, 152] on li "Manutenção do Saneamento" at bounding box center [109, 148] width 74 height 11
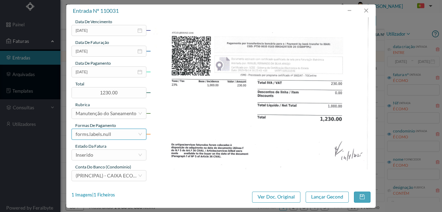
click at [105, 136] on div "forms.labels.null" at bounding box center [94, 134] width 36 height 10
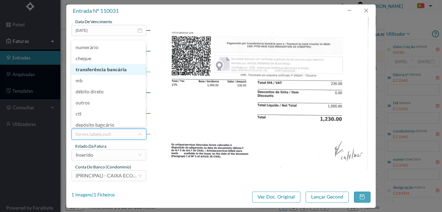
click at [107, 70] on li "transferência bancária" at bounding box center [109, 69] width 74 height 11
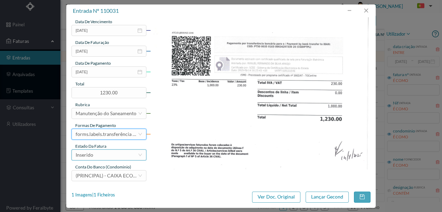
click at [102, 156] on div "Inserido" at bounding box center [107, 155] width 62 height 10
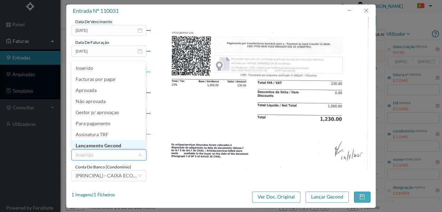
scroll to position [3, 0]
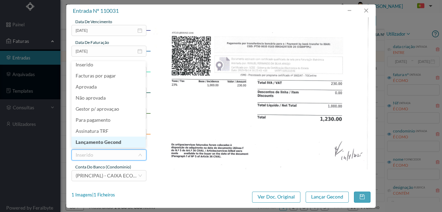
click at [113, 141] on li "Lançamento Gecond" at bounding box center [109, 141] width 74 height 11
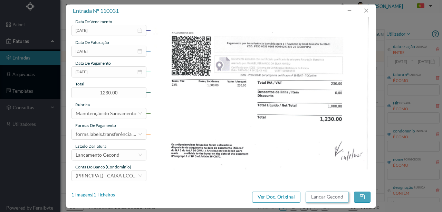
click at [325, 197] on button "Lançar Gecond" at bounding box center [327, 196] width 43 height 11
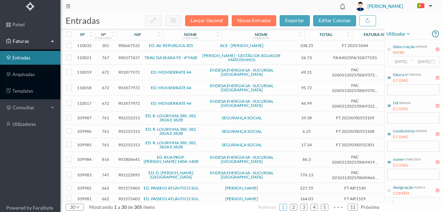
click at [127, 47] on span "900667532" at bounding box center [129, 45] width 22 height 5
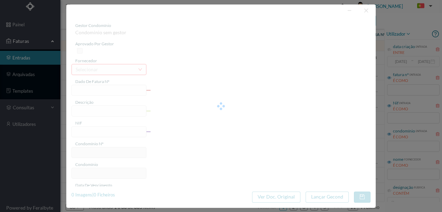
type input "FT 2025/1044"
type input "900667532"
type input "Invalid date"
type input "[DATE]"
type input "338.25"
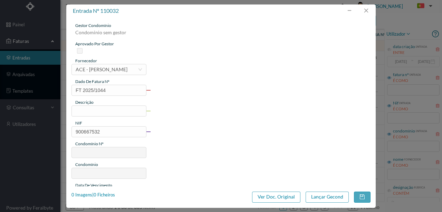
type input "301"
type input "ED. AV. REPUBLICA 305"
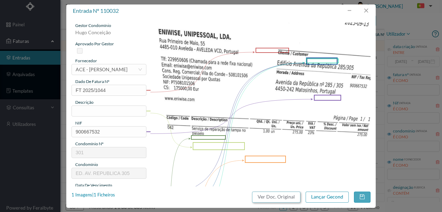
click at [269, 201] on button "Ver Doc. Original" at bounding box center [276, 196] width 48 height 11
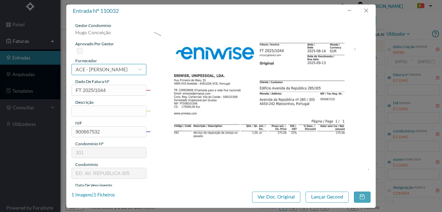
click at [98, 70] on div "ACE - [PERSON_NAME]" at bounding box center [102, 69] width 52 height 10
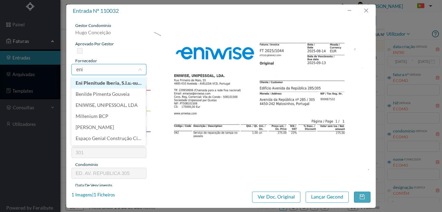
type input "eniw"
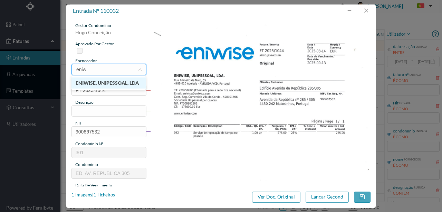
click at [87, 83] on li "ENIWISE, UNIPESSOAL, LDA" at bounding box center [109, 82] width 74 height 11
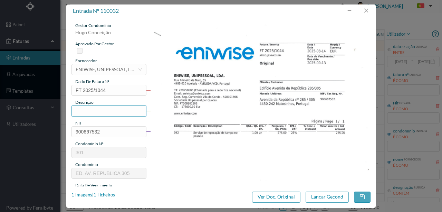
click at [83, 110] on input "text" at bounding box center [109, 110] width 75 height 11
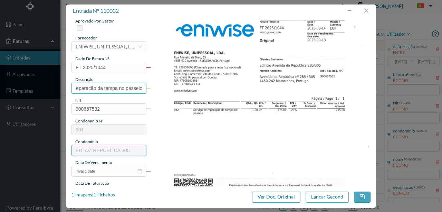
scroll to position [69, 0]
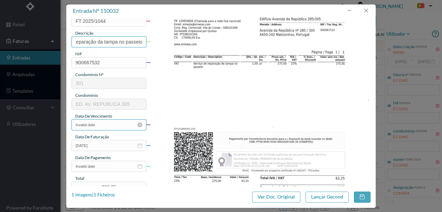
type input "Reparação da tampa no passeio"
click at [105, 125] on input "Invalid date" at bounding box center [109, 124] width 75 height 11
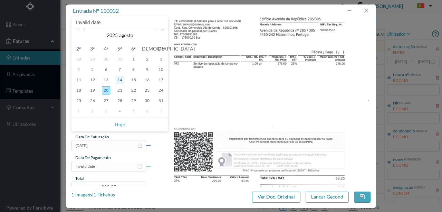
click at [120, 79] on div "14" at bounding box center [120, 80] width 8 height 8
type input "[DATE]"
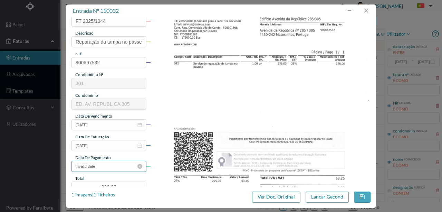
click at [108, 166] on input "Invalid date" at bounding box center [109, 166] width 75 height 11
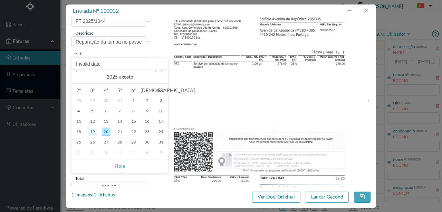
click at [95, 131] on div "19" at bounding box center [92, 131] width 8 height 8
type input "2025-08-19"
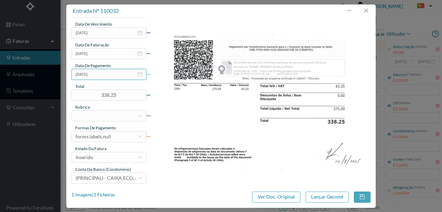
scroll to position [161, 0]
drag, startPoint x: 89, startPoint y: 117, endPoint x: 85, endPoint y: 117, distance: 4.8
click at [88, 117] on div at bounding box center [107, 116] width 62 height 10
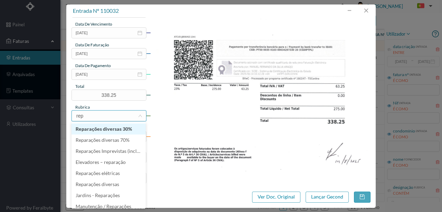
type input "repa"
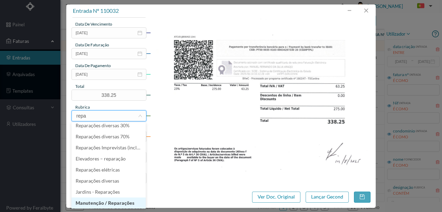
click at [104, 202] on li "Manutenção / Reparações" at bounding box center [109, 202] width 74 height 11
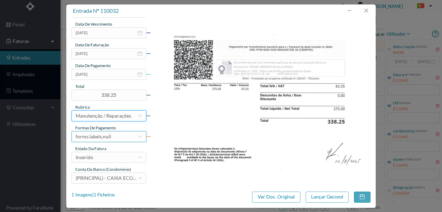
click at [99, 134] on div "forms.labels.null" at bounding box center [94, 136] width 36 height 10
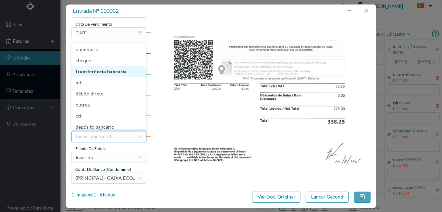
click at [104, 72] on li "transferência bancária" at bounding box center [109, 71] width 74 height 11
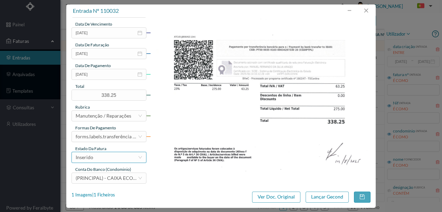
click at [98, 155] on div "Inserido" at bounding box center [107, 157] width 62 height 10
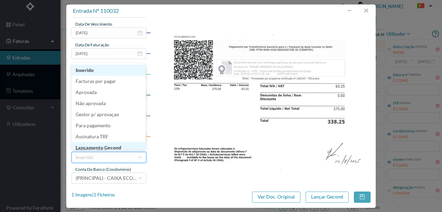
scroll to position [3, 0]
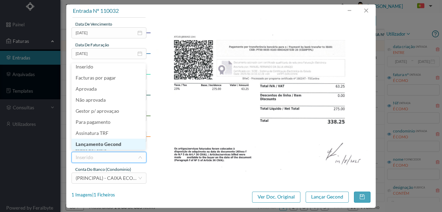
click at [111, 143] on li "Lançamento Gecond" at bounding box center [109, 144] width 74 height 11
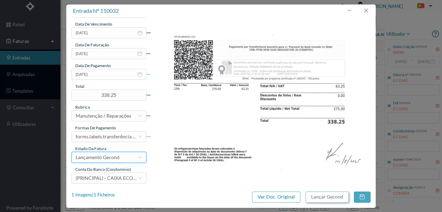
click at [324, 197] on button "Lançar Gecond" at bounding box center [327, 196] width 43 height 11
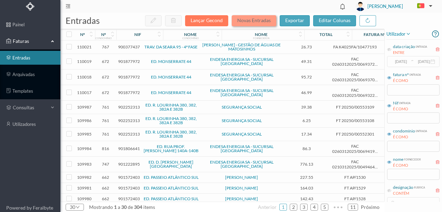
click at [249, 23] on button "Novas Entradas" at bounding box center [254, 20] width 45 height 11
click at [401, 177] on input "text" at bounding box center [413, 174] width 53 height 11
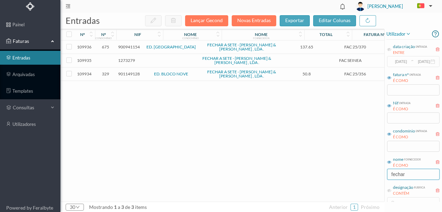
type input "fechar"
click at [135, 74] on span "901149128" at bounding box center [129, 73] width 22 height 5
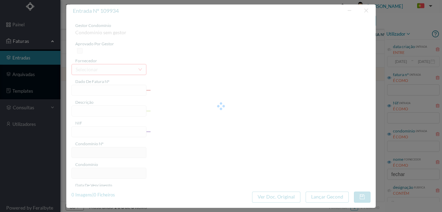
type input "FAC 25/356"
type input "901149128"
type input "[DATE]"
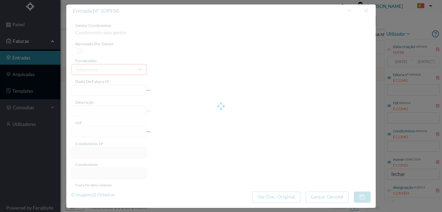
type input "50.80"
type input "329"
type input "ED. BLOCO NOVE"
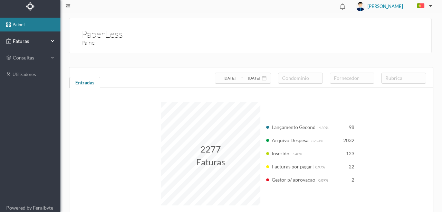
click at [21, 40] on span "Faturas" at bounding box center [30, 41] width 38 height 7
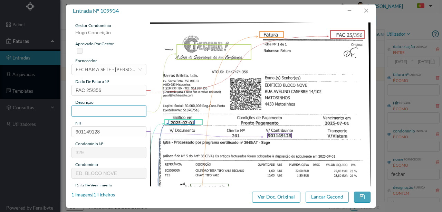
click at [83, 109] on input "text" at bounding box center [109, 110] width 75 height 11
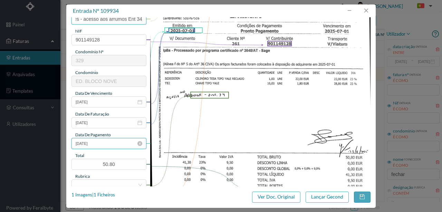
scroll to position [115, 0]
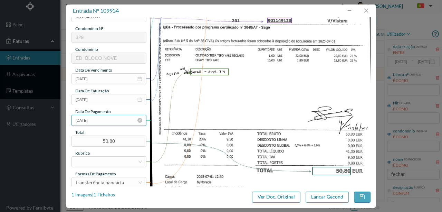
type input "1 cilindro TESA ; 16 chaves - acesso aos arrumos Ent 34"
click at [111, 121] on input "[DATE]" at bounding box center [109, 120] width 75 height 11
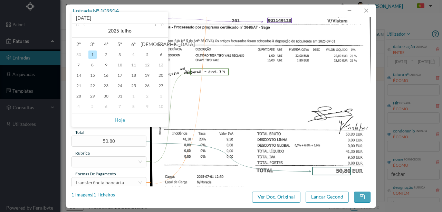
click at [155, 27] on link at bounding box center [155, 31] width 6 height 14
click at [85, 27] on link at bounding box center [85, 31] width 6 height 14
click at [79, 86] on div "18" at bounding box center [79, 86] width 8 height 8
type input "[DATE]"
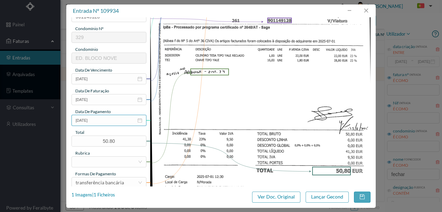
scroll to position [138, 0]
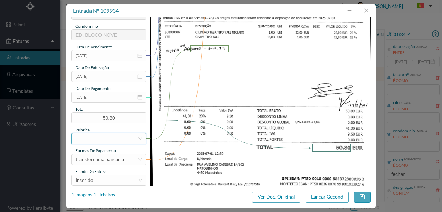
click at [89, 139] on div at bounding box center [107, 138] width 62 height 10
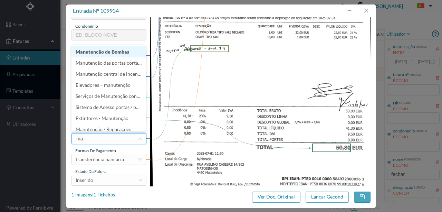
type input "mat"
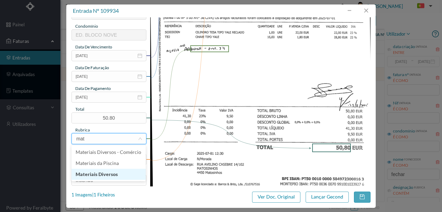
click at [97, 174] on li "Materiais Diversos" at bounding box center [109, 174] width 74 height 11
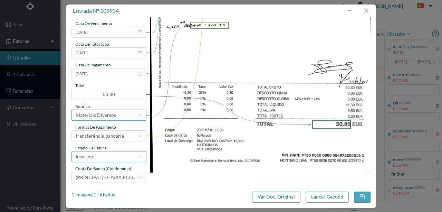
scroll to position [163, 0]
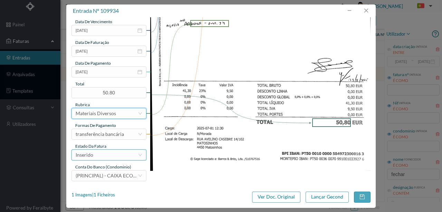
click at [106, 154] on div "Inserido" at bounding box center [107, 155] width 62 height 10
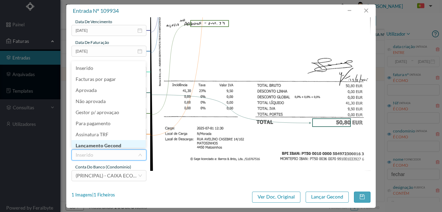
scroll to position [3, 0]
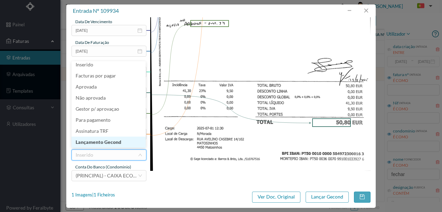
click at [110, 143] on li "Lançamento Gecond" at bounding box center [109, 141] width 74 height 11
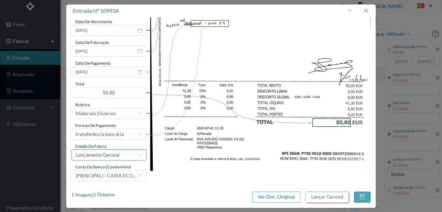
click at [320, 198] on button "Lançar Gecond" at bounding box center [327, 196] width 43 height 11
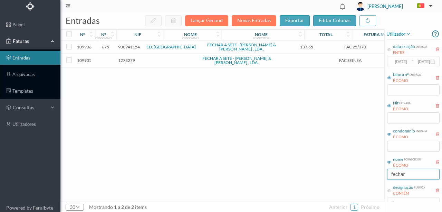
drag, startPoint x: 413, startPoint y: 174, endPoint x: 324, endPoint y: 175, distance: 88.4
click at [326, 175] on div "entradas Lançar Gecond Novas Entradas exportar editar colunas nº nº condomínio …" at bounding box center [251, 112] width 382 height 199
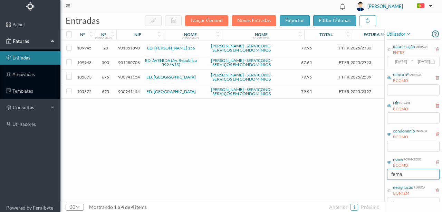
type input "ferna"
click at [125, 65] on span "901580708" at bounding box center [129, 62] width 22 height 5
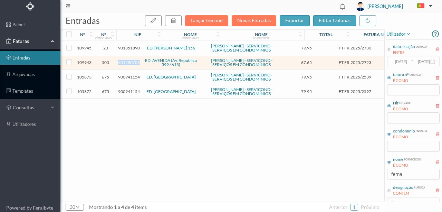
click at [125, 65] on span "901580708" at bounding box center [129, 62] width 22 height 5
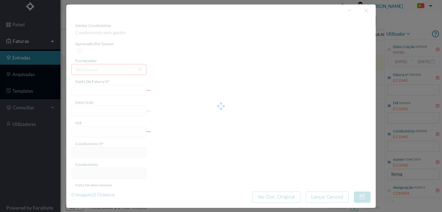
type input "FT FR.2025/2723"
type input "901580708"
type input "Invalid date"
type input "[DATE]"
type input "67.65"
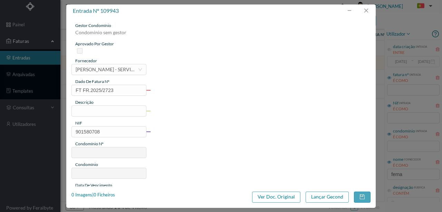
type input "503"
type input "ED. AVENIDA (Av. Republica 599 / 613)"
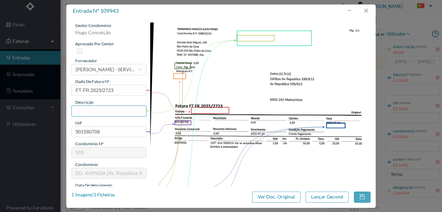
click at [94, 113] on input "text" at bounding box center [109, 110] width 75 height 11
type input "Dar ar autoclave, afinar bombas e pressostatos"
click at [120, 110] on input "Dar ar autoclave, afinar bombas e pressostatos" at bounding box center [109, 110] width 75 height 11
click at [165, 154] on img at bounding box center [260, 178] width 221 height 312
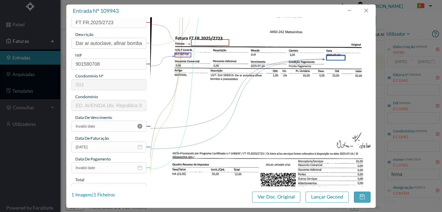
scroll to position [92, 0]
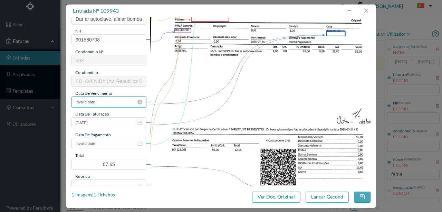
click at [103, 102] on input "Invalid date" at bounding box center [109, 101] width 75 height 11
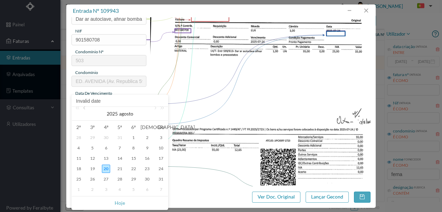
click at [83, 110] on link at bounding box center [85, 114] width 6 height 14
click at [119, 170] on div "24" at bounding box center [120, 168] width 8 height 8
type input "[DATE]"
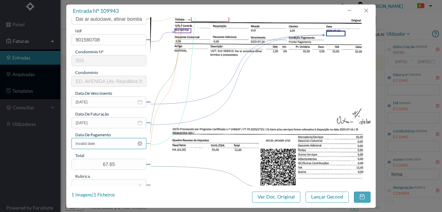
click at [103, 141] on input "Invalid date" at bounding box center [109, 143] width 75 height 11
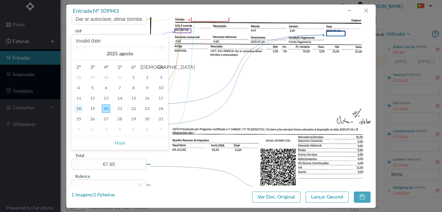
click at [78, 108] on div "18" at bounding box center [79, 108] width 8 height 8
type input "[DATE]"
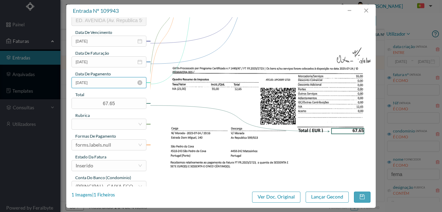
scroll to position [161, 0]
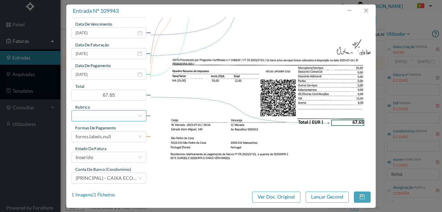
drag, startPoint x: 91, startPoint y: 112, endPoint x: 86, endPoint y: 113, distance: 4.5
click at [89, 113] on div at bounding box center [107, 116] width 62 height 10
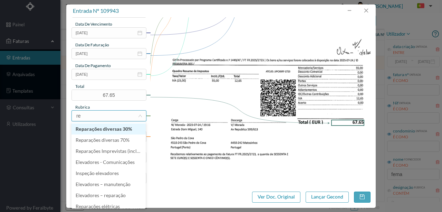
type input "rep"
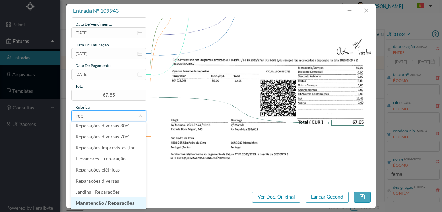
click at [105, 205] on li "Manutenção / Reparações" at bounding box center [109, 202] width 74 height 11
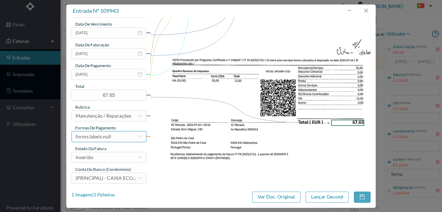
click at [109, 138] on div "forms.labels.null" at bounding box center [94, 136] width 36 height 10
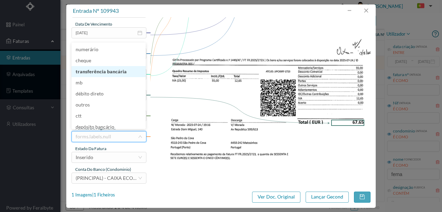
click at [95, 70] on li "transferência bancária" at bounding box center [109, 71] width 74 height 11
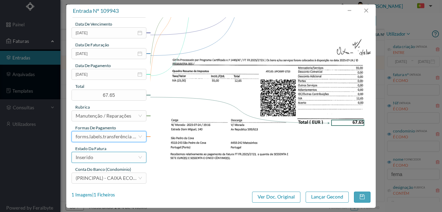
click at [96, 156] on div "Inserido" at bounding box center [107, 157] width 62 height 10
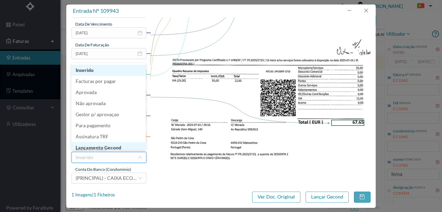
scroll to position [3, 0]
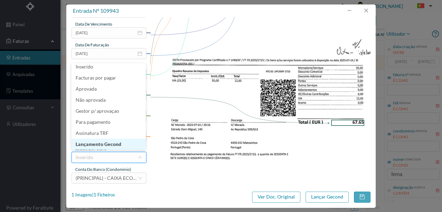
click at [106, 145] on li "Lançamento Gecond" at bounding box center [109, 144] width 74 height 11
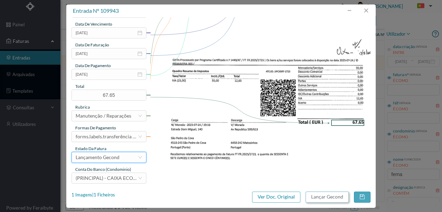
click at [333, 196] on button "Lançar Gecond" at bounding box center [327, 196] width 43 height 11
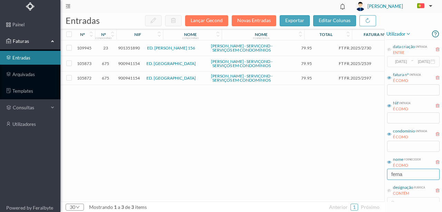
drag, startPoint x: 411, startPoint y: 176, endPoint x: 339, endPoint y: 176, distance: 72.5
click at [340, 176] on div "entradas Lançar Gecond Novas Entradas exportar editar colunas nº nº condomínio …" at bounding box center [251, 112] width 382 height 199
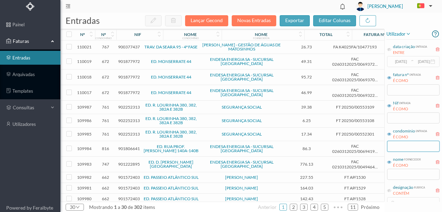
click at [399, 146] on input "text" at bounding box center [413, 146] width 53 height 11
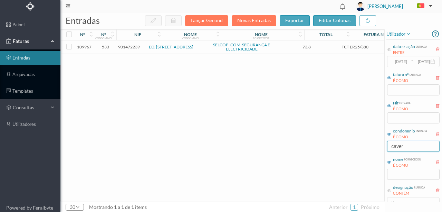
type input "caver"
click at [135, 47] on span "901472239" at bounding box center [129, 46] width 22 height 5
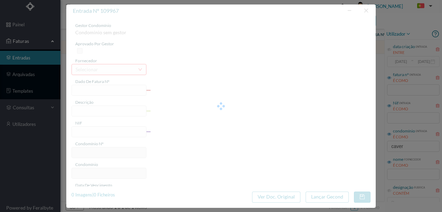
type input "FCT ER25/380"
type input "MANUTENÇÃO SISTEMA VENTILAÇÃO EDIFICIO 27 Anmalica afinornne librifiasaanDe ABP…"
type input "901472239"
type input "[DATE]"
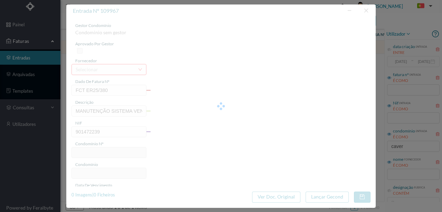
type input "73.80"
type input "533"
type input "ED. RUA DA CAVERNEIRA 33/97"
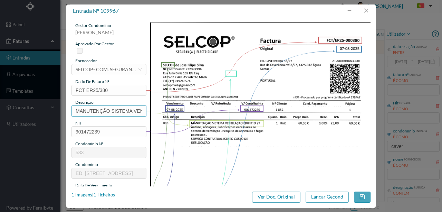
click at [119, 114] on input "MANUTENÇÃO SISTEMA VENTILAÇÃO EDIFICIO 27 Anmalica afinornne librifiasaanDe ABP…" at bounding box center [109, 110] width 75 height 11
type input "MANUTENÇÃO SISTEMA VENTILAÇÃO EDIFICIO"
click at [184, 161] on img at bounding box center [260, 178] width 221 height 312
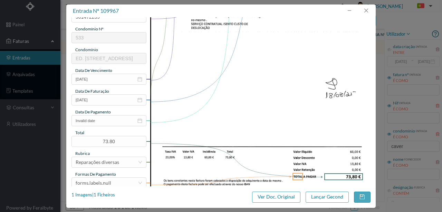
scroll to position [115, 0]
click at [104, 120] on input "Invalid date" at bounding box center [109, 120] width 75 height 11
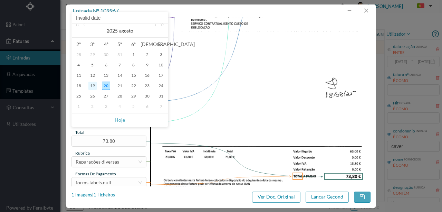
click at [95, 84] on div "19" at bounding box center [92, 86] width 8 height 8
type input "19-08-2025"
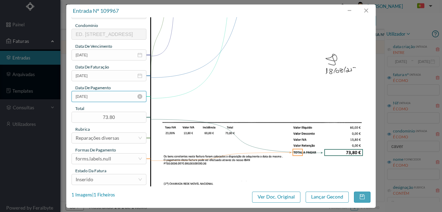
scroll to position [161, 0]
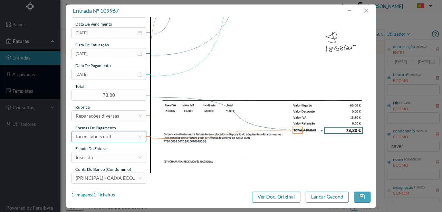
click at [105, 135] on div "forms.labels.null" at bounding box center [94, 136] width 36 height 10
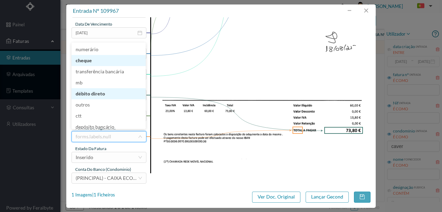
scroll to position [1, 0]
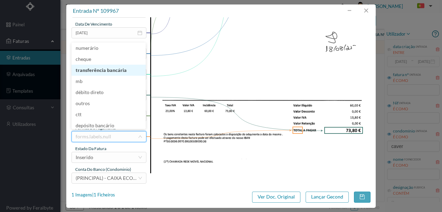
click at [109, 69] on li "transferência bancária" at bounding box center [109, 70] width 74 height 11
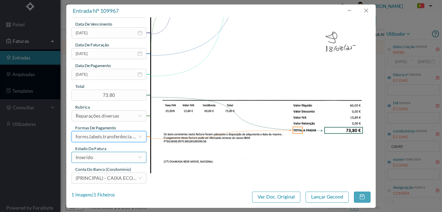
click at [103, 159] on div "Inserido" at bounding box center [107, 157] width 62 height 10
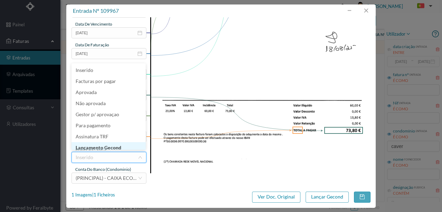
scroll to position [3, 0]
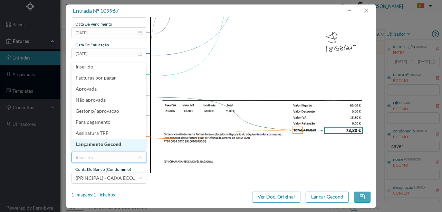
click at [112, 145] on li "Lançamento Gecond" at bounding box center [109, 144] width 74 height 11
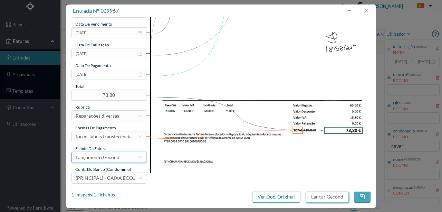
click at [313, 199] on button "Lançar Gecond" at bounding box center [327, 196] width 43 height 11
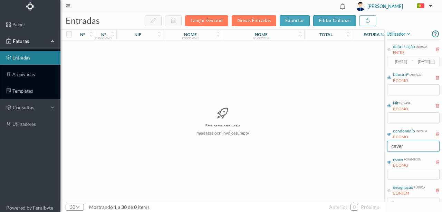
drag, startPoint x: 412, startPoint y: 148, endPoint x: 321, endPoint y: 134, distance: 91.6
click at [332, 135] on div "entradas Lançar Gecond Novas Entradas exportar editar colunas nº nº condomínio …" at bounding box center [251, 112] width 382 height 199
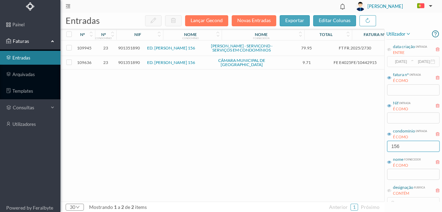
type input "156"
click at [129, 49] on span "901351890" at bounding box center [129, 47] width 22 height 5
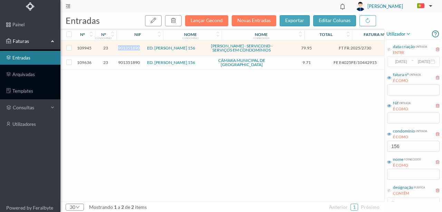
click at [129, 49] on span "901351890" at bounding box center [129, 47] width 22 height 5
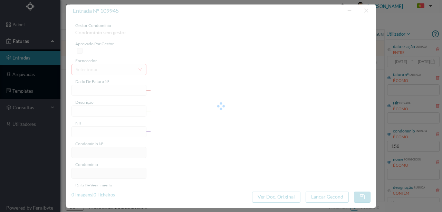
type input "FT FR.2025/2730"
type input "901351890"
type input "2025-07-24"
type input "79.95"
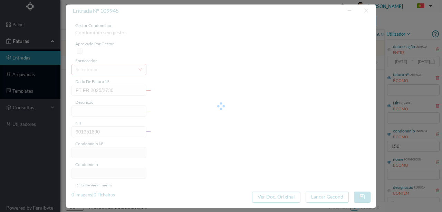
type input "23"
type input "ED. TOMAS RIBEIRO 156"
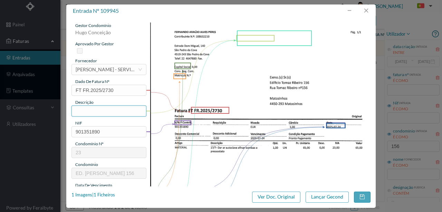
click at [86, 112] on input "text" at bounding box center [109, 110] width 75 height 11
type input "Dar ar autoclave, afinar bombas e pressostatos"
click at [123, 108] on input "Dar ar autoclave, afinar bombas e pressostatos" at bounding box center [109, 110] width 75 height 11
click at [183, 145] on img at bounding box center [260, 178] width 221 height 312
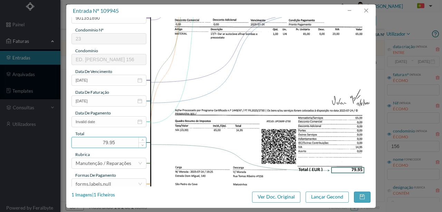
scroll to position [115, 0]
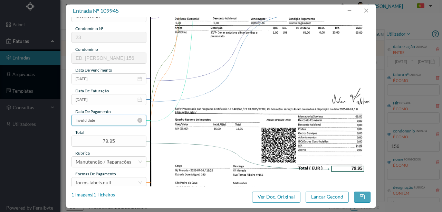
click at [102, 121] on input "Invalid date" at bounding box center [109, 120] width 75 height 11
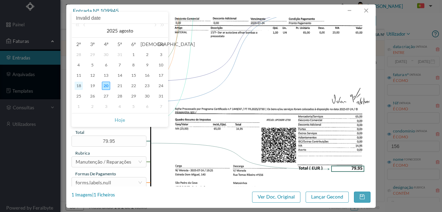
click at [79, 84] on div "18" at bounding box center [79, 86] width 8 height 8
type input "[DATE]"
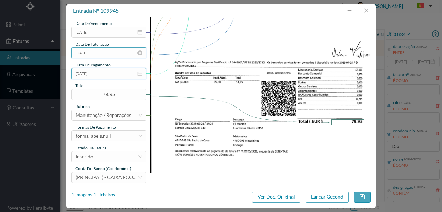
scroll to position [163, 0]
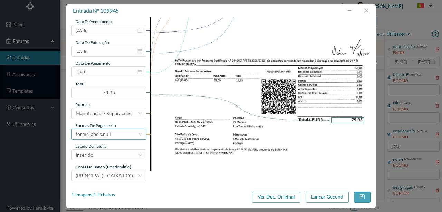
click at [108, 132] on div "forms.labels.null" at bounding box center [94, 134] width 36 height 10
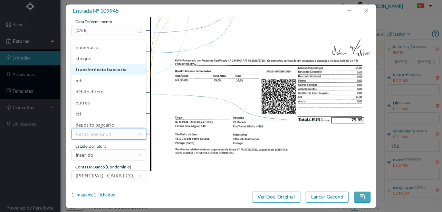
click at [108, 71] on li "transferência bancária" at bounding box center [109, 69] width 74 height 11
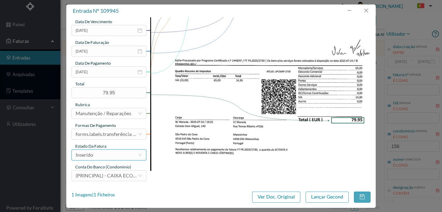
click at [113, 155] on div "Inserido" at bounding box center [107, 155] width 62 height 10
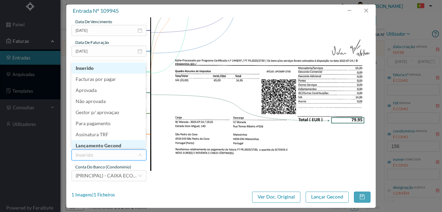
scroll to position [3, 0]
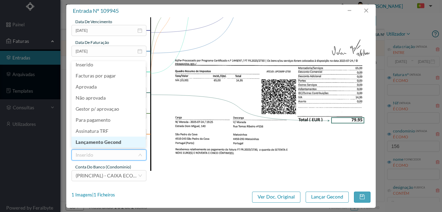
click at [113, 142] on li "Lançamento Gecond" at bounding box center [109, 141] width 74 height 11
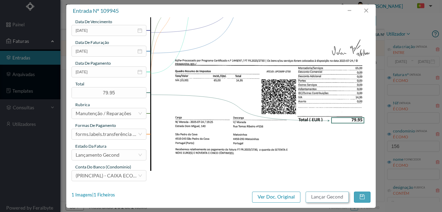
click at [315, 194] on button "Lançar Gecond" at bounding box center [327, 196] width 43 height 11
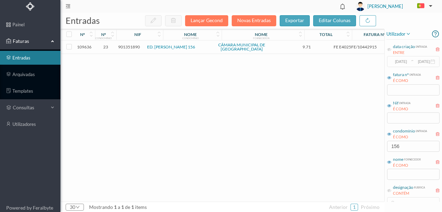
click at [134, 45] on span "901351890" at bounding box center [129, 46] width 22 height 5
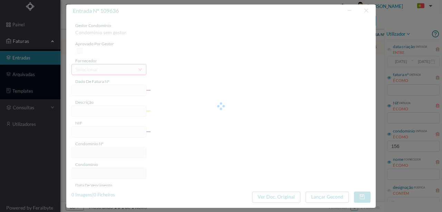
type input "FE E4025FE/10442915"
type input "901351890"
type input "Invalid date"
type input "12-08-2025"
type input "9.71"
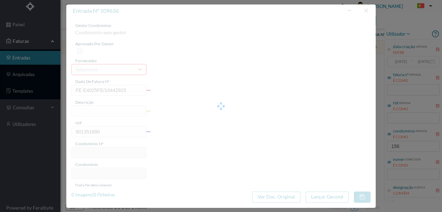
type input "23"
type input "ED. TOMAS RIBEIRO 156"
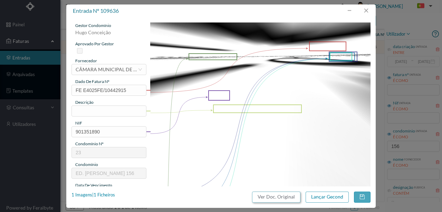
click at [269, 196] on button "Ver Doc. Original" at bounding box center [276, 196] width 48 height 11
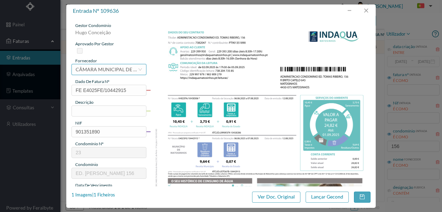
click at [109, 66] on div "CÂMARA MUNICIPAL DE [GEOGRAPHIC_DATA]" at bounding box center [107, 69] width 62 height 10
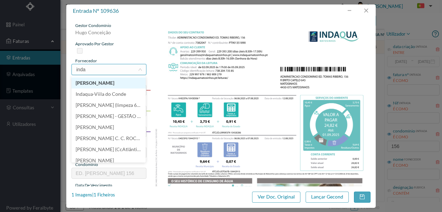
scroll to position [0, 0]
type input "indaq"
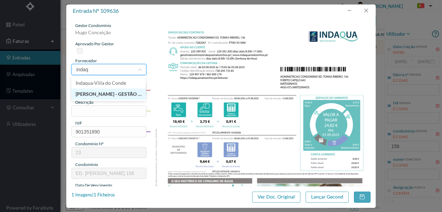
click at [105, 95] on li "[PERSON_NAME] - GESTÃO DE ÁGUAS DE MATOSINHOS" at bounding box center [109, 93] width 74 height 11
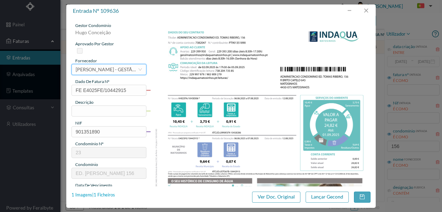
click at [110, 195] on div "1 Imagens | 1 Ficheiros" at bounding box center [94, 194] width 44 height 7
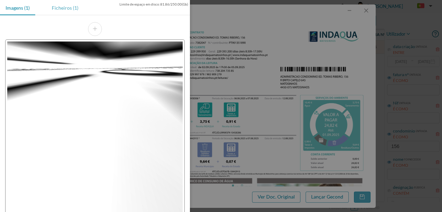
click at [60, 8] on div "Ficheiros (1)" at bounding box center [65, 8] width 38 height 16
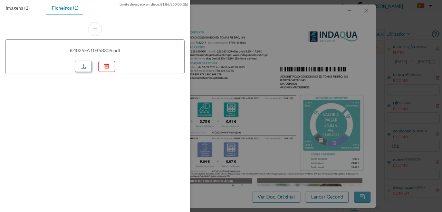
click at [83, 66] on link at bounding box center [83, 66] width 17 height 11
click at [253, 19] on div at bounding box center [221, 106] width 442 height 212
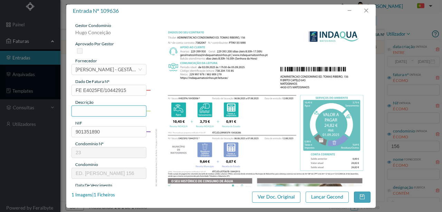
drag, startPoint x: 79, startPoint y: 108, endPoint x: 82, endPoint y: 102, distance: 6.9
click at [80, 104] on div "gestor condomínio Hugo Conceição aprovado por gestor fornecedor selecionar INDA…" at bounding box center [109, 183] width 75 height 322
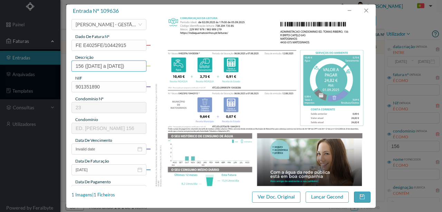
scroll to position [69, 0]
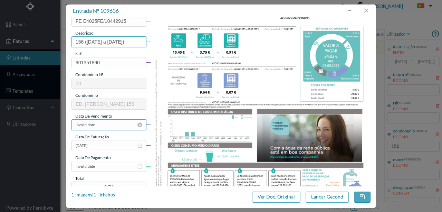
type input "156 (06.06.2025 a 07.08.2025)"
click at [110, 124] on input "Invalid date" at bounding box center [109, 124] width 75 height 11
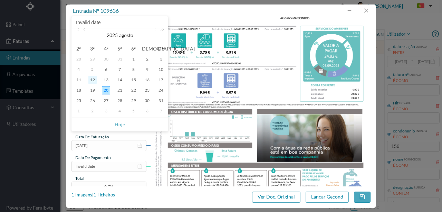
click at [92, 80] on div "12" at bounding box center [92, 80] width 8 height 8
type input "12-08-2025"
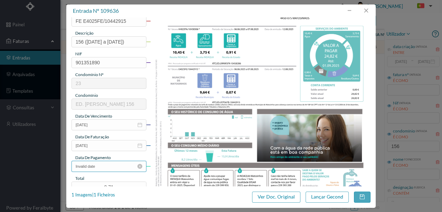
click at [108, 169] on input "Invalid date" at bounding box center [109, 166] width 75 height 11
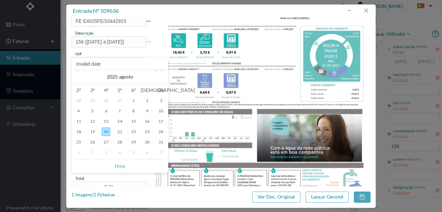
click at [154, 71] on link at bounding box center [155, 77] width 6 height 14
click at [80, 102] on div "1" at bounding box center [79, 100] width 8 height 8
type input "01-09-2025"
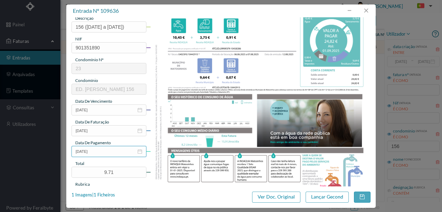
scroll to position [92, 0]
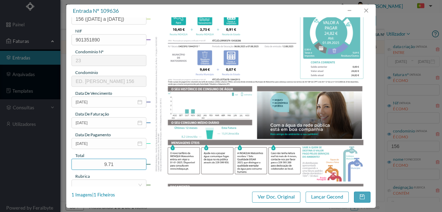
drag, startPoint x: 117, startPoint y: 162, endPoint x: 37, endPoint y: 160, distance: 79.5
click at [40, 160] on div "entrada nº 109636 gestor condomínio Hugo Conceição aprovado por gestor forneced…" at bounding box center [221, 106] width 442 height 212
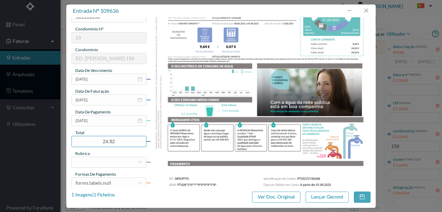
scroll to position [115, 0]
type input "24.82"
click at [96, 161] on div at bounding box center [107, 161] width 62 height 10
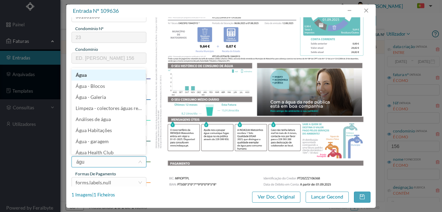
type input "água"
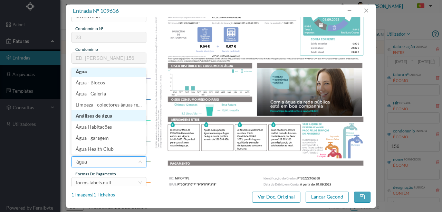
scroll to position [1, 0]
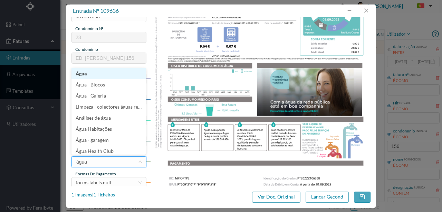
click at [84, 76] on li "Água" at bounding box center [109, 73] width 74 height 11
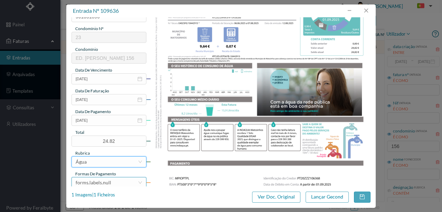
click at [107, 183] on div "forms.labels.null" at bounding box center [94, 182] width 36 height 10
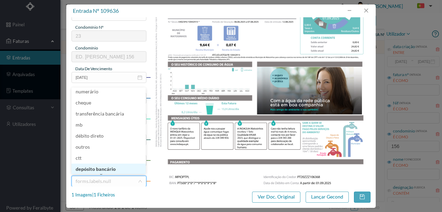
scroll to position [3, 0]
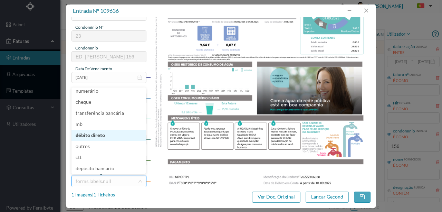
click at [101, 136] on li "débito direto" at bounding box center [109, 135] width 74 height 11
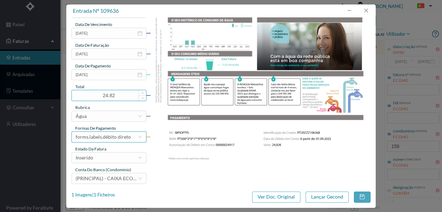
scroll to position [163, 0]
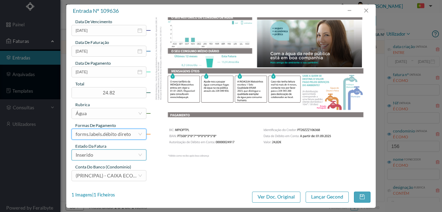
click at [107, 160] on div "Inserido" at bounding box center [109, 154] width 75 height 11
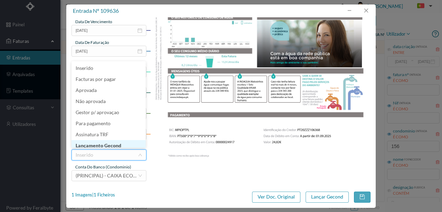
scroll to position [3, 0]
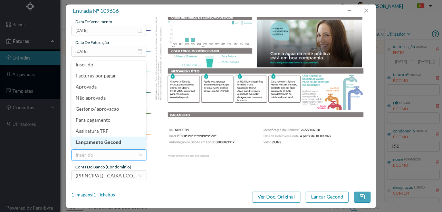
click at [107, 142] on li "Lançamento Gecond" at bounding box center [109, 141] width 74 height 11
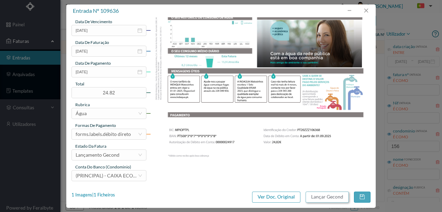
click at [325, 195] on button "Lançar Gecond" at bounding box center [327, 196] width 43 height 11
click at [247, 150] on img at bounding box center [260, 15] width 221 height 312
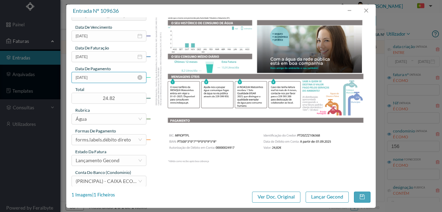
scroll to position [163, 0]
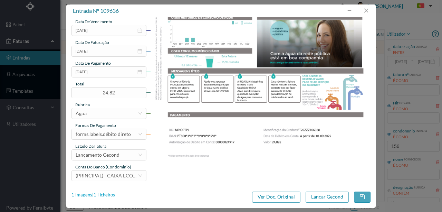
click at [106, 194] on div "1 Imagens | 1 Ficheiros" at bounding box center [94, 194] width 44 height 7
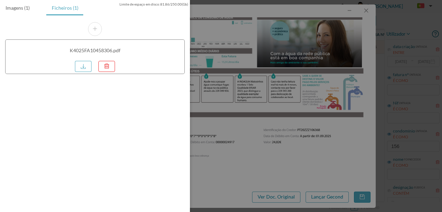
click at [68, 10] on div "Ficheiros (1)" at bounding box center [65, 8] width 38 height 16
click at [66, 8] on div "Ficheiros (1)" at bounding box center [65, 8] width 38 height 16
click at [87, 65] on link at bounding box center [83, 66] width 17 height 11
click at [302, 100] on div at bounding box center [221, 106] width 442 height 212
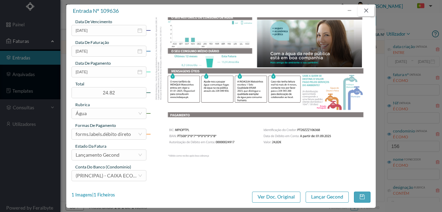
drag, startPoint x: 365, startPoint y: 12, endPoint x: 428, endPoint y: 12, distance: 62.2
click at [365, 12] on button "button" at bounding box center [366, 10] width 17 height 11
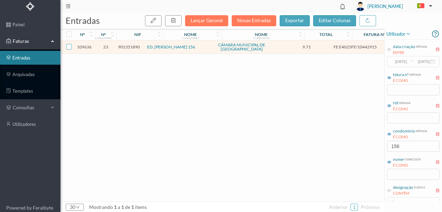
click at [69, 46] on input "checkbox" at bounding box center [69, 47] width 6 height 6
checkbox input "true"
click at [173, 21] on button "button" at bounding box center [173, 20] width 17 height 11
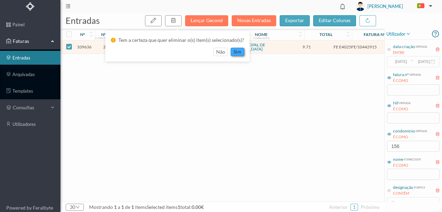
click at [235, 50] on button "sim" at bounding box center [237, 52] width 13 height 8
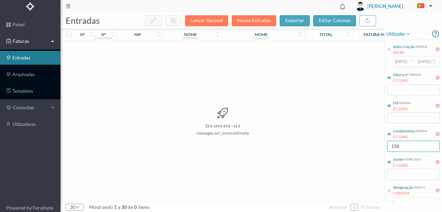
drag, startPoint x: 407, startPoint y: 146, endPoint x: 317, endPoint y: 133, distance: 91.2
click at [344, 140] on div "entradas Lançar Gecond Novas Entradas exportar editar colunas nº nº condomínio …" at bounding box center [251, 112] width 382 height 199
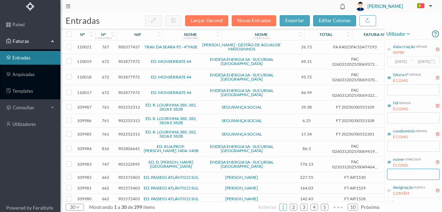
click at [398, 169] on input "text" at bounding box center [413, 174] width 53 height 11
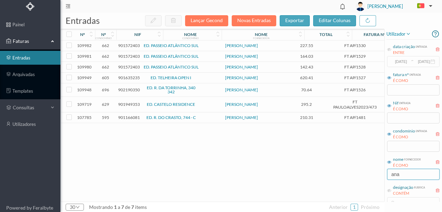
type input "ana"
click at [247, 21] on button "Novas Entradas" at bounding box center [254, 20] width 45 height 11
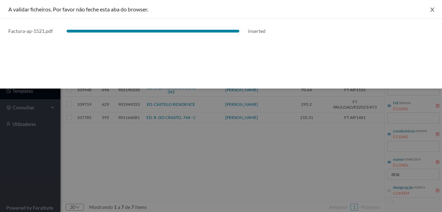
click at [430, 10] on icon "icon: close" at bounding box center [433, 10] width 6 height 6
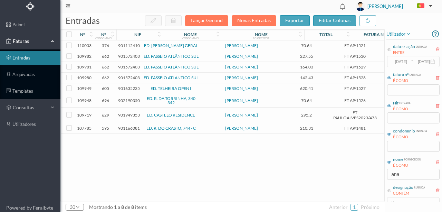
click at [127, 47] on span "901112410" at bounding box center [129, 45] width 22 height 5
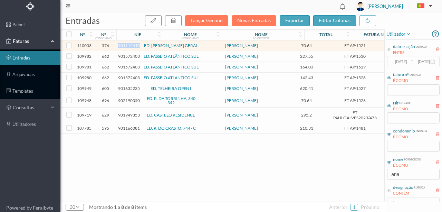
click at [127, 47] on span "901112410" at bounding box center [129, 45] width 22 height 5
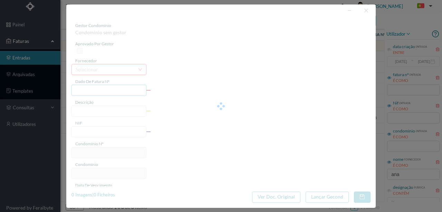
type input "FT AP/1521"
type input "car em cc 70.64€"
type input "901112410"
type input "2025-08-12"
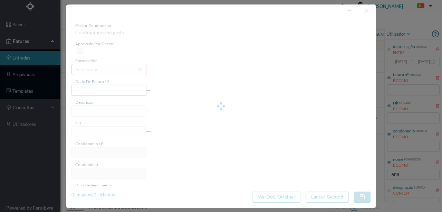
type input "2025-08-12"
type input "70.64"
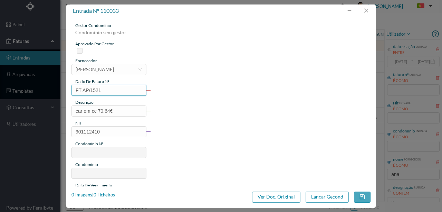
type input "576"
type input "ED. ALFREDO CUNHA GERAL"
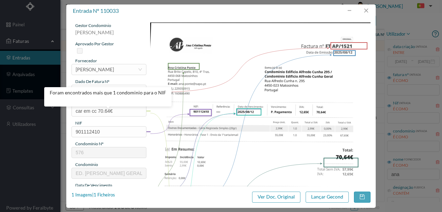
click at [266, 149] on img at bounding box center [260, 178] width 221 height 312
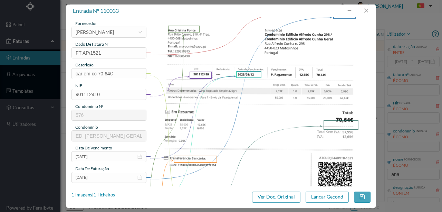
scroll to position [46, 0]
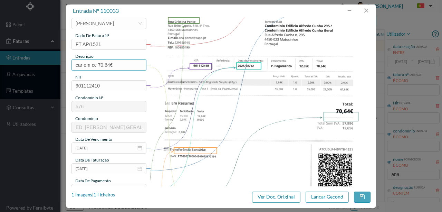
drag, startPoint x: 120, startPoint y: 64, endPoint x: 51, endPoint y: 62, distance: 68.8
click at [51, 62] on div "entrada nº 110033 gestor condomínio Susana Silva aprovado por gestor fornecedor…" at bounding box center [221, 106] width 442 height 212
click at [129, 66] on input "Honorarios Fase 1 - Envio de 1ª carta" at bounding box center [109, 64] width 75 height 11
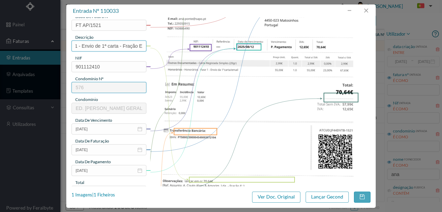
scroll to position [69, 0]
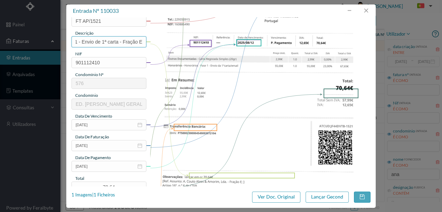
type input "Honorarios Fase 1 - Envio de 1ª carta - Fração E"
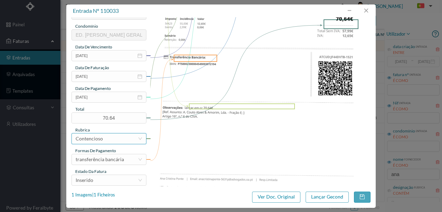
scroll to position [161, 0]
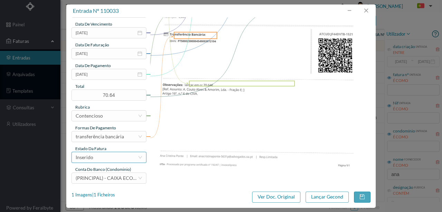
click at [104, 159] on div "Inserido" at bounding box center [107, 157] width 62 height 10
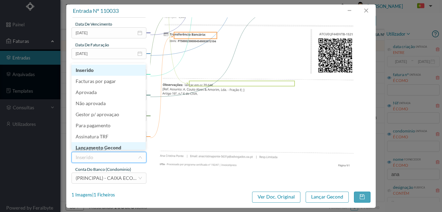
scroll to position [3, 0]
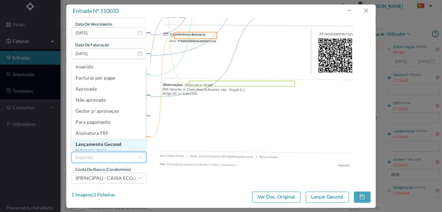
click at [111, 145] on li "Lançamento Gecond" at bounding box center [109, 144] width 74 height 11
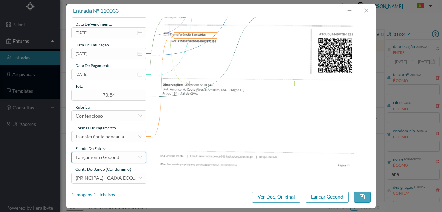
scroll to position [138, 0]
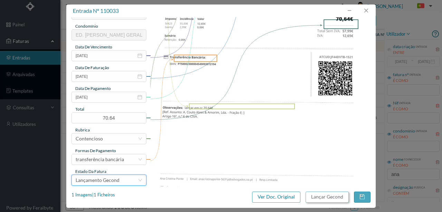
click at [318, 195] on button "Lançar Gecond" at bounding box center [327, 196] width 43 height 11
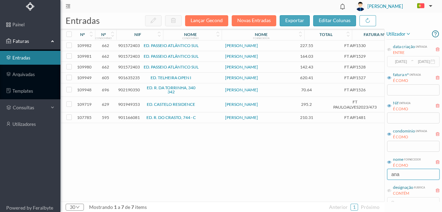
drag, startPoint x: 408, startPoint y: 175, endPoint x: 352, endPoint y: 167, distance: 56.1
click at [359, 170] on div "entradas Lançar Gecond Novas Entradas exportar editar colunas nº nº condomínio …" at bounding box center [251, 112] width 382 height 199
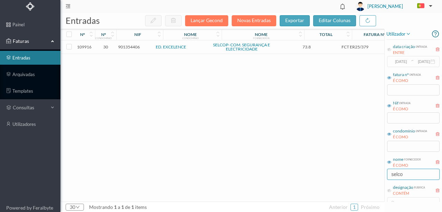
type input "selco"
drag, startPoint x: 415, startPoint y: 173, endPoint x: 330, endPoint y: 173, distance: 85.0
click at [353, 182] on div "entradas Lançar Gecond Novas Entradas exportar editar colunas nº nº condomínio …" at bounding box center [251, 112] width 382 height 199
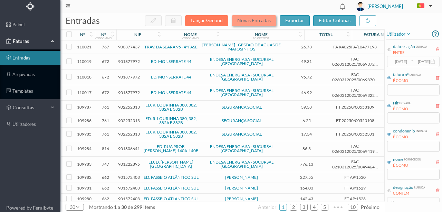
click at [250, 21] on button "Novas Entradas" at bounding box center [254, 20] width 45 height 11
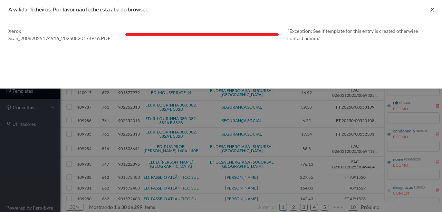
click at [435, 11] on icon "icon: close" at bounding box center [433, 10] width 6 height 6
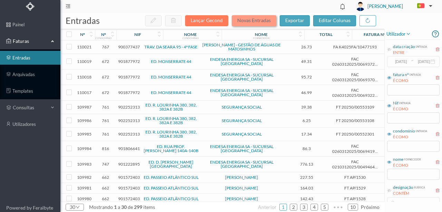
click at [245, 22] on button "Novas Entradas" at bounding box center [254, 20] width 45 height 11
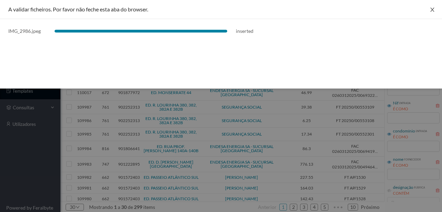
click at [431, 10] on icon "icon: close" at bounding box center [433, 10] width 6 height 6
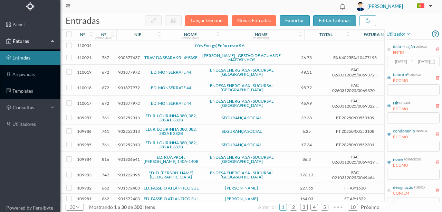
click at [161, 47] on td at bounding box center [149, 45] width 59 height 11
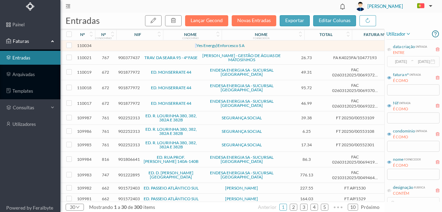
click at [161, 47] on td at bounding box center [149, 45] width 59 height 11
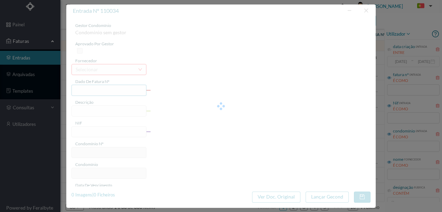
type input "0"
type input "Invalid date"
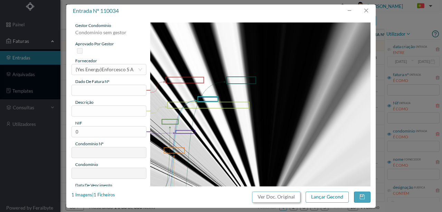
click at [278, 197] on button "Ver Doc. Original" at bounding box center [276, 196] width 48 height 11
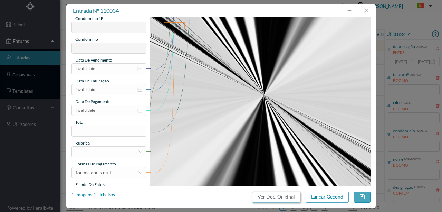
scroll to position [163, 0]
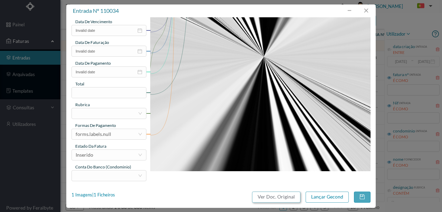
click at [277, 195] on button "Ver Doc. Original" at bounding box center [276, 196] width 48 height 11
click at [274, 198] on button "Ver Doc. Original" at bounding box center [276, 196] width 48 height 11
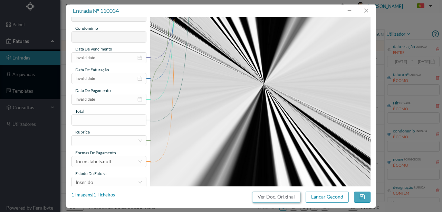
scroll to position [138, 0]
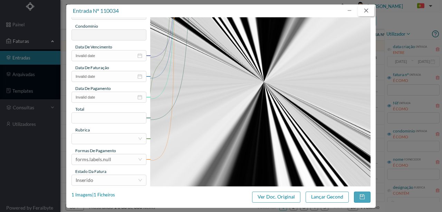
click at [369, 10] on button "button" at bounding box center [366, 10] width 17 height 11
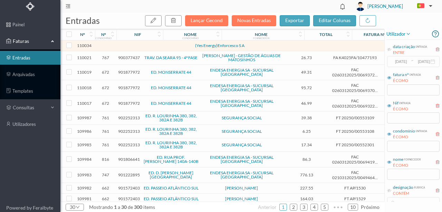
click at [135, 46] on td at bounding box center [149, 45] width 59 height 11
click at [70, 44] on input "checkbox" at bounding box center [69, 45] width 6 height 6
checkbox input "true"
click at [176, 21] on icon "button" at bounding box center [174, 21] width 6 height 6
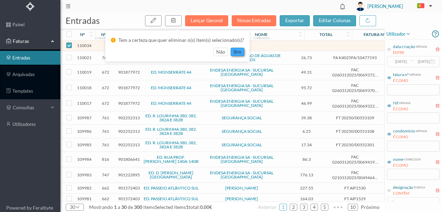
click at [237, 54] on button "sim" at bounding box center [237, 52] width 13 height 8
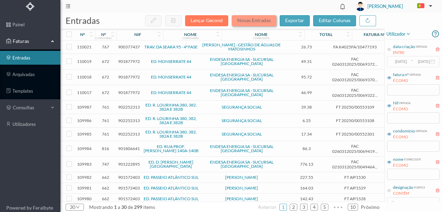
click at [252, 21] on button "Novas Entradas" at bounding box center [254, 20] width 45 height 11
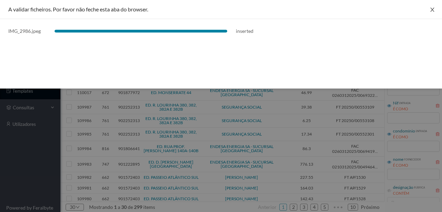
drag, startPoint x: 433, startPoint y: 7, endPoint x: 429, endPoint y: 9, distance: 4.5
click at [433, 7] on icon "icon: close" at bounding box center [433, 10] width 6 height 6
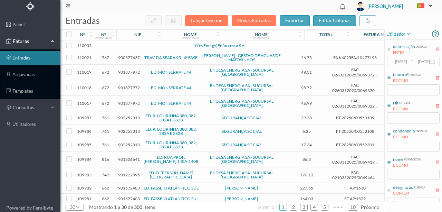
click at [126, 46] on td at bounding box center [149, 45] width 59 height 11
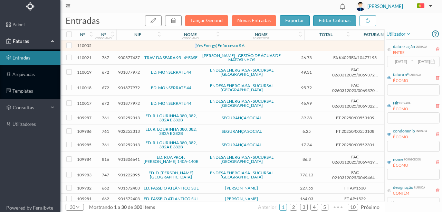
click at [126, 46] on td at bounding box center [149, 45] width 59 height 11
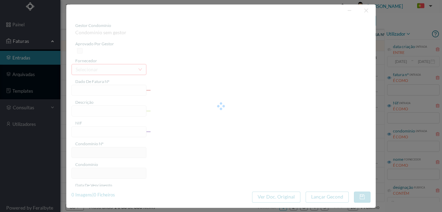
type input "0"
type input "Invalid date"
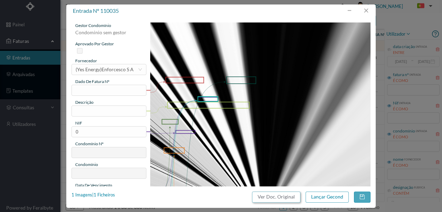
click at [271, 197] on button "Ver Doc. Original" at bounding box center [276, 196] width 48 height 11
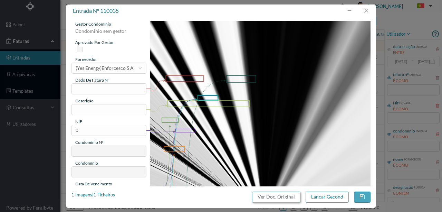
scroll to position [0, 0]
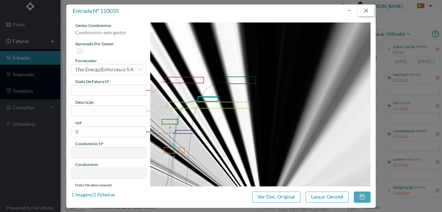
click at [368, 13] on button "button" at bounding box center [366, 10] width 17 height 11
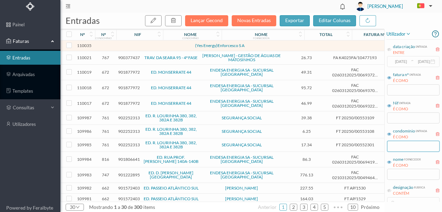
click at [402, 144] on input "text" at bounding box center [413, 146] width 53 height 11
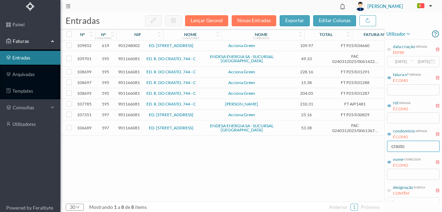
type input "crasto"
click at [125, 128] on span "901166081" at bounding box center [129, 127] width 22 height 5
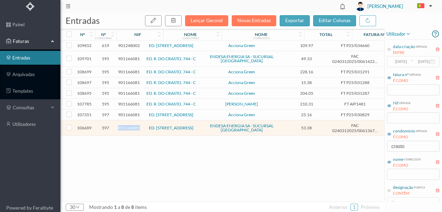
click at [125, 128] on span "901166081" at bounding box center [129, 127] width 22 height 5
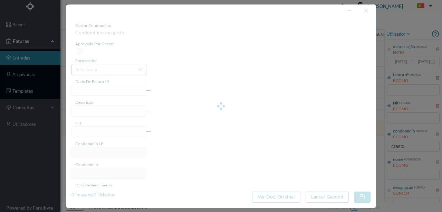
type input "FAC 0240312025/0061367759"
type input "744 A GARAGEM (11.06.2025 a 10.07.2025)"
type input "901166081"
type input "30-07-2025"
type input "15-07-2025"
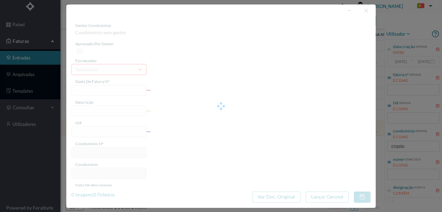
type input "30-07-2025"
type input "53.38"
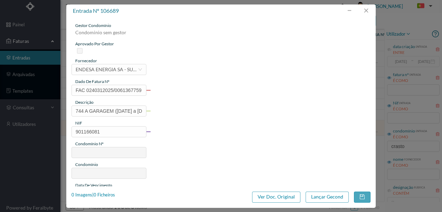
type input "597"
type input "ED. RUA DE CRASTO, 744 - A"
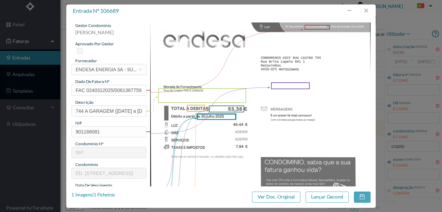
click at [191, 144] on img at bounding box center [260, 178] width 221 height 312
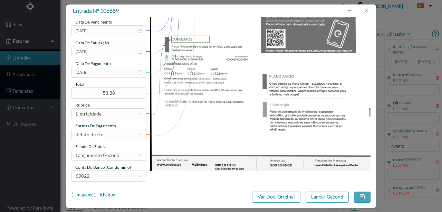
scroll to position [163, 0]
click at [107, 175] on div "69022" at bounding box center [107, 175] width 62 height 10
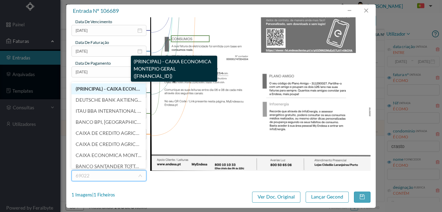
click at [106, 90] on span "(PRINCIPAL) - CAIXA ECONOMICA MONTEPIO GERAL (PT50 003600709910011391241)" at bounding box center [155, 89] width 159 height 6
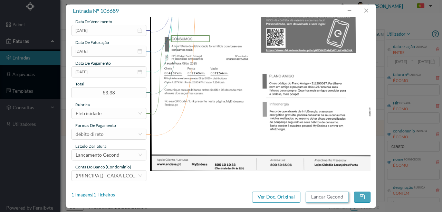
click at [330, 197] on button "Lançar Gecond" at bounding box center [327, 196] width 43 height 11
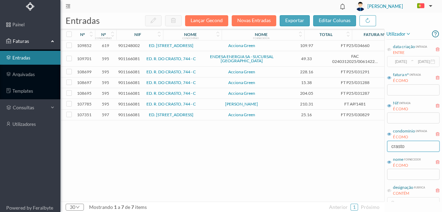
drag, startPoint x: 412, startPoint y: 148, endPoint x: 336, endPoint y: 146, distance: 75.3
click at [341, 146] on div "entradas Lançar Gecond Novas Entradas exportar editar colunas nº nº condomínio …" at bounding box center [251, 112] width 382 height 199
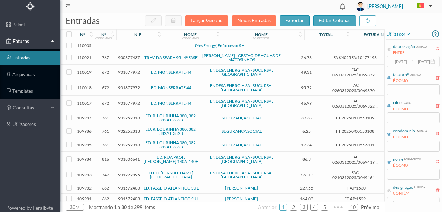
click at [133, 173] on span "901222895" at bounding box center [129, 174] width 22 height 5
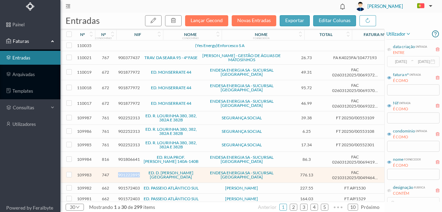
click at [133, 173] on span "901222895" at bounding box center [129, 174] width 22 height 5
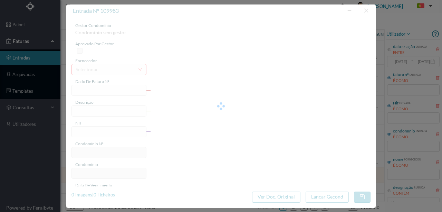
type input "FAC 0210312025/0049464840"
type input "Rua Mota Pinto 226 COMUNS"
type input "901222895"
type input "02-09-2025"
type input "[DATE]"
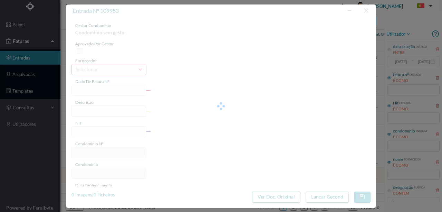
type input "02-09-2025"
type input "776.13"
type input "747"
type input "ED. D. HENRIQUE - PORTO"
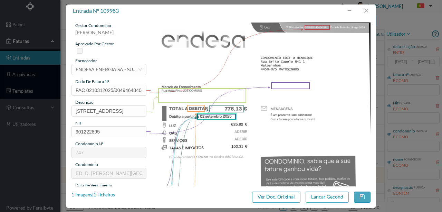
click at [114, 196] on div "1 Imagens | 1 Ficheiros" at bounding box center [94, 194] width 44 height 7
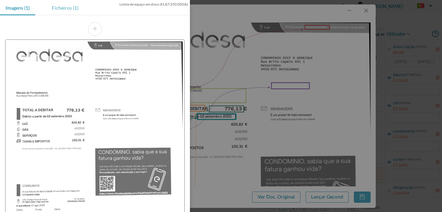
click at [66, 6] on div "Ficheiros (1)" at bounding box center [65, 8] width 38 height 16
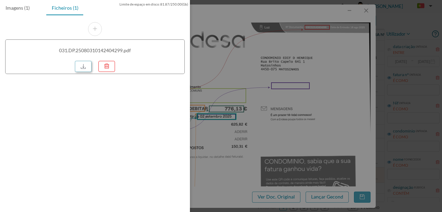
click at [82, 67] on link at bounding box center [83, 66] width 17 height 11
click at [249, 123] on div at bounding box center [221, 106] width 442 height 212
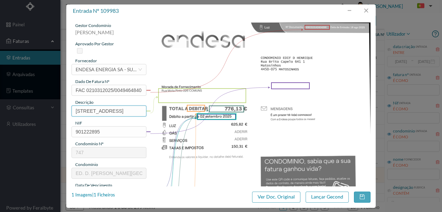
drag, startPoint x: 108, startPoint y: 111, endPoint x: 53, endPoint y: 110, distance: 54.9
click at [54, 110] on div "entrada nº 109983 gestor condomínio Rui Marques aprovado por gestor fornecedor …" at bounding box center [221, 106] width 442 height 212
click at [120, 113] on input "226 COMUNS" at bounding box center [109, 110] width 75 height 11
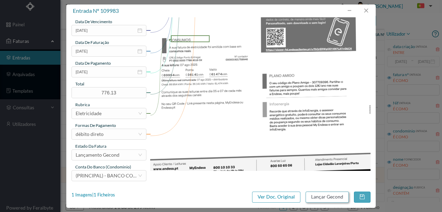
type input "226 COMUNS (08.07.2025 a 07.08.2025)"
click at [313, 198] on button "Lançar Gecond" at bounding box center [327, 196] width 43 height 11
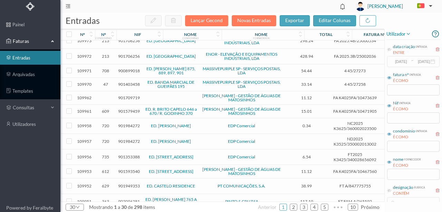
scroll to position [240, 0]
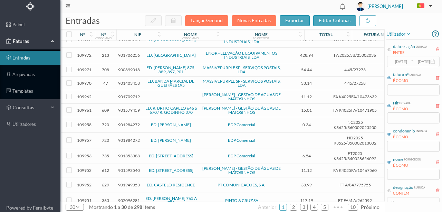
click at [132, 182] on span "901949353" at bounding box center [129, 184] width 22 height 5
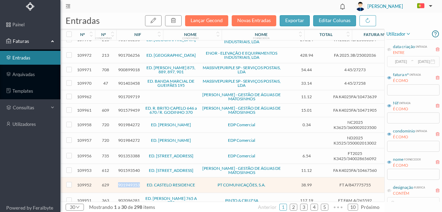
click at [132, 182] on span "901949353" at bounding box center [129, 184] width 22 height 5
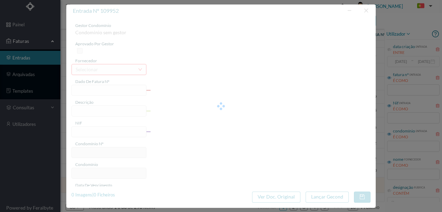
type input "FT A/847775755"
type input "COMUNICAÇÃO ELEVADORES"
type input "901949353"
type input "[DATE]"
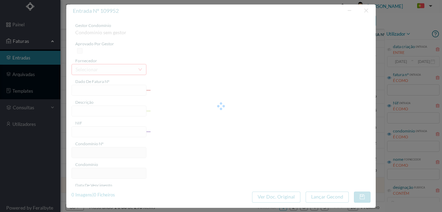
type input "0003-09-20"
type input "38.99"
type input "629"
type input "ED. CASTELO RESIDENCE"
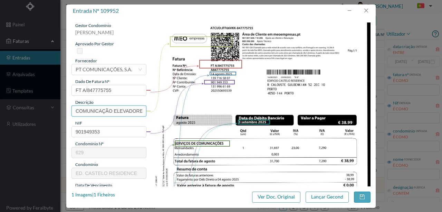
scroll to position [0, 4]
drag, startPoint x: 75, startPoint y: 110, endPoint x: 179, endPoint y: 110, distance: 104.7
click at [185, 110] on div "gestor condomínio [PERSON_NAME] aprovado por gestor fornecedor selecionar PT CO…" at bounding box center [221, 183] width 299 height 322
paste input "PACOTES M3e (TV+NET500 + VOZ) ([DATE])"
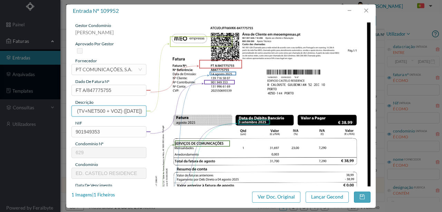
click at [127, 110] on input "PACOTES M3e (TV+NET500 + VOZ) ([DATE])" at bounding box center [109, 110] width 75 height 11
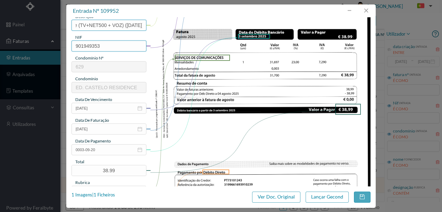
scroll to position [92, 0]
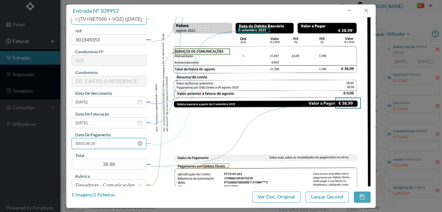
type input "PACOTES M3e (TV+NET500 + VOZ) ([DATE])"
click at [104, 143] on input "0003-09-20" at bounding box center [109, 143] width 75 height 11
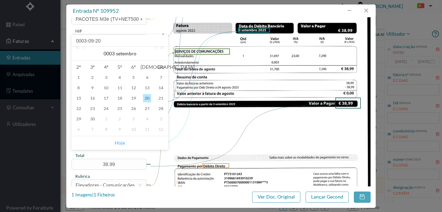
click at [120, 143] on link "Hoje" at bounding box center [120, 142] width 10 height 13
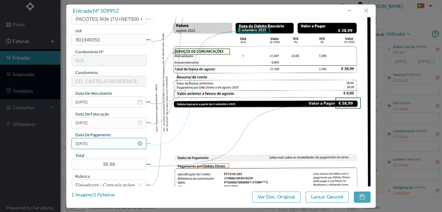
click at [105, 144] on input "[DATE]" at bounding box center [109, 143] width 75 height 11
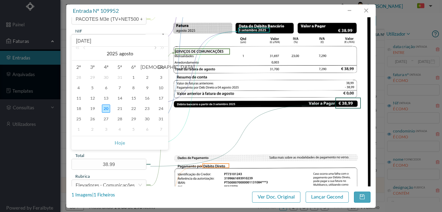
click at [154, 49] on link at bounding box center [155, 54] width 6 height 14
click at [106, 77] on div "3" at bounding box center [106, 77] width 8 height 8
type input "[DATE]"
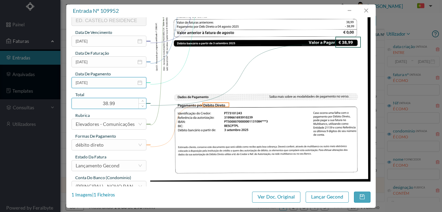
scroll to position [161, 0]
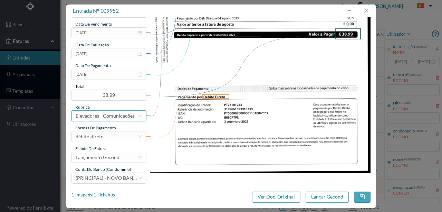
click at [109, 115] on div "Elevadores - Comunicações" at bounding box center [105, 116] width 59 height 10
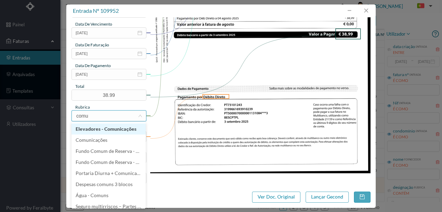
type input "comun"
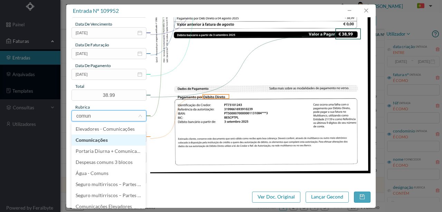
click at [94, 142] on li "Comunicações" at bounding box center [109, 139] width 74 height 11
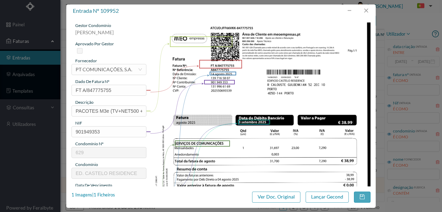
scroll to position [0, 0]
click at [98, 72] on div "PT COMUNICAÇÕES, S.A." at bounding box center [104, 69] width 57 height 10
click at [99, 70] on div "PT COMUNICAÇÕES, S.A." at bounding box center [104, 69] width 57 height 10
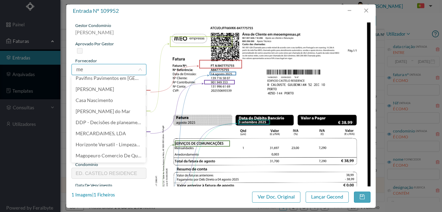
scroll to position [1, 0]
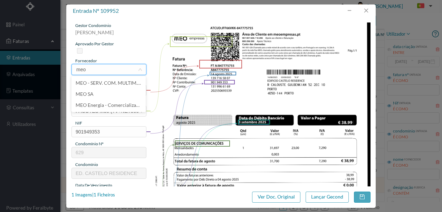
type input "meo"
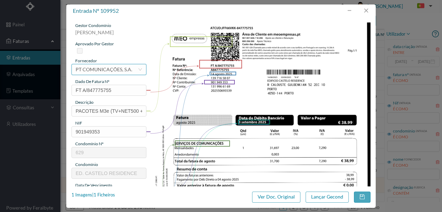
click at [117, 67] on div "PT COMUNICAÇÕES, S.A." at bounding box center [104, 69] width 57 height 10
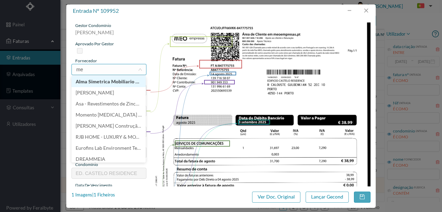
type input "meo"
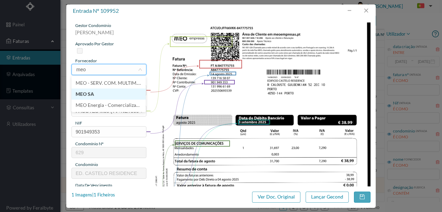
click at [96, 95] on li "MEO SA" at bounding box center [109, 93] width 74 height 11
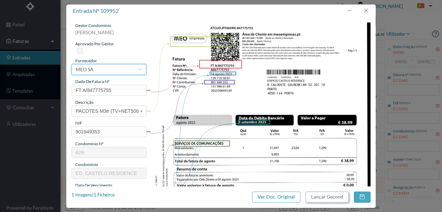
click at [331, 197] on button "Lançar Gecond" at bounding box center [327, 196] width 43 height 11
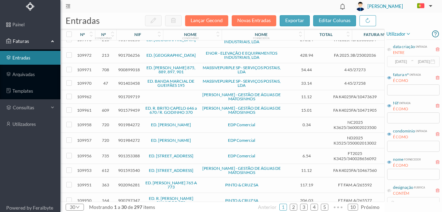
click at [130, 182] on span "902096281" at bounding box center [129, 184] width 22 height 5
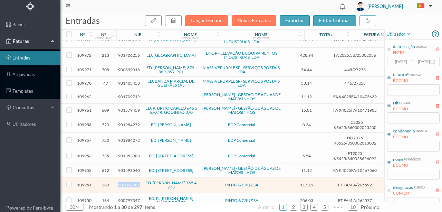
click at [130, 182] on span "902096281" at bounding box center [129, 184] width 22 height 5
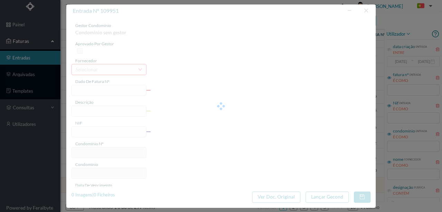
type input "FT FAM.A/265592"
type input "Descrição"
type input "902096281"
type input "Invalid date"
type input "[DATE]"
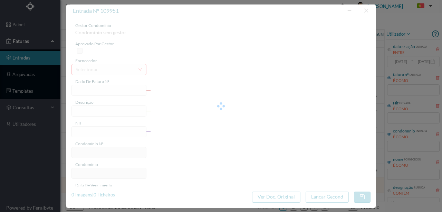
type input "117.19"
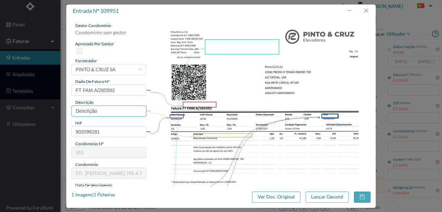
type input "363"
type input "ED. [PERSON_NAME] 765 A 773"
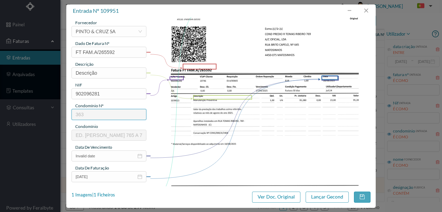
scroll to position [46, 0]
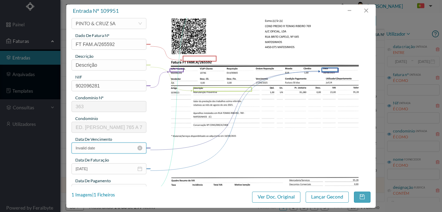
click at [106, 147] on input "Invalid date" at bounding box center [109, 147] width 75 height 11
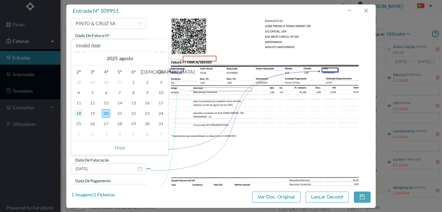
click at [79, 115] on div "18" at bounding box center [79, 113] width 8 height 8
type input "[DATE]"
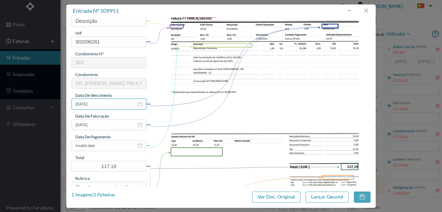
scroll to position [92, 0]
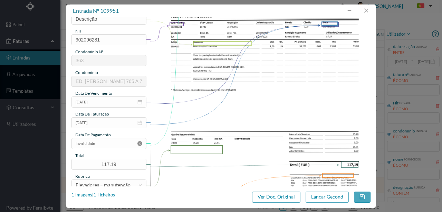
click at [140, 143] on icon "icon: close-circle" at bounding box center [139, 143] width 5 height 5
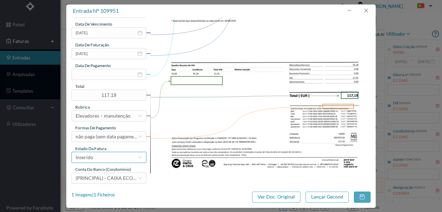
scroll to position [163, 0]
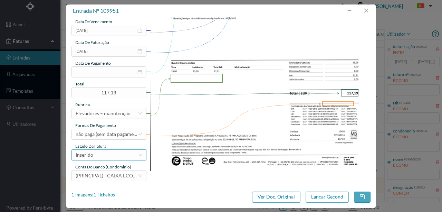
click at [109, 156] on div "Inserido" at bounding box center [107, 155] width 62 height 10
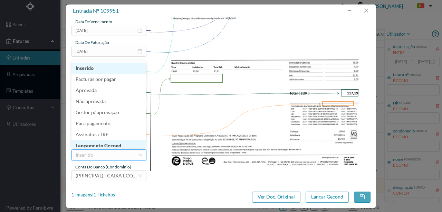
scroll to position [3, 0]
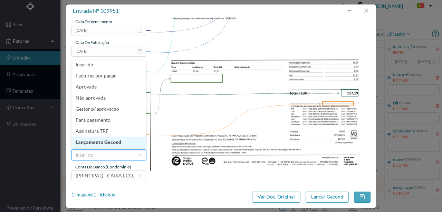
drag, startPoint x: 105, startPoint y: 141, endPoint x: 402, endPoint y: 190, distance: 301.6
click at [106, 141] on li "Lançamento Gecond" at bounding box center [109, 141] width 74 height 11
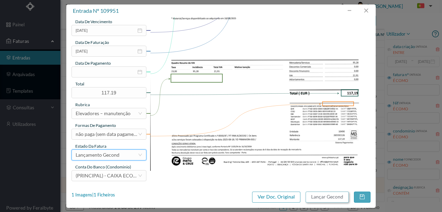
click at [337, 199] on button "Lançar Gecond" at bounding box center [327, 196] width 43 height 11
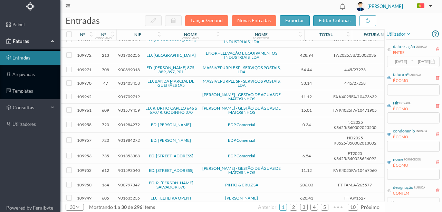
scroll to position [235, 0]
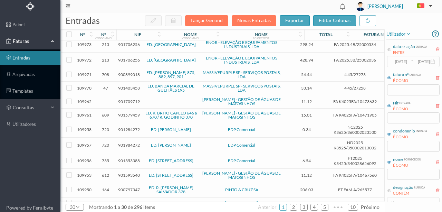
click at [121, 187] on span "900797347" at bounding box center [129, 189] width 22 height 5
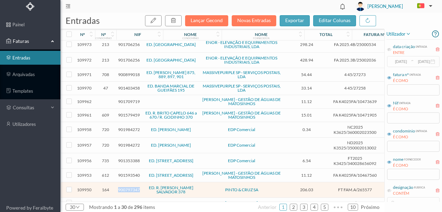
click at [121, 187] on span "900797347" at bounding box center [129, 189] width 22 height 5
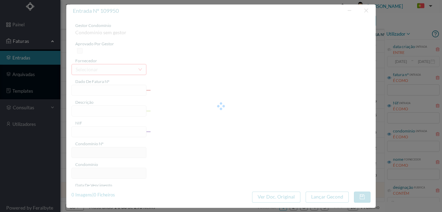
type input "FT FAM.A/265577"
type input "TE ET Mantitencão Preventiva"
type input "900797347"
type input "[DATE]"
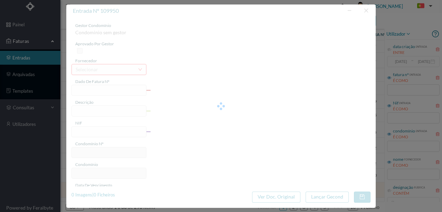
type input "206.03"
type input "164"
type input "ED. R. [PERSON_NAME] SALVADOR 378"
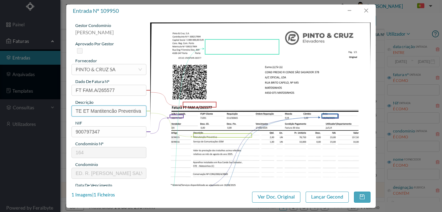
drag, startPoint x: 75, startPoint y: 111, endPoint x: 153, endPoint y: 106, distance: 77.8
click at [153, 106] on div "gestor condomínio [PERSON_NAME] aprovado por gestor fornecedor selecionar [PERS…" at bounding box center [221, 183] width 299 height 322
click at [97, 111] on input "Man Elev [DATE]" at bounding box center [109, 110] width 75 height 11
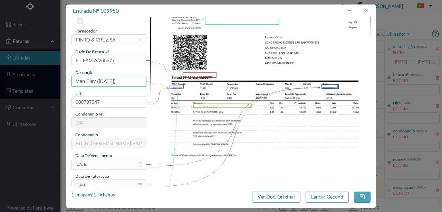
scroll to position [0, 0]
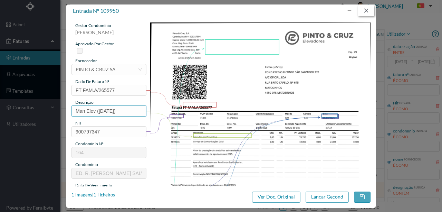
type input "Man Elev ([DATE])"
click at [365, 8] on button "button" at bounding box center [366, 10] width 17 height 11
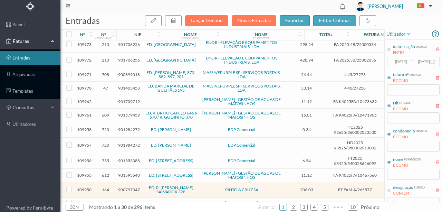
click at [128, 200] on span "901635235" at bounding box center [129, 202] width 22 height 5
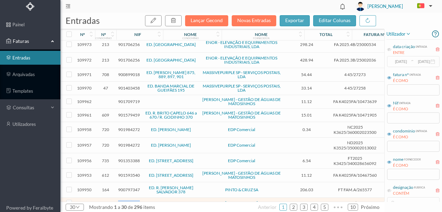
click at [128, 200] on span "901635235" at bounding box center [129, 202] width 22 height 5
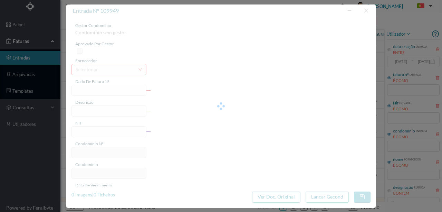
type input "FT AP/1527"
type input "lançar em cc 99.48€"
type input "901635235"
type input "[DATE]"
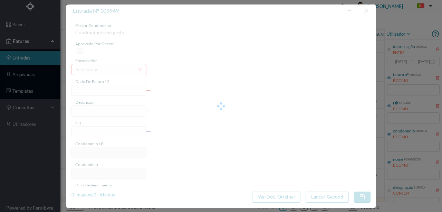
type input "[DATE]"
type input "620.41"
type input "605"
type input "ED. TELHEIRA OPEN I"
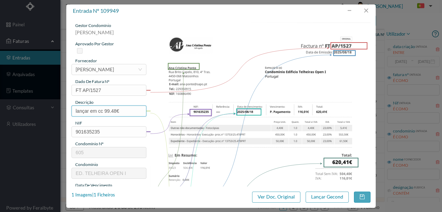
drag, startPoint x: 125, startPoint y: 111, endPoint x: 60, endPoint y: 109, distance: 65.3
click at [60, 109] on div "entrada nº 109949 gestor condomínio [PERSON_NAME] aprovado por gestor fornecedo…" at bounding box center [221, 106] width 442 height 212
type input "N"
click at [134, 112] on input "Honorarios Processo Contencioso - Fração BK" at bounding box center [109, 110] width 75 height 11
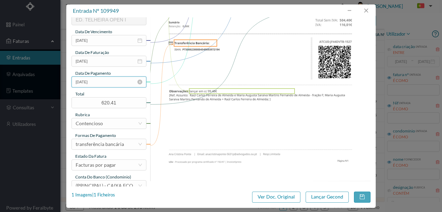
scroll to position [161, 0]
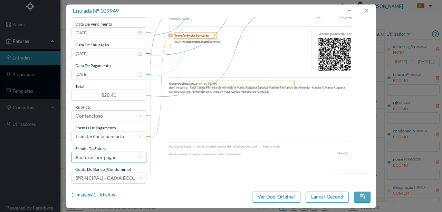
type input "Honorarios Processo Contencioso - Fração F"
click at [112, 159] on div "Facturas por pagar" at bounding box center [96, 157] width 40 height 10
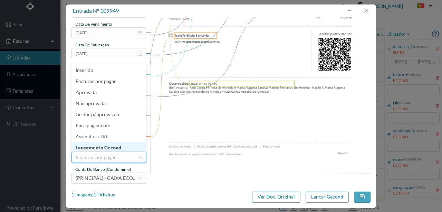
scroll to position [3, 0]
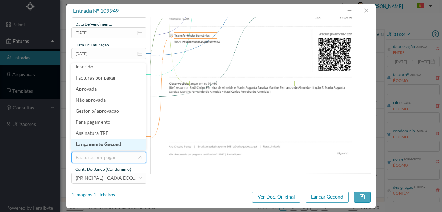
click at [116, 145] on li "Lançamento Gecond" at bounding box center [109, 144] width 74 height 11
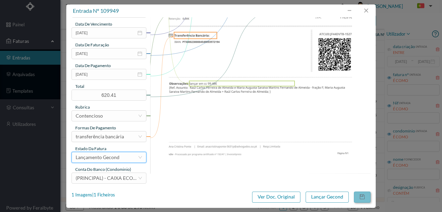
click at [362, 194] on button "button" at bounding box center [362, 196] width 17 height 11
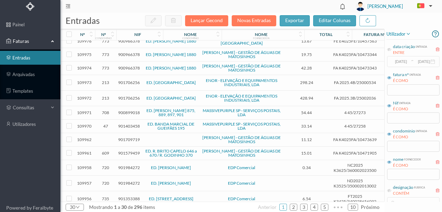
scroll to position [189, 0]
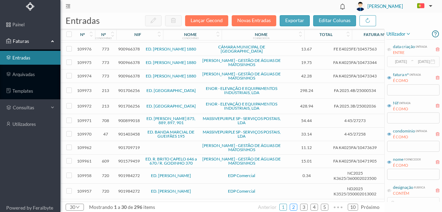
click at [296, 207] on link "2" at bounding box center [293, 207] width 7 height 10
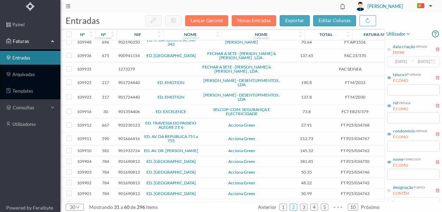
scroll to position [0, 0]
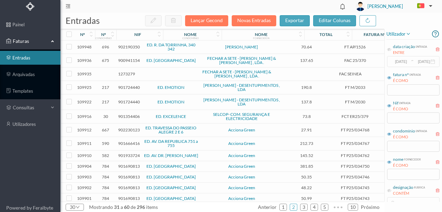
click at [128, 115] on span "901354406" at bounding box center [129, 116] width 22 height 5
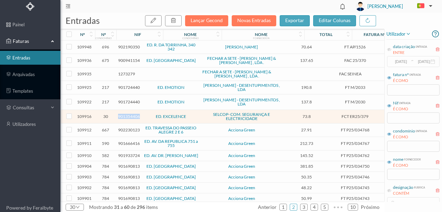
click at [128, 115] on span "901354406" at bounding box center [129, 116] width 22 height 5
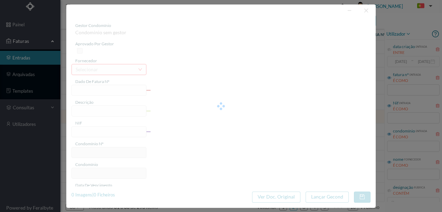
type input "FCT ER25/379"
type input "Pesquisa e reparaçao ventilador"
type input "901354406"
type input "[DATE]"
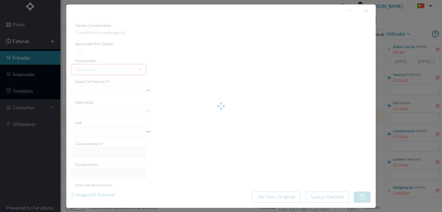
type input "73.80"
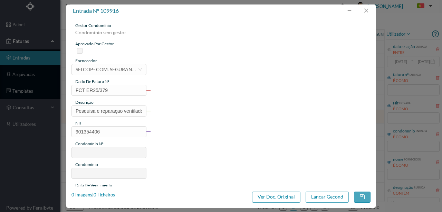
type input "30"
type input "ED. EXCELENCE"
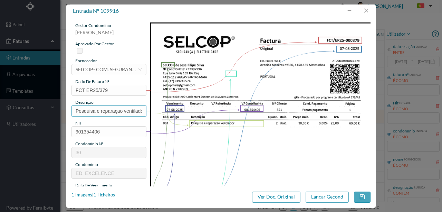
click at [106, 110] on input "Pesquisa e reparaçao ventilador" at bounding box center [109, 110] width 75 height 11
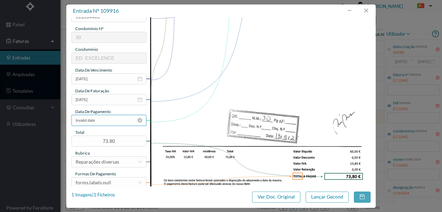
click at [110, 122] on input "Invalid date" at bounding box center [109, 120] width 75 height 11
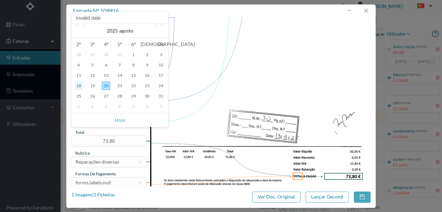
click at [78, 84] on div "18" at bounding box center [79, 86] width 8 height 8
type input "[DATE]"
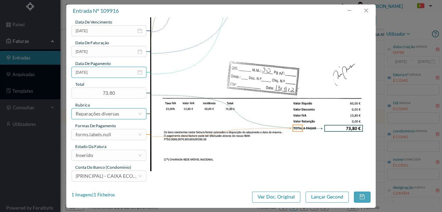
scroll to position [163, 0]
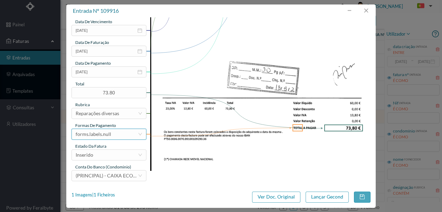
click at [97, 136] on div "forms.labels.null" at bounding box center [94, 134] width 36 height 10
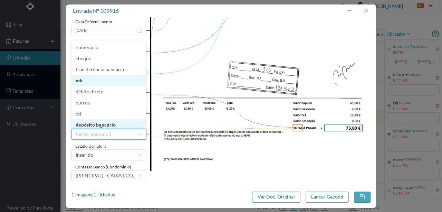
scroll to position [2, 0]
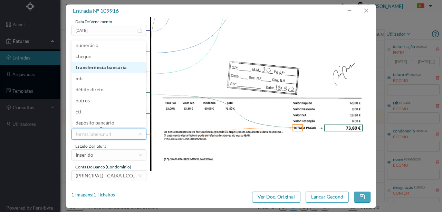
click at [103, 68] on li "transferência bancária" at bounding box center [109, 67] width 74 height 11
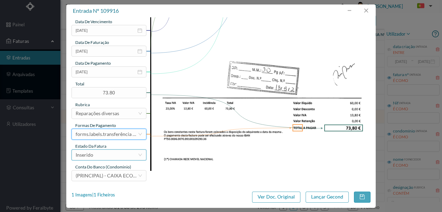
click at [102, 155] on div "Inserido" at bounding box center [107, 155] width 62 height 10
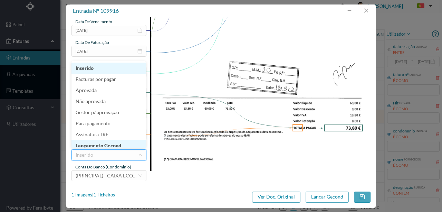
scroll to position [3, 0]
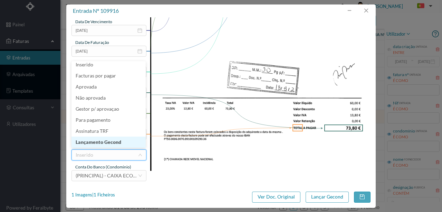
click at [102, 142] on li "Lançamento Gecond" at bounding box center [109, 141] width 74 height 11
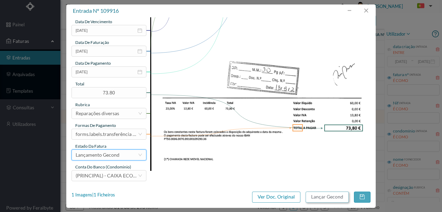
click at [327, 196] on button "Lançar Gecond" at bounding box center [327, 196] width 43 height 11
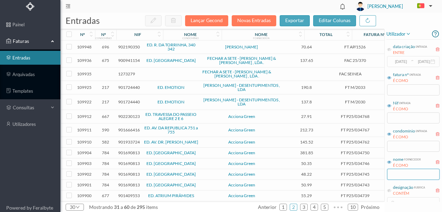
click at [398, 174] on input "text" at bounding box center [413, 174] width 53 height 11
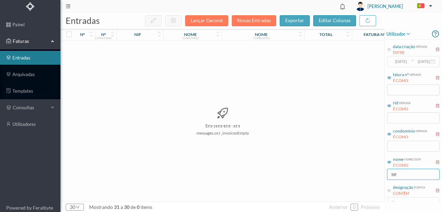
type input "s"
